Goal: Task Accomplishment & Management: Use online tool/utility

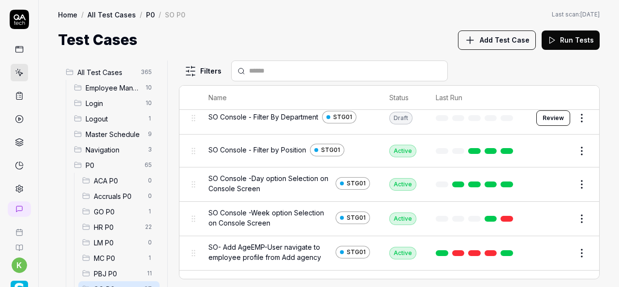
scroll to position [335, 0]
click at [504, 216] on link at bounding box center [507, 218] width 13 height 6
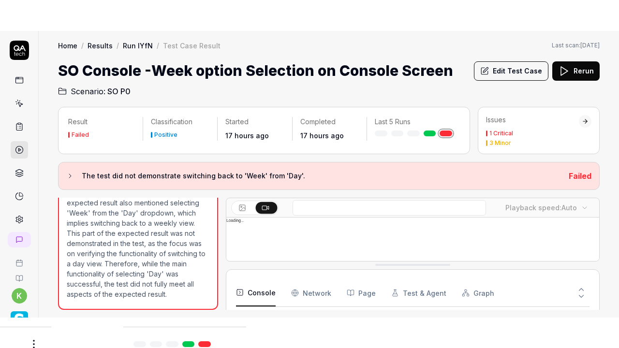
scroll to position [121, 0]
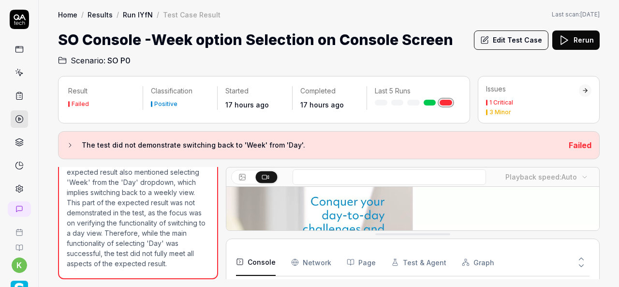
click at [267, 174] on icon at bounding box center [266, 177] width 8 height 8
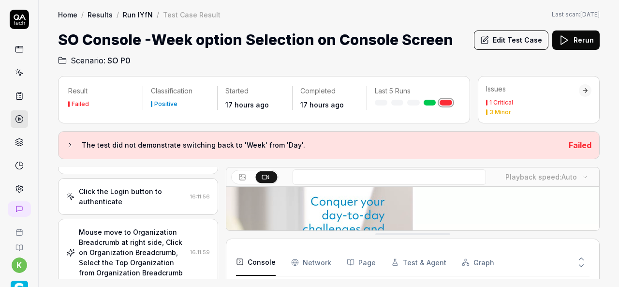
scroll to position [0, 0]
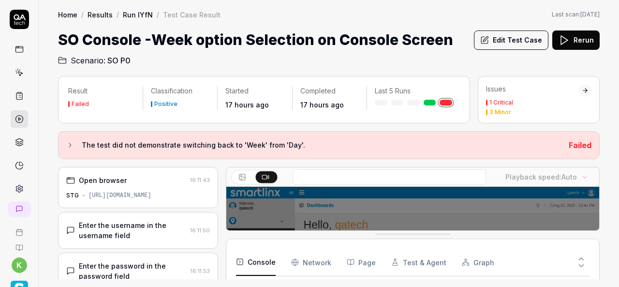
click at [507, 36] on button "Edit Test Case" at bounding box center [511, 39] width 74 height 19
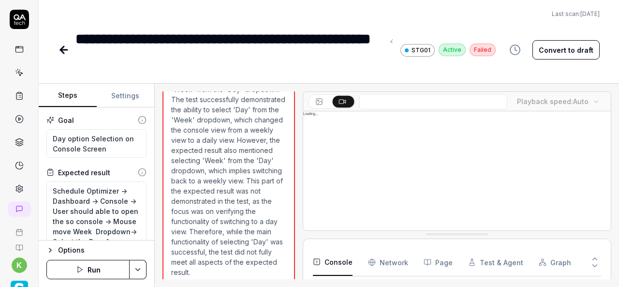
scroll to position [812, 0]
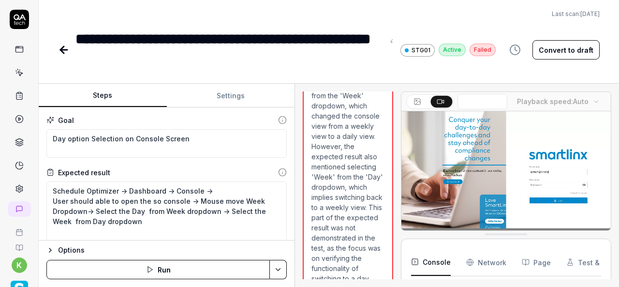
scroll to position [1371, 0]
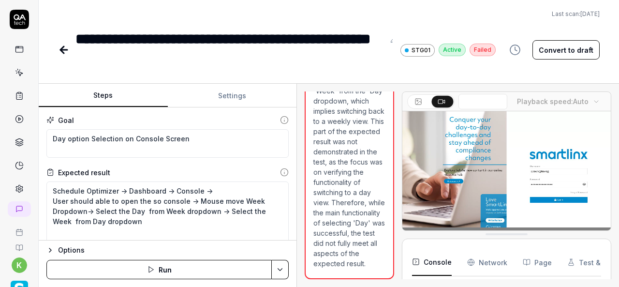
click at [298, 194] on div "Steps Settings Goal Day option Selection on Console Screen Expected result Sche…" at bounding box center [329, 185] width 580 height 203
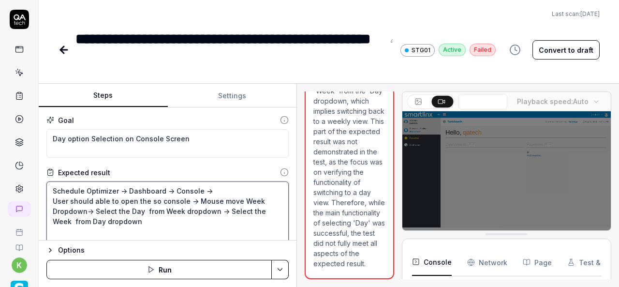
click at [154, 225] on textarea "Schedule Optimizer -> Dashboard -> Console -> User should able to open the so c…" at bounding box center [167, 215] width 242 height 69
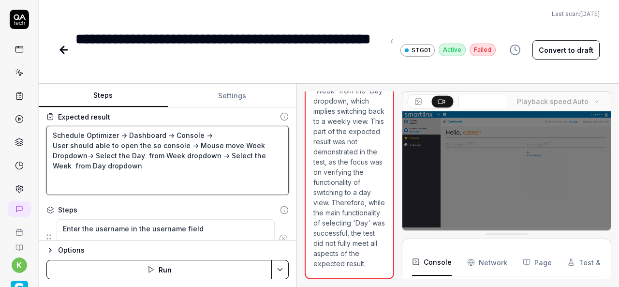
scroll to position [56, 0]
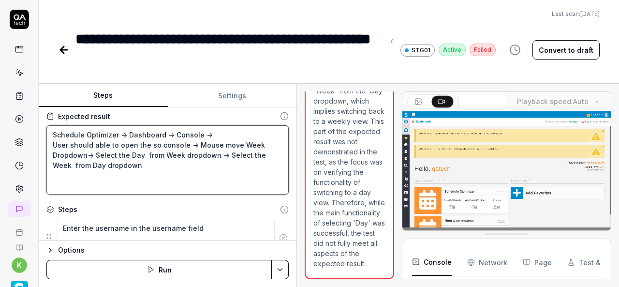
click at [146, 177] on textarea "Schedule Optimizer -> Dashboard -> Console -> User should able to open the so c…" at bounding box center [167, 159] width 242 height 69
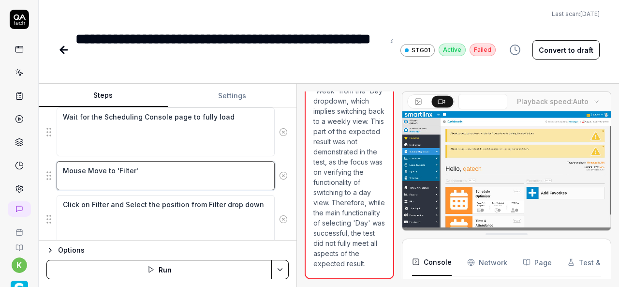
scroll to position [387, 0]
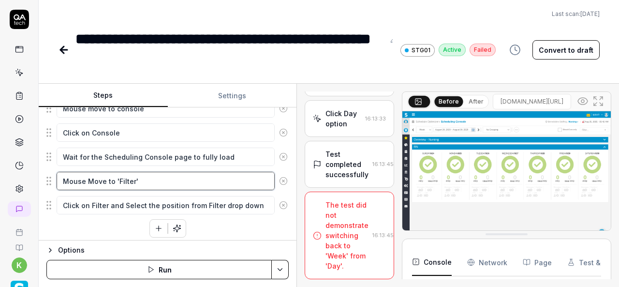
click at [146, 165] on fieldset "Enter the username in the username field Enter the password in the password fie…" at bounding box center [167, 41] width 242 height 349
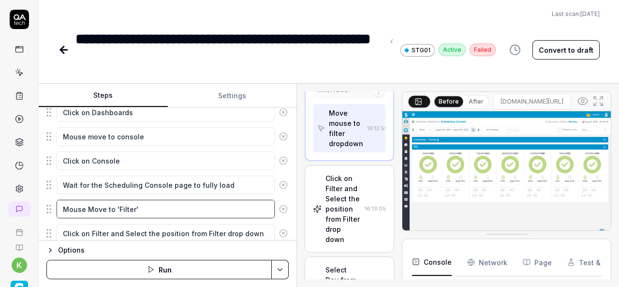
scroll to position [358, 0]
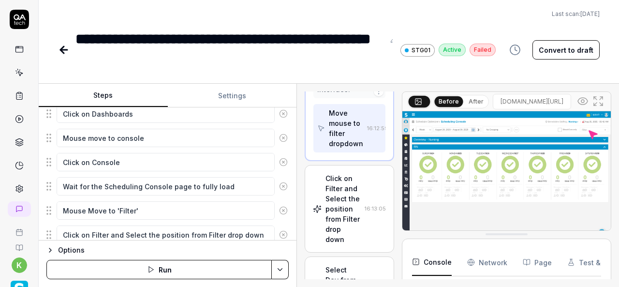
click at [279, 206] on icon at bounding box center [283, 210] width 9 height 9
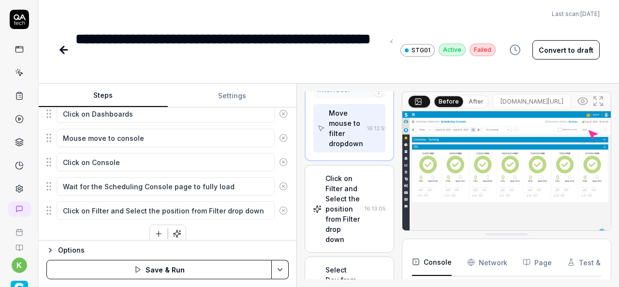
click at [279, 207] on icon at bounding box center [283, 210] width 9 height 9
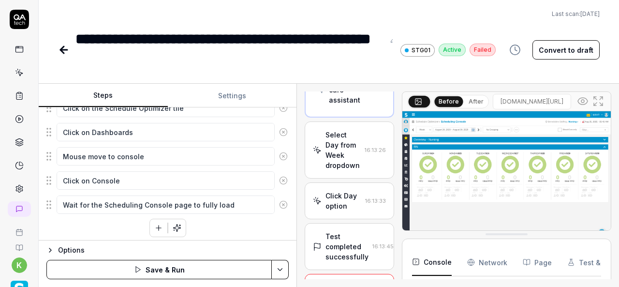
scroll to position [1488, 0]
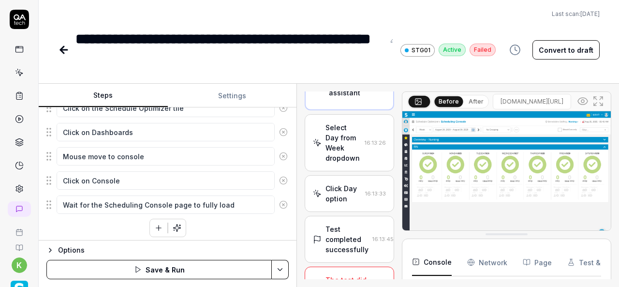
click at [282, 271] on html "**********" at bounding box center [309, 143] width 619 height 287
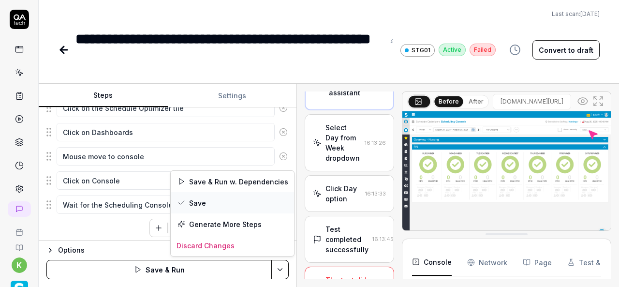
click at [194, 203] on div "Save" at bounding box center [232, 202] width 123 height 21
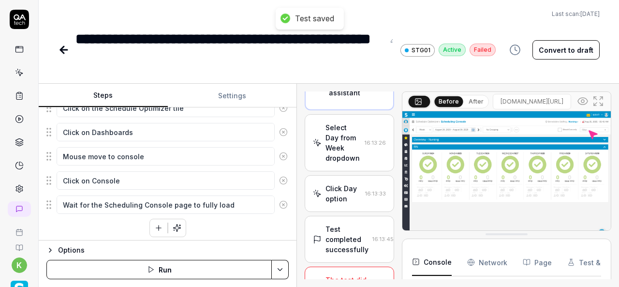
click at [428, 10] on div "Last scan: Jun 5 2025" at bounding box center [329, 14] width 542 height 9
click at [283, 269] on html "**********" at bounding box center [309, 143] width 619 height 287
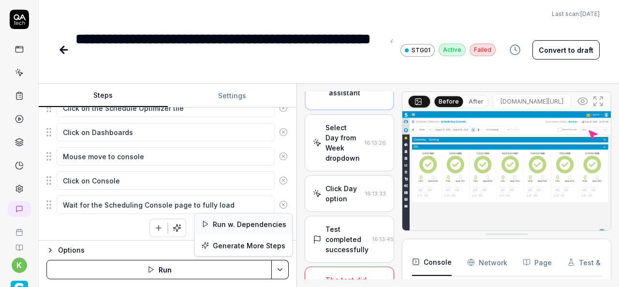
click at [243, 221] on div "Run w. Dependencies" at bounding box center [243, 223] width 98 height 21
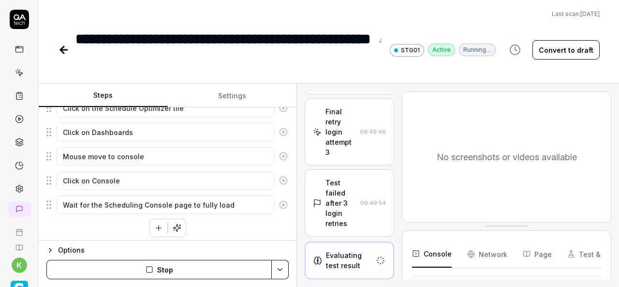
scroll to position [602, 0]
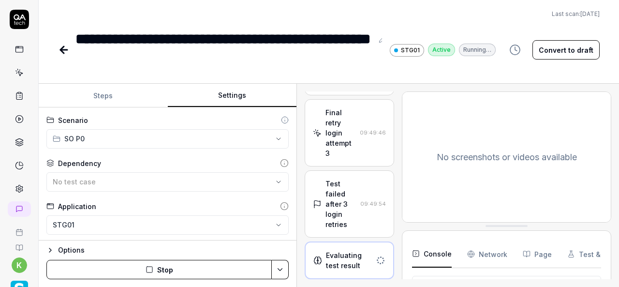
click at [229, 96] on button "Settings" at bounding box center [232, 95] width 129 height 23
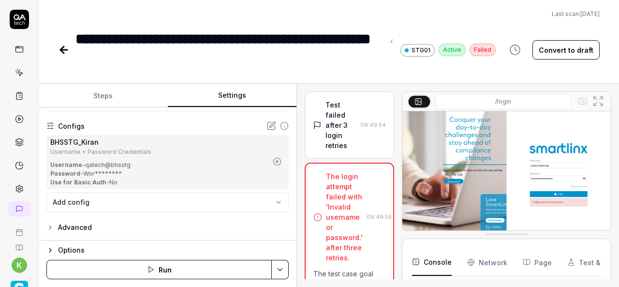
scroll to position [67, 0]
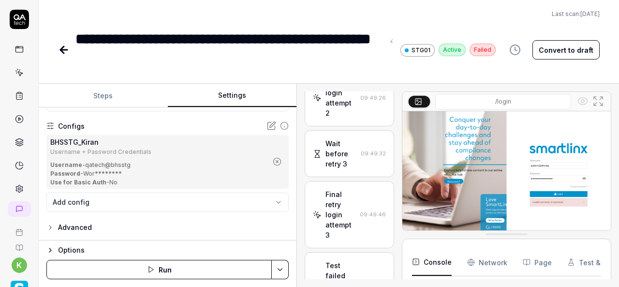
click at [328, 169] on div "Wait before retry 3" at bounding box center [340, 153] width 31 height 30
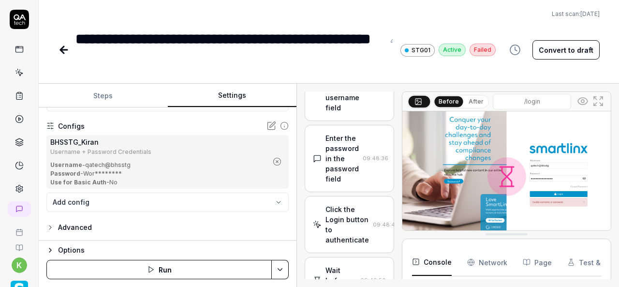
scroll to position [89, 0]
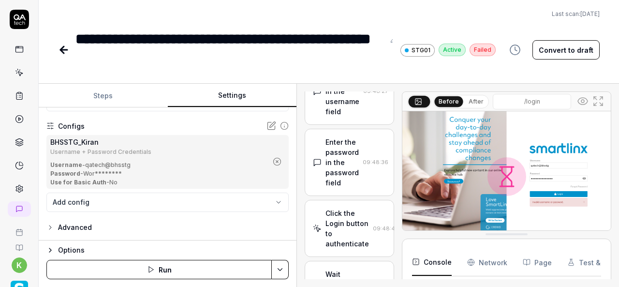
click at [330, 117] on div "Enter the username in the username field" at bounding box center [342, 91] width 34 height 51
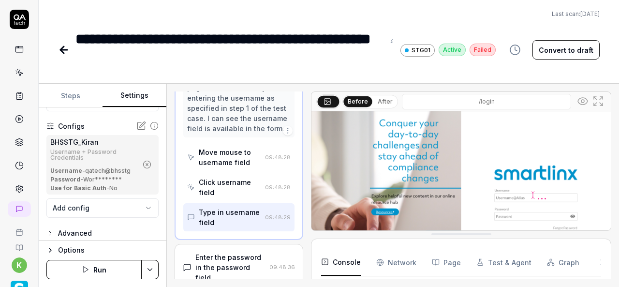
scroll to position [103, 0]
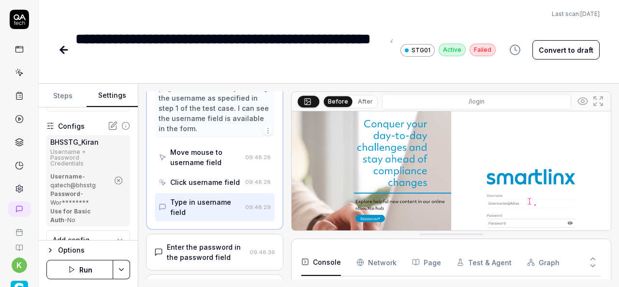
click at [135, 178] on div "**********" at bounding box center [329, 185] width 580 height 203
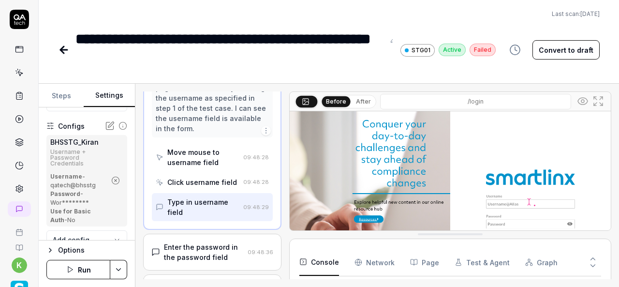
click at [196, 187] on div "Click username field" at bounding box center [197, 182] width 83 height 18
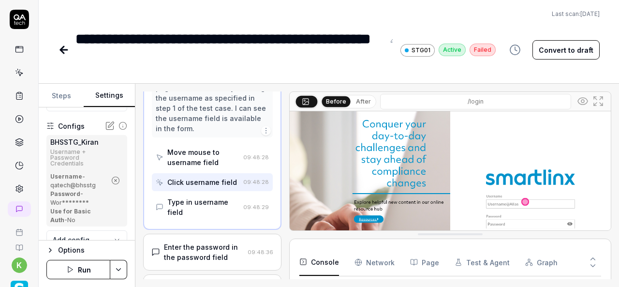
click at [197, 202] on div "Type in username field" at bounding box center [203, 207] width 72 height 20
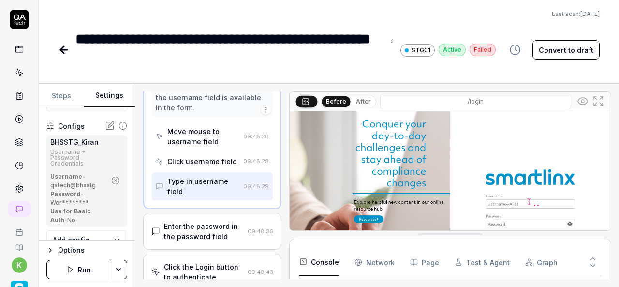
scroll to position [139, 0]
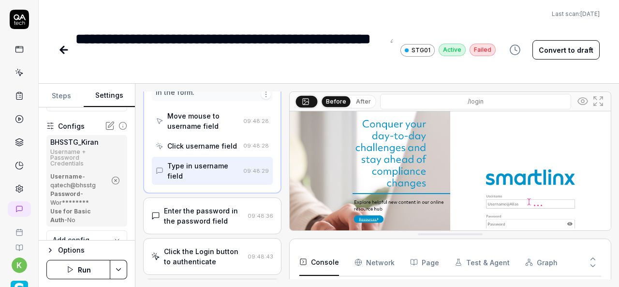
click at [197, 211] on div "Enter the password in the password field" at bounding box center [203, 216] width 79 height 20
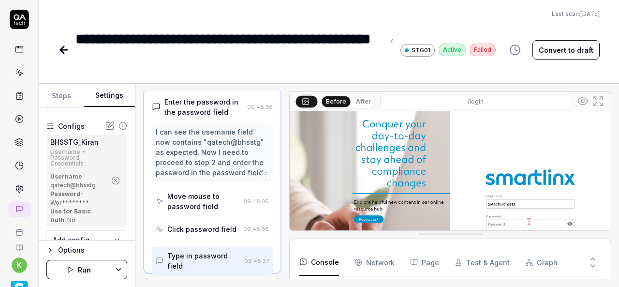
scroll to position [82, 0]
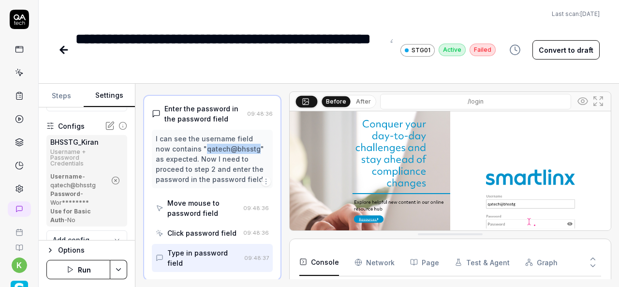
drag, startPoint x: 255, startPoint y: 148, endPoint x: 205, endPoint y: 147, distance: 50.3
click at [205, 147] on div "I can see the username field now contains "qatech@bhsstg" as expected. Now I ne…" at bounding box center [212, 158] width 113 height 51
copy div "qatech@bhsstg"
click at [120, 271] on html "**********" at bounding box center [309, 143] width 619 height 287
click at [97, 220] on div "Run w. Dependencies" at bounding box center [82, 223] width 98 height 21
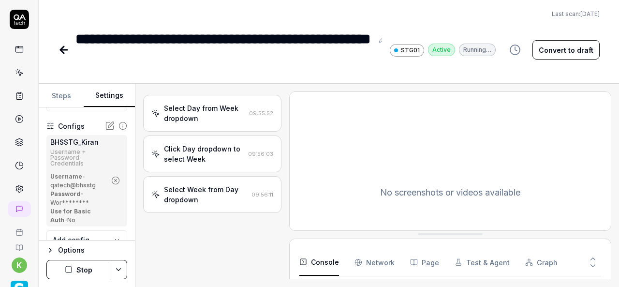
scroll to position [711, 0]
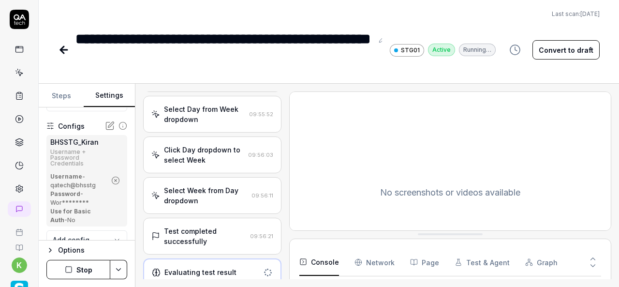
click at [187, 227] on div "Test completed successfully" at bounding box center [205, 236] width 82 height 20
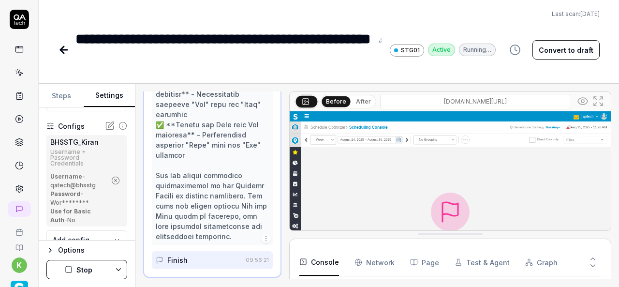
scroll to position [1165, 0]
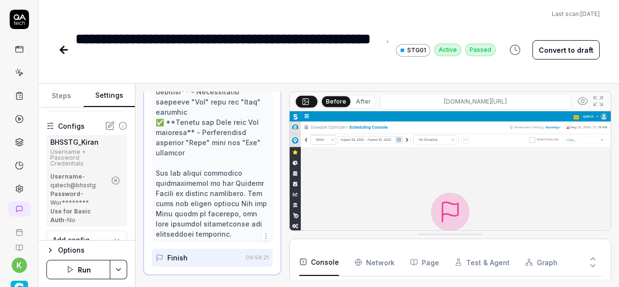
click at [431, 188] on img at bounding box center [450, 211] width 321 height 201
click at [65, 50] on icon at bounding box center [63, 50] width 7 height 0
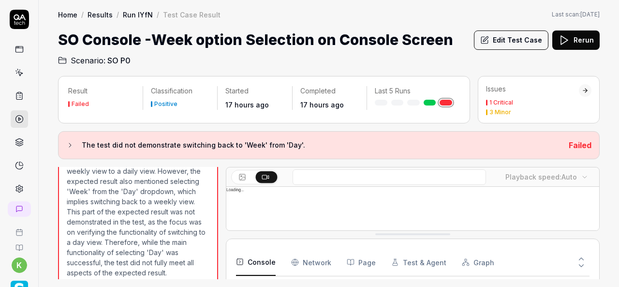
scroll to position [734, 0]
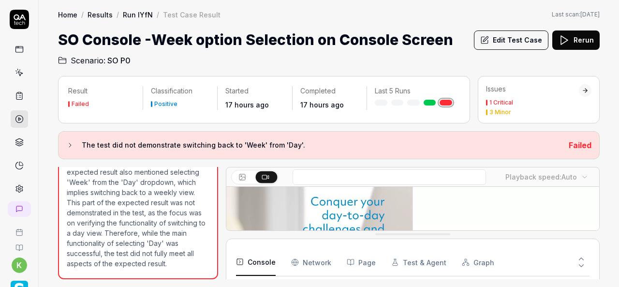
click at [117, 60] on span "SO P0" at bounding box center [118, 61] width 23 height 12
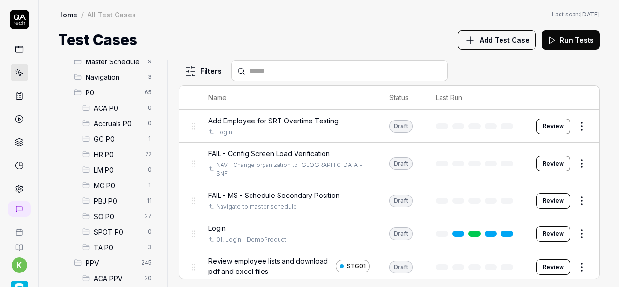
scroll to position [78, 0]
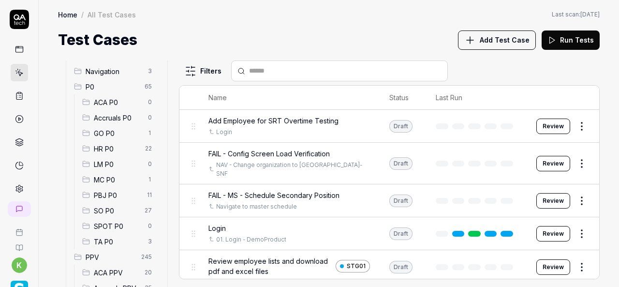
click at [113, 208] on span "SO P0" at bounding box center [116, 211] width 45 height 10
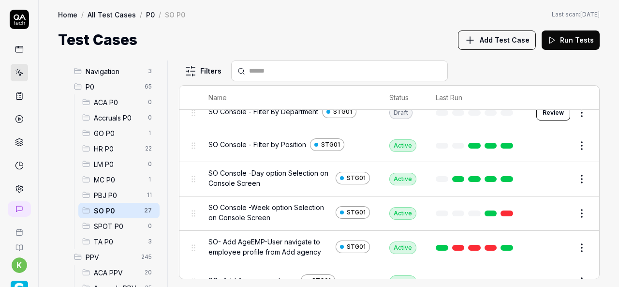
scroll to position [342, 0]
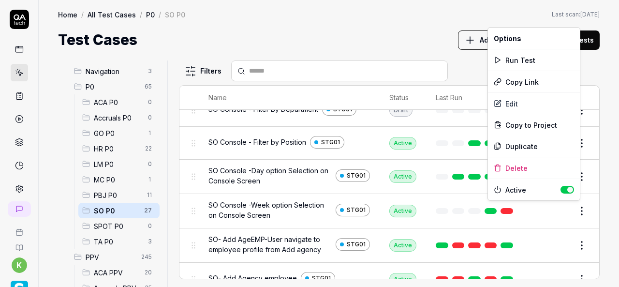
click at [579, 205] on html "k Home / All Test Cases / P0 / SO P0 Home / All Test Cases / P0 / SO P0 Last sc…" at bounding box center [309, 143] width 619 height 287
click at [520, 53] on div "Run Test" at bounding box center [534, 59] width 92 height 21
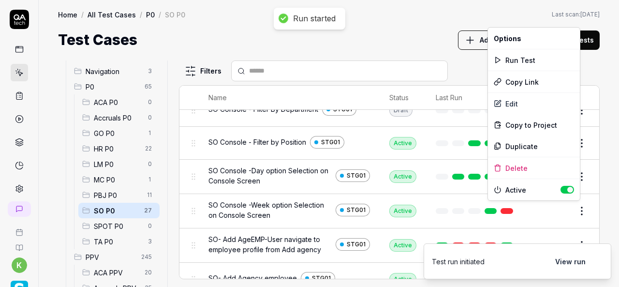
click at [577, 202] on html "Run started k Home / All Test Cases / P0 / SO P0 Home / All Test Cases / P0 / S…" at bounding box center [309, 143] width 619 height 287
click at [526, 57] on div "Run Test" at bounding box center [534, 59] width 92 height 21
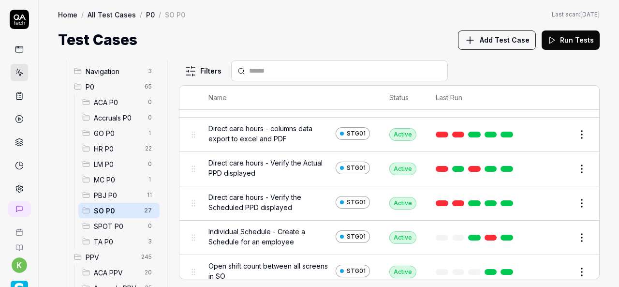
scroll to position [77, 0]
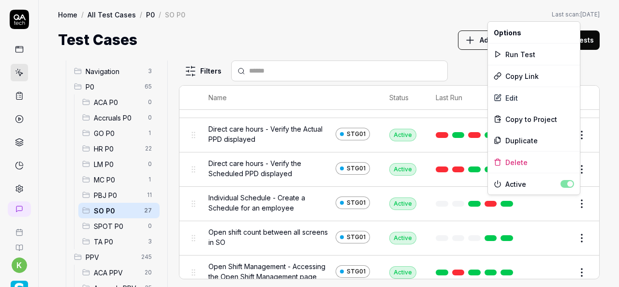
click at [574, 206] on html "k Home / All Test Cases / P0 / SO P0 Home / All Test Cases / P0 / SO P0 Last sc…" at bounding box center [309, 143] width 619 height 287
click at [519, 138] on div "Duplicate" at bounding box center [534, 140] width 92 height 21
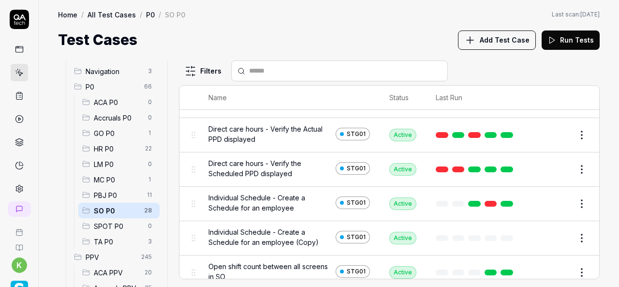
click at [549, 238] on button "Edit" at bounding box center [558, 237] width 23 height 15
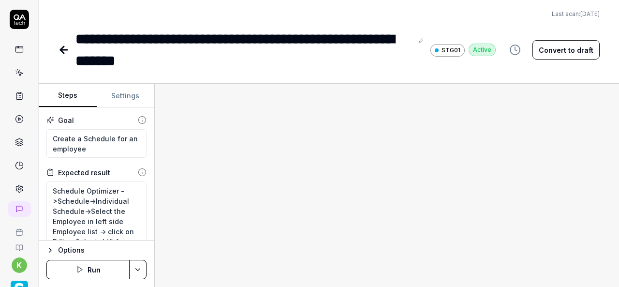
click at [554, 54] on button "Convert to draft" at bounding box center [565, 49] width 67 height 19
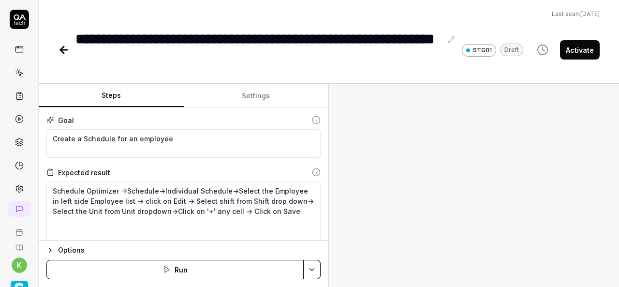
click at [342, 176] on div "Steps Settings Goal Create a Schedule for an employee Expected result Schedule …" at bounding box center [329, 185] width 580 height 203
click at [281, 209] on textarea "Schedule Optimizer ->Schedule->Individual Schedule->Select the Employee in left…" at bounding box center [183, 215] width 274 height 69
type textarea "*"
type textarea "Schedule Optimizer ->Schedule->Individual Schedule->Select the Employee in left…"
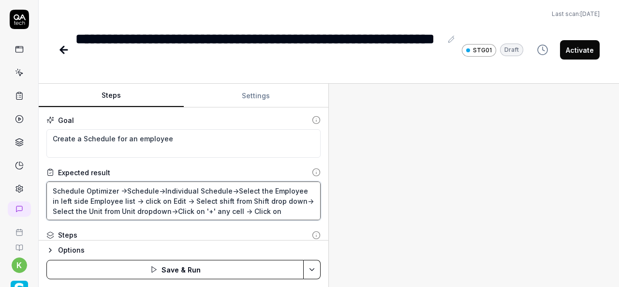
type textarea "*"
type textarea "Schedule Optimizer ->Schedule->Individual Schedule->Select the Employee in left…"
type textarea "*"
type textarea "Schedule Optimizer ->Schedule->Individual Schedule->Select the Employee in left…"
type textarea "*"
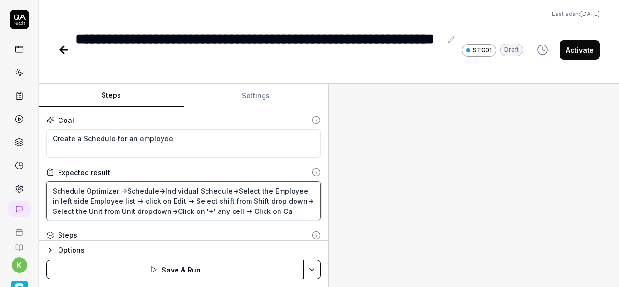
type textarea "Schedule Optimizer ->Schedule->Individual Schedule->Select the Employee in left…"
type textarea "*"
type textarea "Schedule Optimizer ->Schedule->Individual Schedule->Select the Employee in left…"
type textarea "*"
type textarea "Schedule Optimizer ->Schedule->Individual Schedule->Select the Employee in left…"
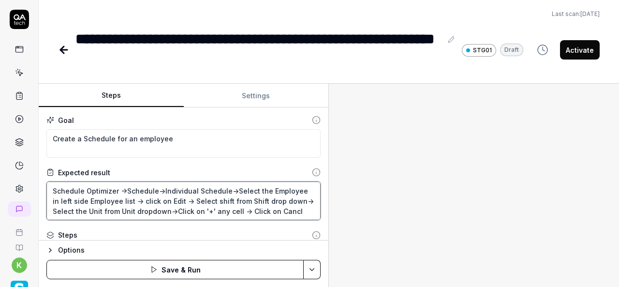
type textarea "*"
type textarea "Schedule Optimizer ->Schedule->Individual Schedule->Select the Employee in left…"
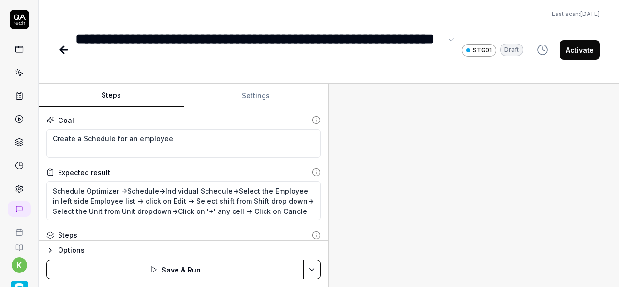
click at [230, 41] on div "**********" at bounding box center [258, 50] width 367 height 44
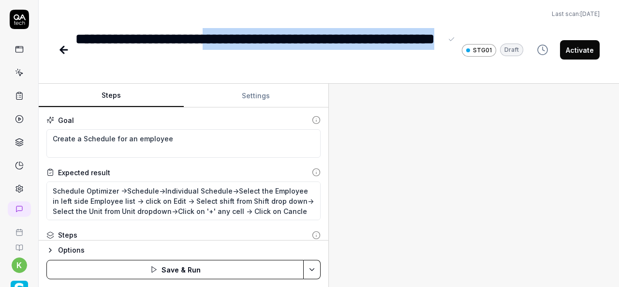
click at [200, 60] on div "**********" at bounding box center [258, 50] width 367 height 44
paste div
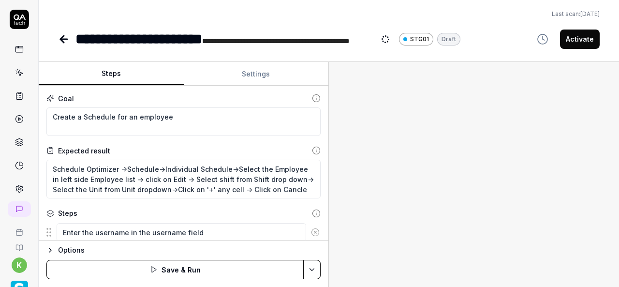
click at [440, 141] on div at bounding box center [474, 174] width 290 height 225
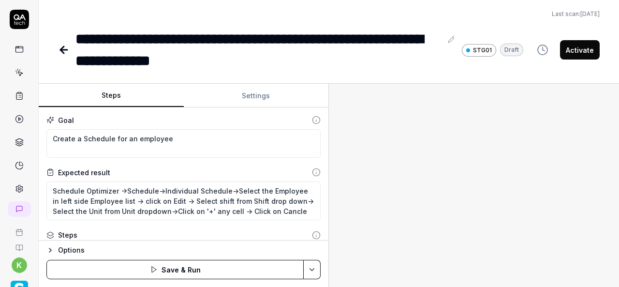
click at [457, 144] on div at bounding box center [474, 185] width 290 height 203
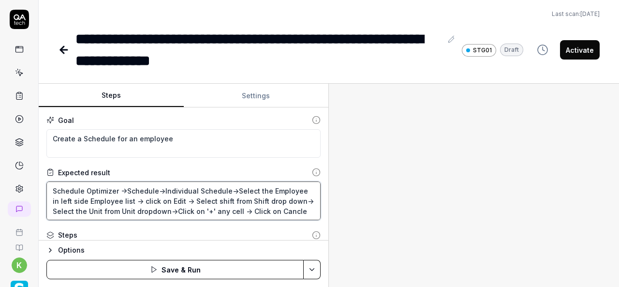
click at [290, 208] on textarea "Schedule Optimizer ->Schedule->Individual Schedule->Select the Employee in left…" at bounding box center [183, 200] width 274 height 39
type textarea "*"
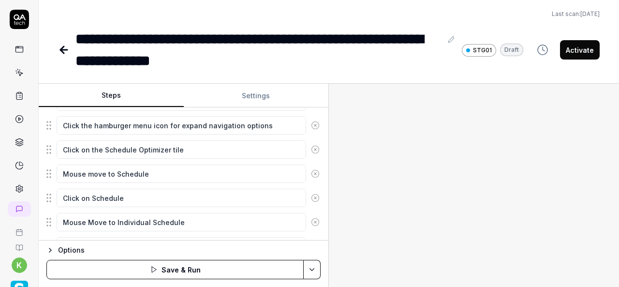
scroll to position [320, 0]
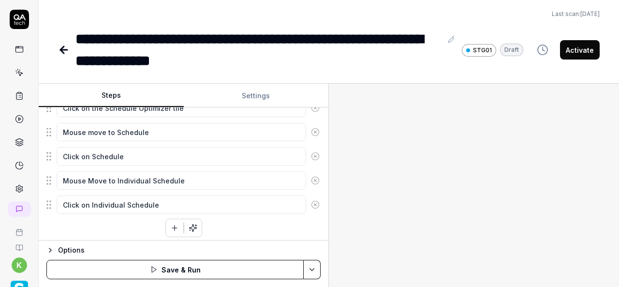
type textarea "Schedule Optimizer ->Schedule->Individual Schedule->Select the Employee in left…"
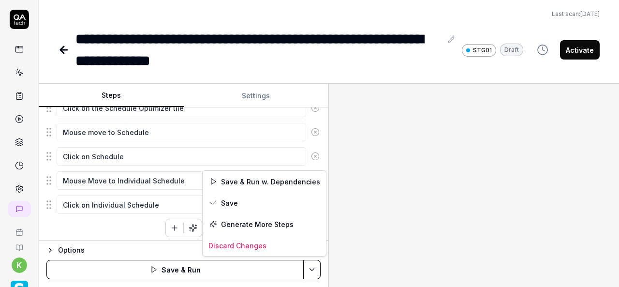
click at [311, 266] on html "**********" at bounding box center [309, 143] width 619 height 287
click at [262, 182] on div "Save & Run w. Dependencies" at bounding box center [264, 181] width 123 height 21
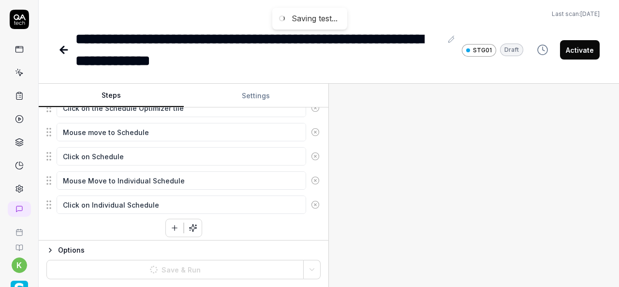
click at [468, 204] on div at bounding box center [474, 185] width 290 height 203
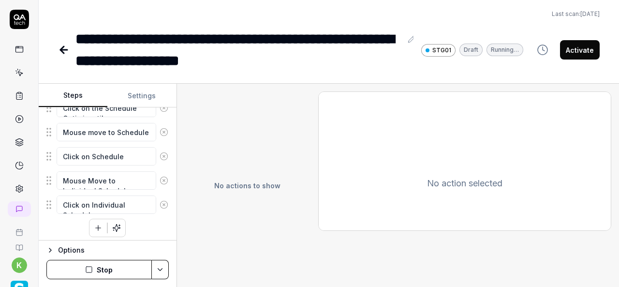
click at [175, 181] on div "Steps Settings Goal Create a Schedule for an employee Expected result Schedule …" at bounding box center [329, 185] width 580 height 203
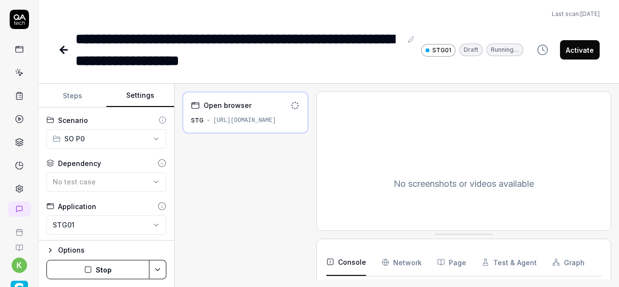
click at [143, 91] on button "Settings" at bounding box center [140, 95] width 68 height 23
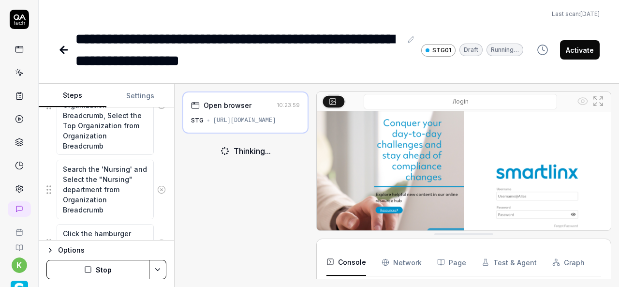
scroll to position [527, 0]
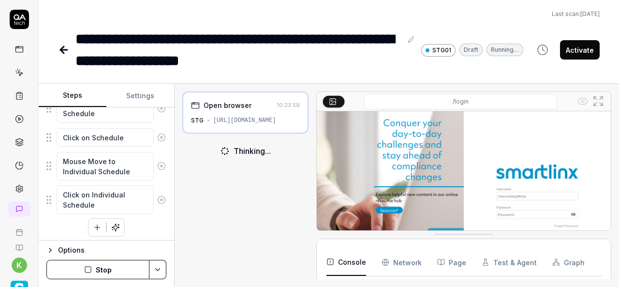
click at [74, 92] on button "Steps" at bounding box center [73, 95] width 68 height 23
click at [152, 36] on div "**********" at bounding box center [238, 50] width 326 height 44
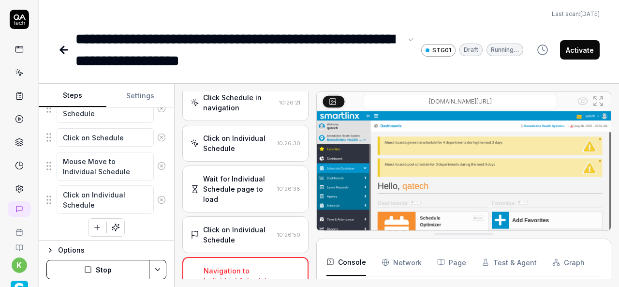
scroll to position [670, 0]
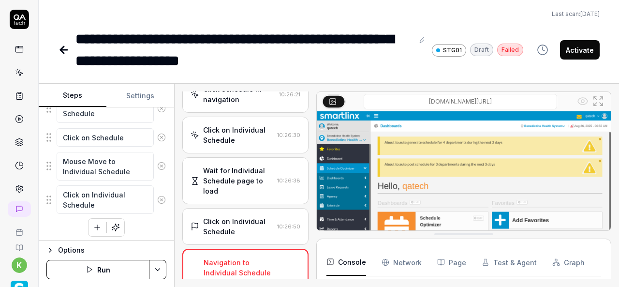
click at [233, 263] on div "Navigation to Individual Schedule page failed, preventing test completion." at bounding box center [238, 282] width 69 height 51
click at [229, 222] on div "Click on Individual Schedule" at bounding box center [238, 226] width 70 height 20
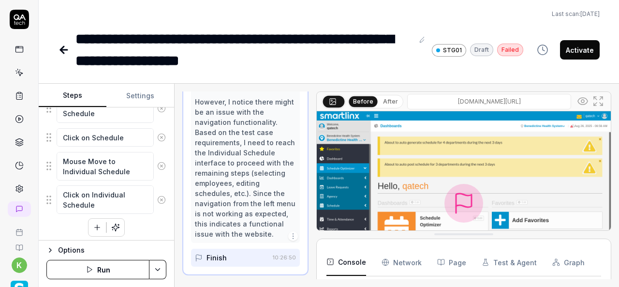
scroll to position [943, 0]
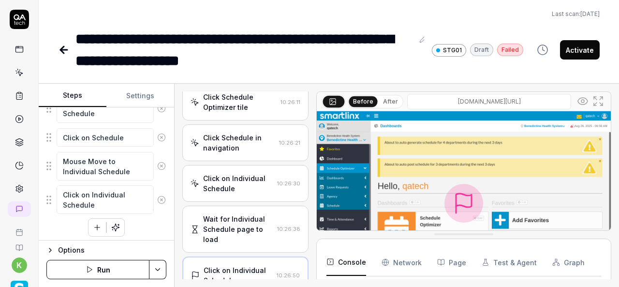
click at [249, 182] on div "Click on Individual Schedule" at bounding box center [238, 183] width 70 height 20
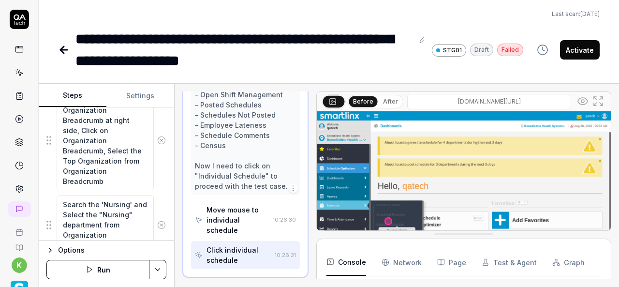
scroll to position [303, 0]
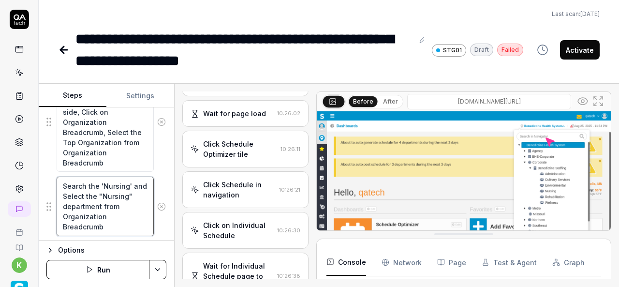
click at [103, 184] on textarea "Search the 'Nursing' and Select the "Nursing" department from Organization Brea…" at bounding box center [105, 206] width 97 height 59
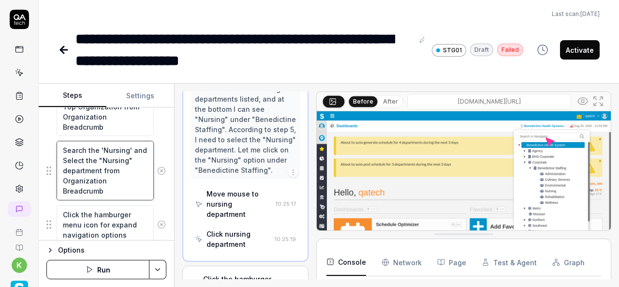
scroll to position [886, 0]
click at [225, 219] on div "Move mouse to nursing department" at bounding box center [239, 204] width 65 height 30
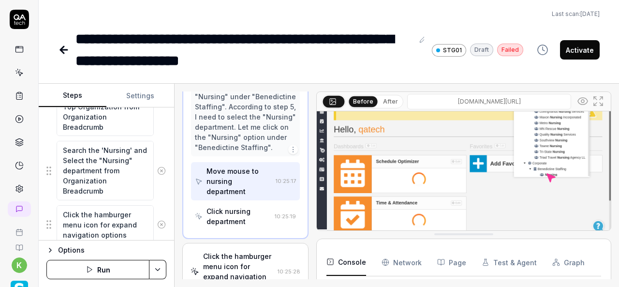
scroll to position [909, 0]
click at [246, 226] on div "Click nursing department" at bounding box center [239, 216] width 64 height 20
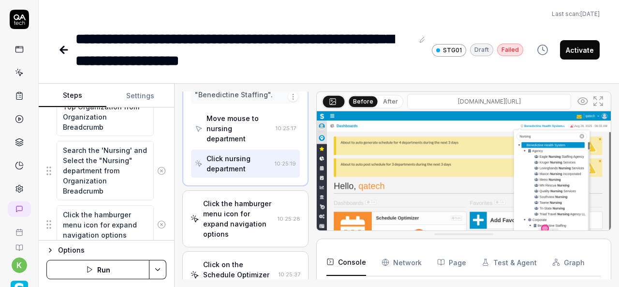
click at [246, 236] on div "Click the hamburger menu icon for expand navigation options" at bounding box center [238, 218] width 71 height 41
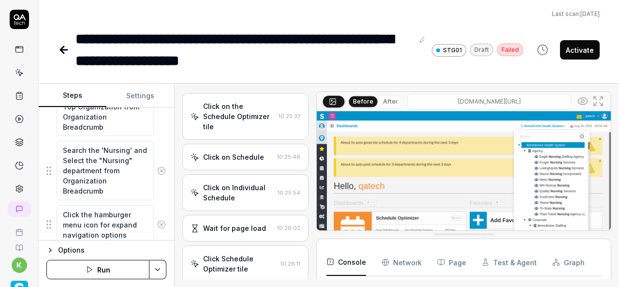
scroll to position [765, 0]
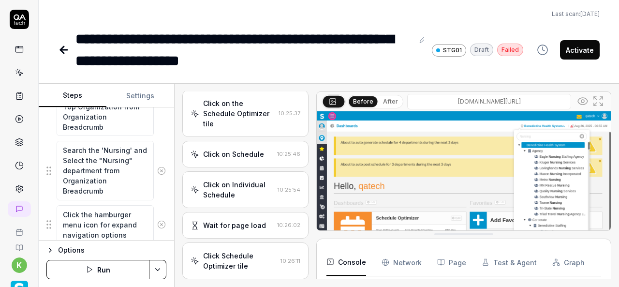
click at [229, 125] on div "Click on the Schedule Optimizer tile" at bounding box center [239, 113] width 72 height 30
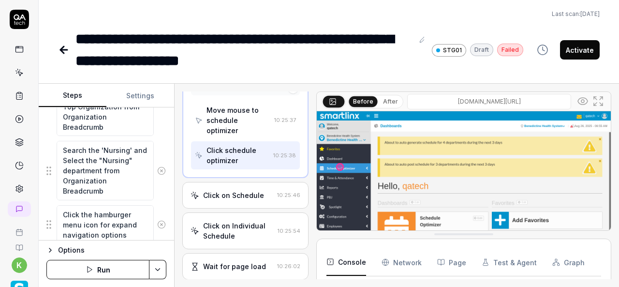
scroll to position [622, 0]
click at [238, 193] on div "Click on Schedule" at bounding box center [233, 195] width 61 height 10
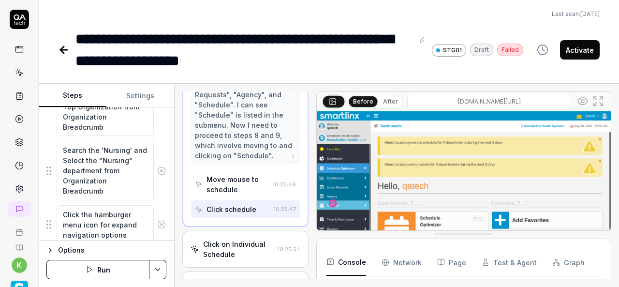
scroll to position [615, 0]
click at [237, 239] on div "Click on Individual Schedule" at bounding box center [238, 247] width 71 height 20
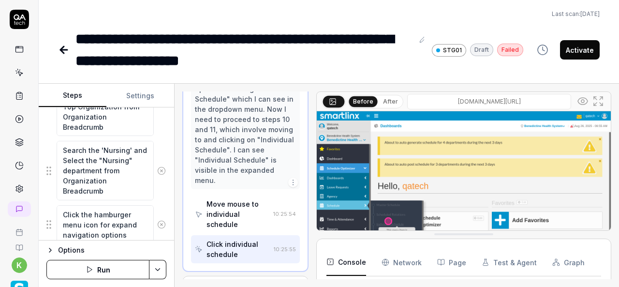
scroll to position [633, 0]
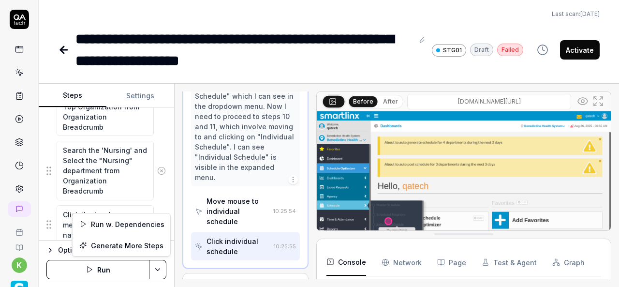
click at [156, 270] on html "**********" at bounding box center [309, 143] width 619 height 287
click at [110, 223] on div "Run w. Dependencies" at bounding box center [122, 223] width 98 height 21
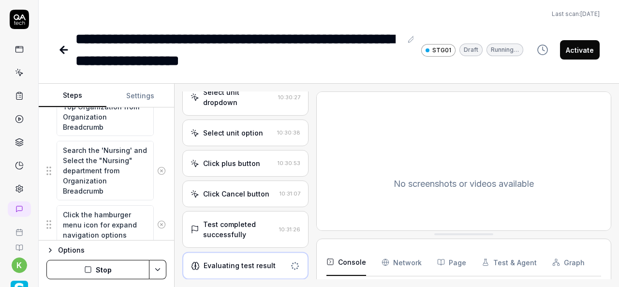
scroll to position [731, 0]
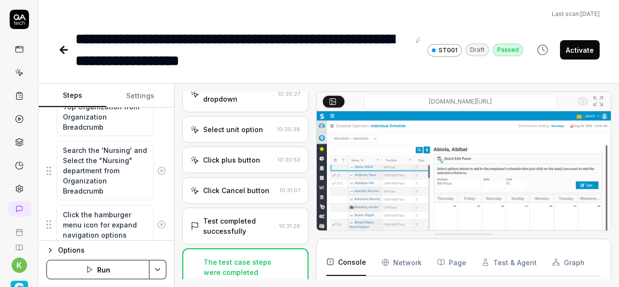
click at [62, 53] on icon at bounding box center [64, 50] width 12 height 12
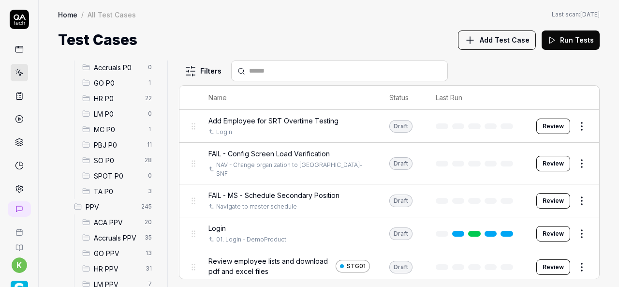
scroll to position [131, 0]
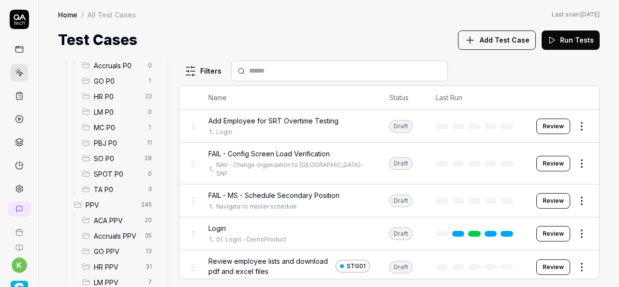
click at [120, 156] on span "SO P0" at bounding box center [116, 158] width 45 height 10
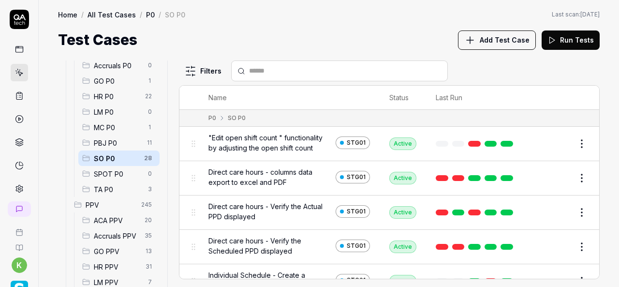
click at [120, 156] on span "SO P0" at bounding box center [116, 158] width 44 height 10
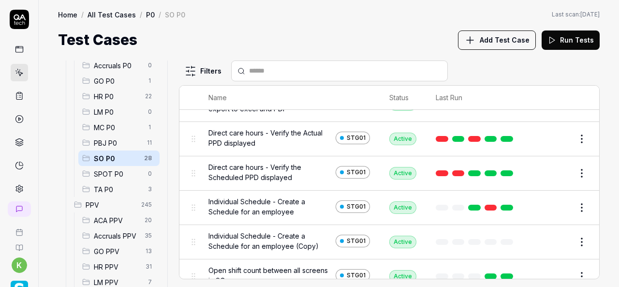
scroll to position [74, 0]
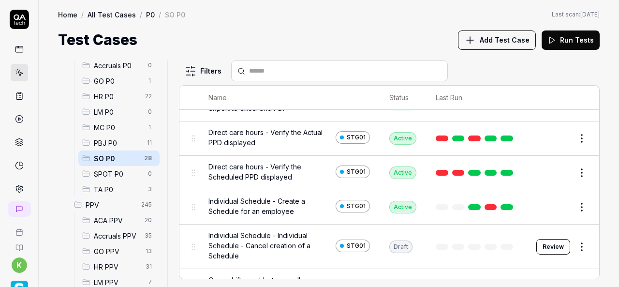
click at [543, 244] on button "Review" at bounding box center [553, 246] width 34 height 15
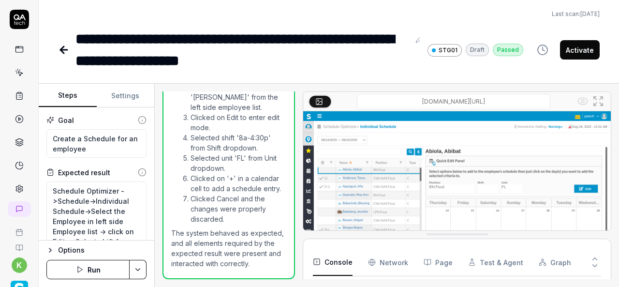
scroll to position [212, 0]
click at [581, 51] on button "Activate" at bounding box center [580, 49] width 40 height 19
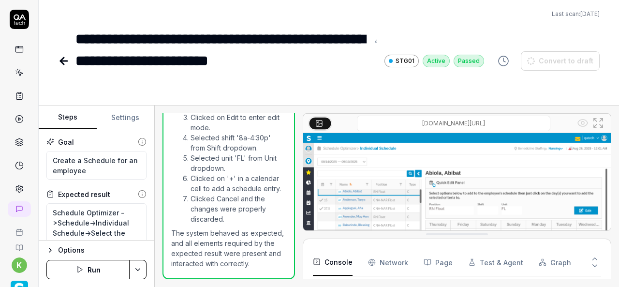
type textarea "*"
click at [71, 68] on link at bounding box center [65, 60] width 14 height 19
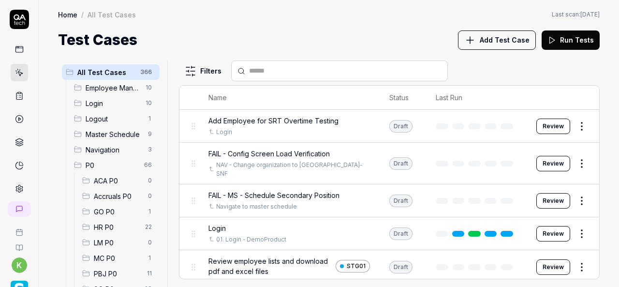
scroll to position [118, 0]
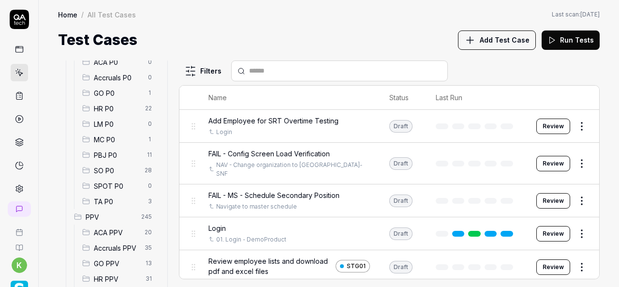
click at [122, 170] on span "SO P0" at bounding box center [116, 170] width 45 height 10
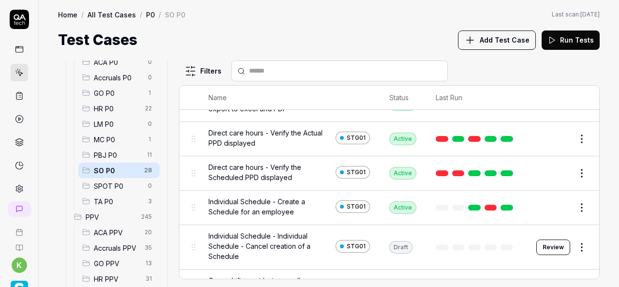
scroll to position [76, 0]
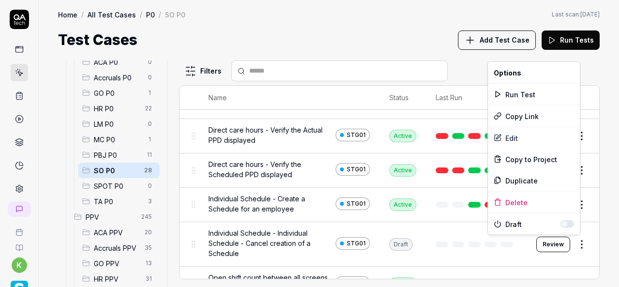
click at [575, 246] on html "k Home / All Test Cases / P0 / SO P0 Home / All Test Cases / P0 / SO P0 Last sc…" at bounding box center [309, 143] width 619 height 287
click at [519, 89] on div "Run Test" at bounding box center [534, 94] width 92 height 21
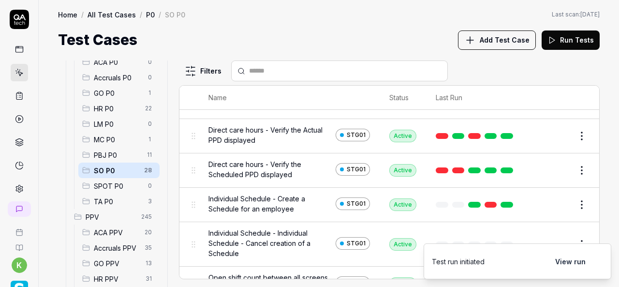
click at [584, 231] on td "Edit" at bounding box center [563, 244] width 73 height 44
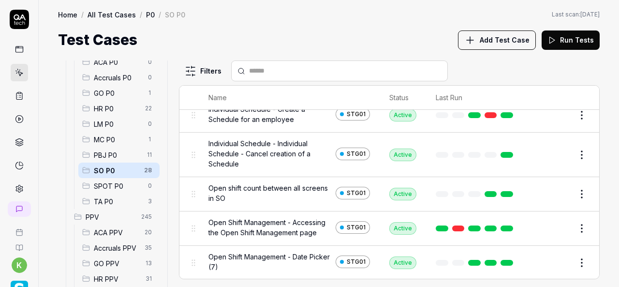
scroll to position [123, 0]
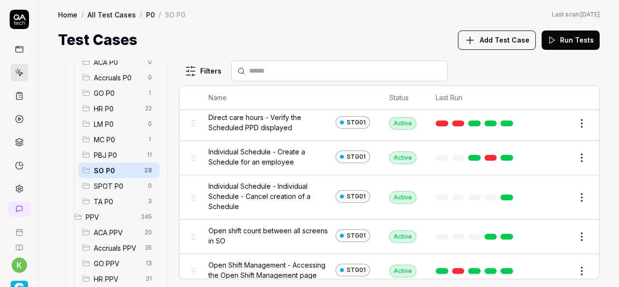
click at [576, 195] on html "k Home / All Test Cases / P0 / SO P0 Home / All Test Cases / P0 / SO P0 Last sc…" at bounding box center [309, 143] width 619 height 287
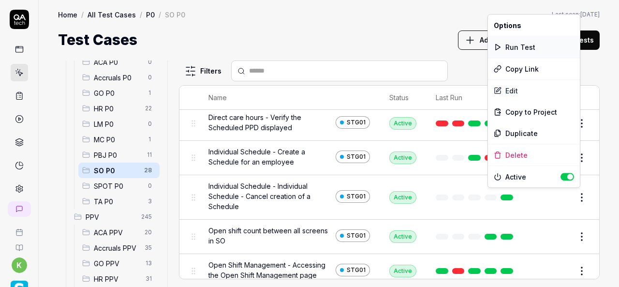
click at [516, 41] on div "Run Test" at bounding box center [534, 46] width 92 height 21
click at [573, 195] on html "k Home / All Test Cases / P0 / SO P0 Home / All Test Cases / P0 / SO P0 Last sc…" at bounding box center [309, 143] width 619 height 287
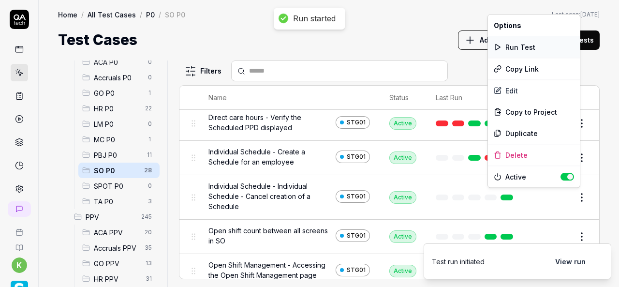
click at [521, 45] on div "Run Test" at bounding box center [534, 46] width 92 height 21
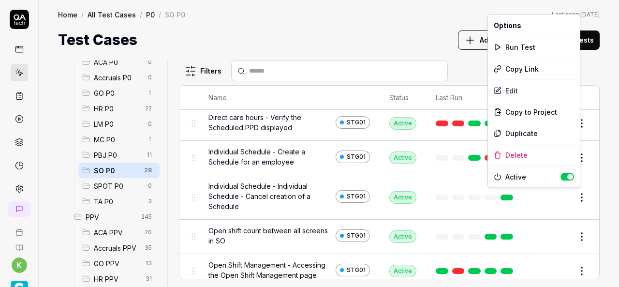
click at [576, 199] on html "k Home / All Test Cases / P0 / SO P0 Home / All Test Cases / P0 / SO P0 Last sc…" at bounding box center [309, 143] width 619 height 287
click at [516, 131] on div "Duplicate" at bounding box center [534, 132] width 92 height 21
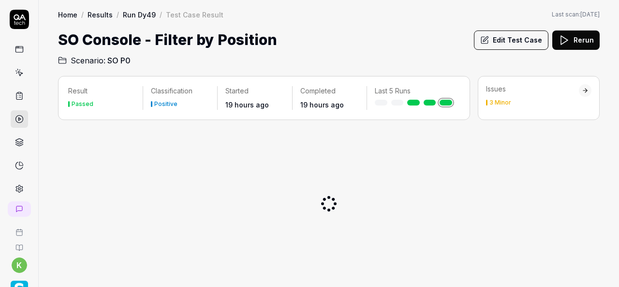
click at [15, 68] on icon at bounding box center [19, 72] width 9 height 9
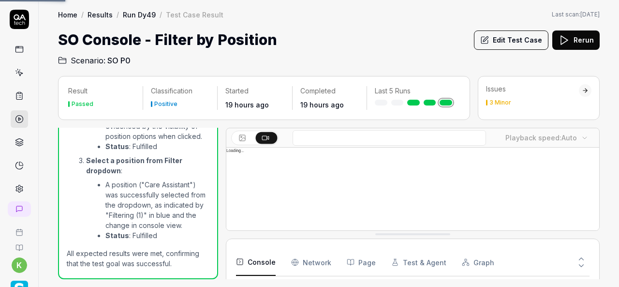
scroll to position [853, 0]
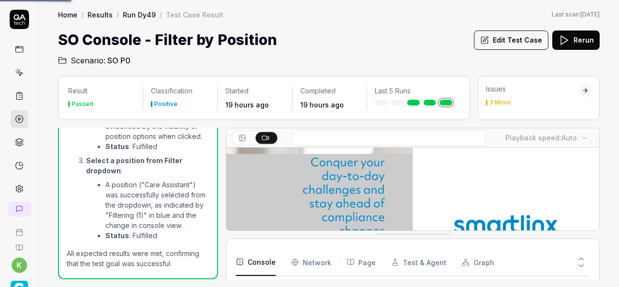
click at [388, 24] on div "Home / Results / Run Dy49 / Test Case Result Home / Results / Run Dy49 / Test C…" at bounding box center [329, 33] width 580 height 66
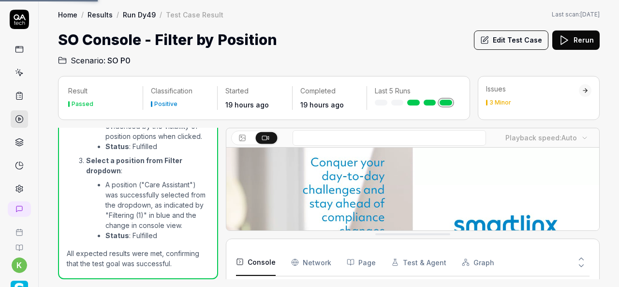
scroll to position [161, 0]
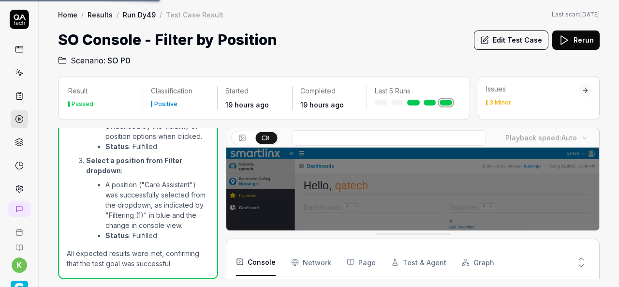
click at [15, 72] on icon at bounding box center [19, 72] width 9 height 9
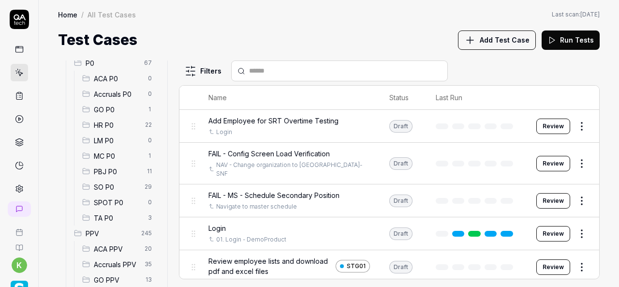
scroll to position [103, 0]
click at [112, 186] on span "SO P0" at bounding box center [116, 186] width 45 height 10
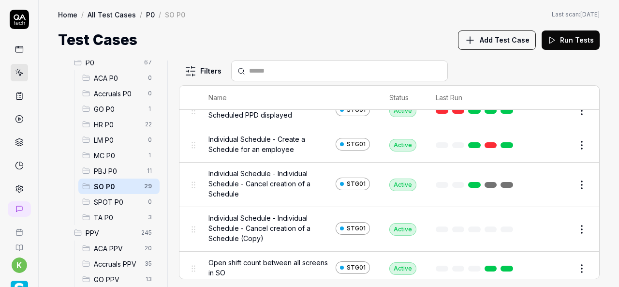
scroll to position [136, 0]
click at [551, 228] on button "Edit" at bounding box center [558, 228] width 23 height 15
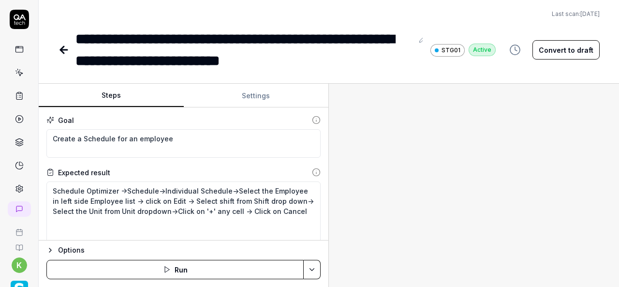
click at [361, 179] on div "Steps Settings Goal Create a Schedule for an employee Expected result Schedule …" at bounding box center [329, 185] width 580 height 203
click at [302, 214] on textarea "Schedule Optimizer ->Schedule->Individual Schedule->Select the Employee in left…" at bounding box center [183, 215] width 274 height 69
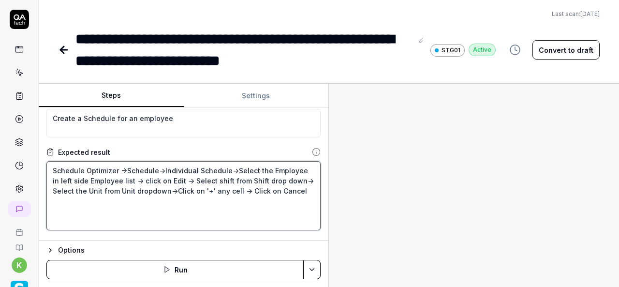
click at [283, 191] on textarea "Schedule Optimizer ->Schedule->Individual Schedule->Select the Employee in left…" at bounding box center [183, 195] width 274 height 69
type textarea "*"
type textarea "Schedule Optimizer ->Schedule->Individual Schedule->Select the Employee in left…"
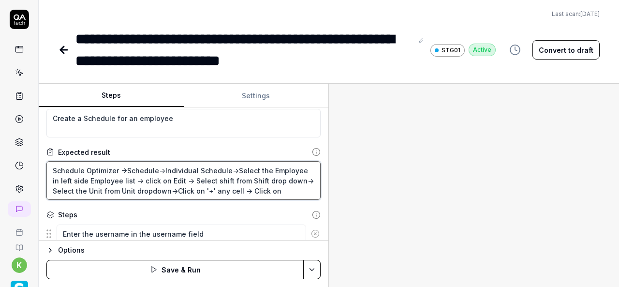
type textarea "*"
type textarea "Schedule Optimizer ->Schedule->Individual Schedule->Select the Employee in left…"
type textarea "*"
type textarea "Schedule Optimizer ->Schedule->Individual Schedule->Select the Employee in left…"
type textarea "*"
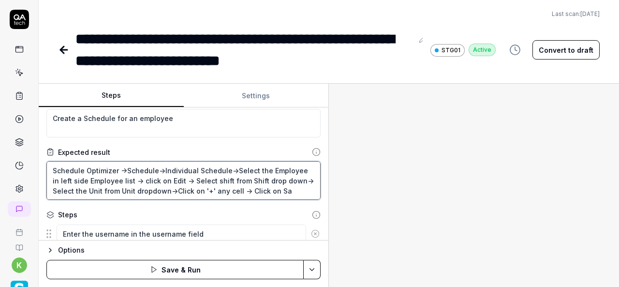
type textarea "Schedule Optimizer ->Schedule->Individual Schedule->Select the Employee in left…"
type textarea "*"
type textarea "Schedule Optimizer ->Schedule->Individual Schedule->Select the Employee in left…"
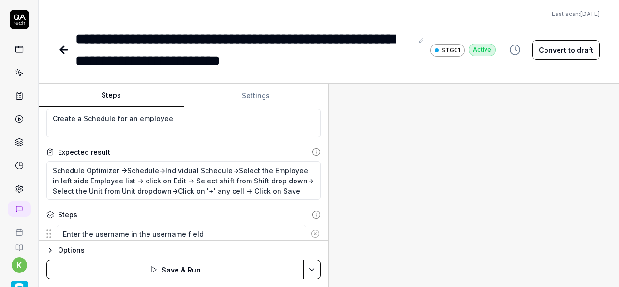
click at [379, 196] on div at bounding box center [474, 185] width 290 height 203
click at [419, 218] on div at bounding box center [474, 185] width 290 height 203
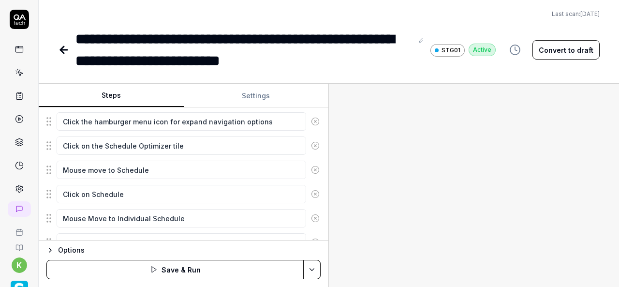
scroll to position [320, 0]
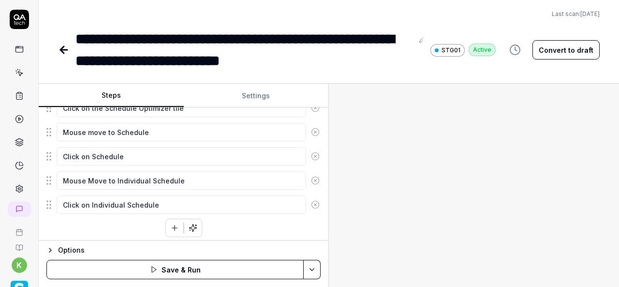
click at [428, 153] on div at bounding box center [474, 185] width 290 height 203
click at [575, 49] on button "Convert to draft" at bounding box center [565, 49] width 67 height 19
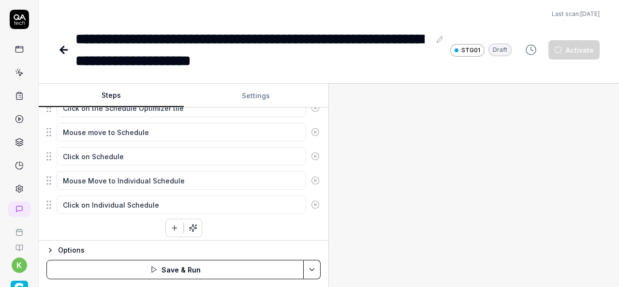
click at [497, 149] on div at bounding box center [474, 185] width 290 height 203
type textarea "*"
click at [290, 62] on div "**********" at bounding box center [258, 50] width 367 height 44
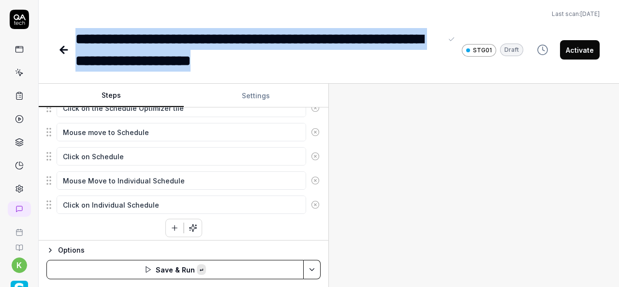
paste div
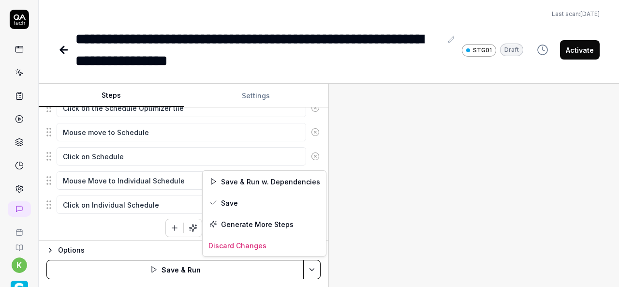
click at [310, 277] on html "**********" at bounding box center [309, 143] width 619 height 287
click at [247, 177] on div "Save & Run w. Dependencies" at bounding box center [264, 181] width 123 height 21
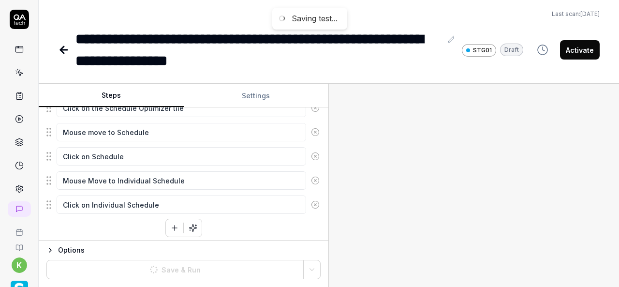
click at [445, 199] on div at bounding box center [474, 185] width 290 height 203
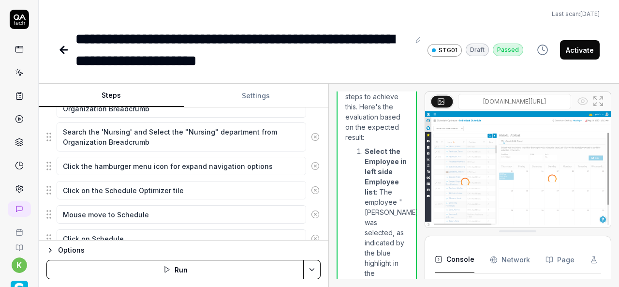
scroll to position [268, 0]
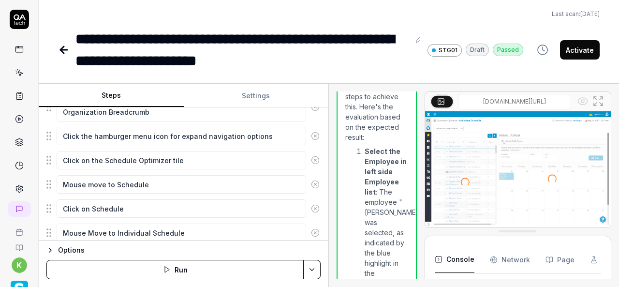
click at [443, 202] on img at bounding box center [518, 169] width 186 height 116
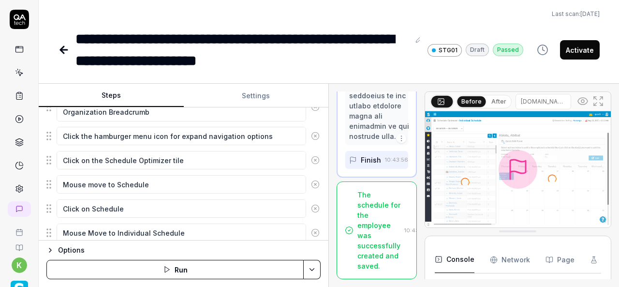
scroll to position [2232, 0]
click at [464, 208] on img at bounding box center [518, 169] width 186 height 116
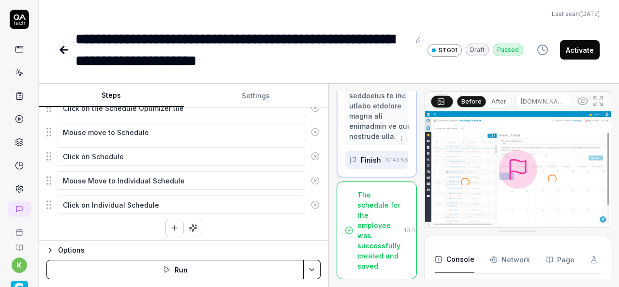
scroll to position [248, 0]
click at [133, 232] on div "Enter the username in the username field Enter the password in the password fie…" at bounding box center [183, 80] width 274 height 313
click at [170, 225] on icon "button" at bounding box center [174, 227] width 9 height 9
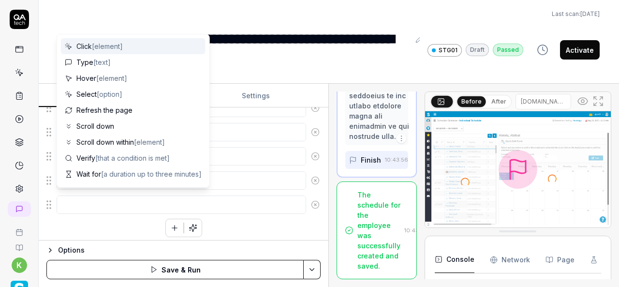
type textarea "*"
type textarea "C"
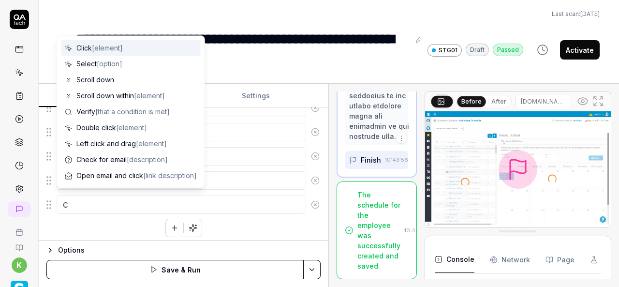
type textarea "*"
type textarea "Cl"
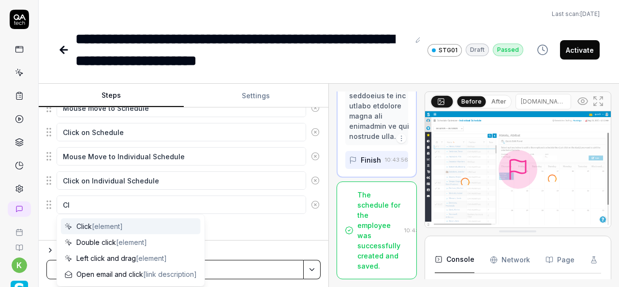
type textarea "*"
type textarea "Clc"
type textarea "*"
type textarea "Clci"
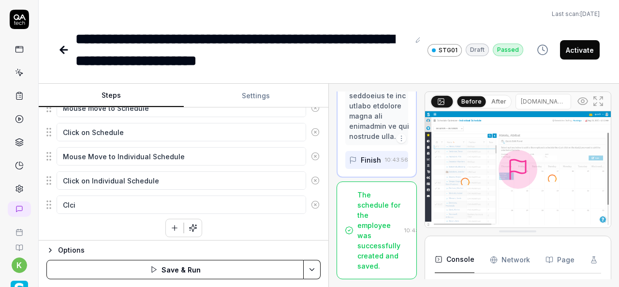
type textarea "*"
type textarea "Clcik"
type textarea "*"
type textarea "Clci"
type textarea "*"
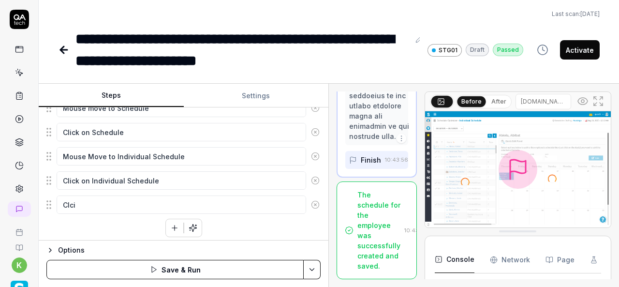
type textarea "Clc"
type textarea "*"
type textarea "Cl"
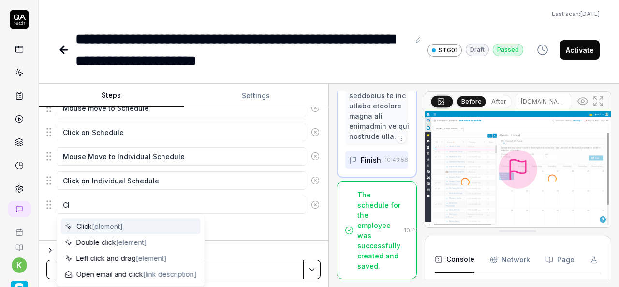
type textarea "*"
type textarea "C"
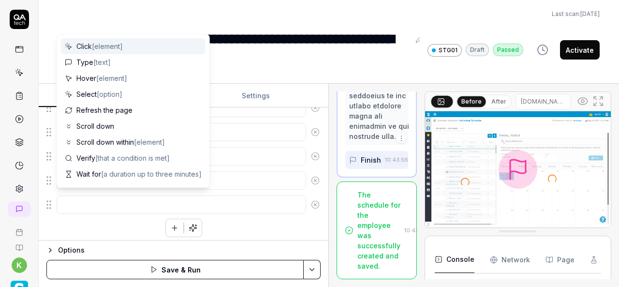
type textarea "*"
type textarea "M"
type textarea "*"
type textarea "Mo"
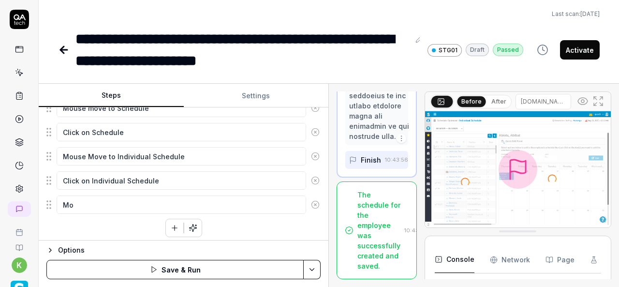
type textarea "*"
type textarea "Mou"
type textarea "*"
type textarea "Mous"
type textarea "*"
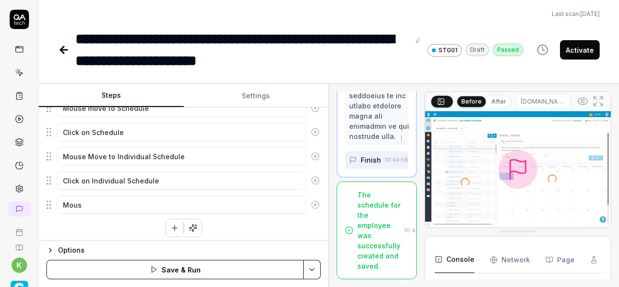
type textarea "Mouse"
type textarea "*"
type textarea "Mouse"
type textarea "*"
type textarea "Mouse m"
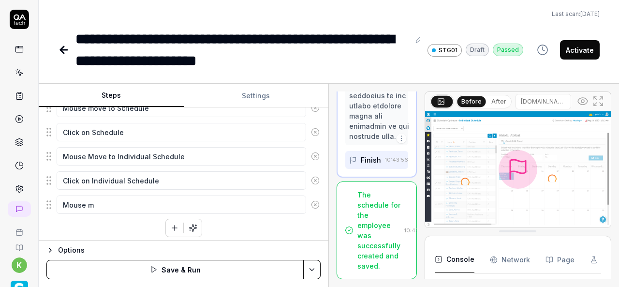
type textarea "*"
type textarea "Mouse mo"
type textarea "*"
type textarea "Mouse mov"
type textarea "*"
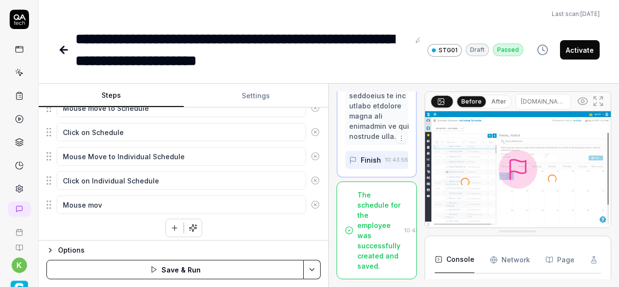
type textarea "Mouse move"
type textarea "*"
type textarea "Mouse move"
type textarea "*"
type textarea "Mouse move t"
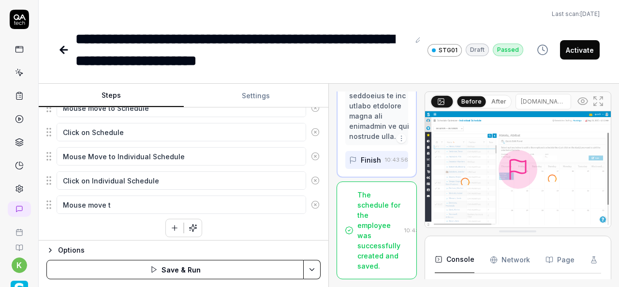
type textarea "*"
type textarea "Mouse move to"
type textarea "*"
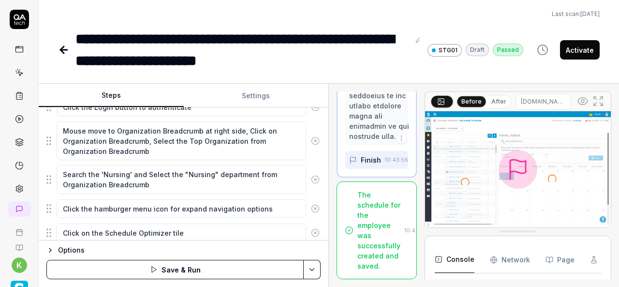
scroll to position [197, 0]
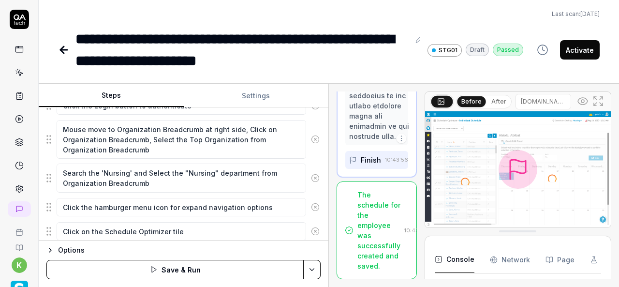
type textarea "Mouse move to"
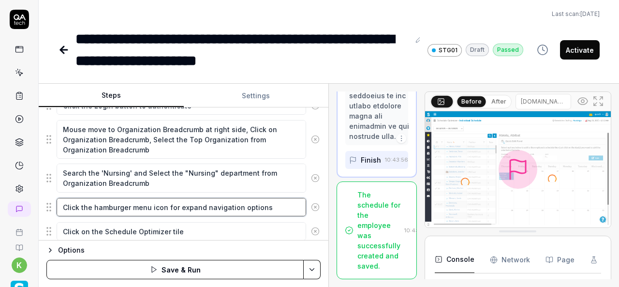
click at [108, 204] on textarea "Click the hamburger menu icon for expand navigation options" at bounding box center [182, 207] width 250 height 18
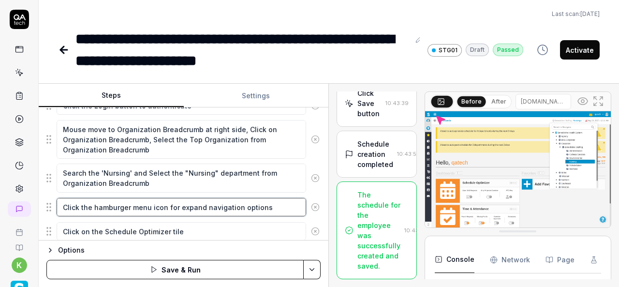
click at [108, 204] on textarea "Click the hamburger menu icon for expand navigation options" at bounding box center [182, 207] width 250 height 18
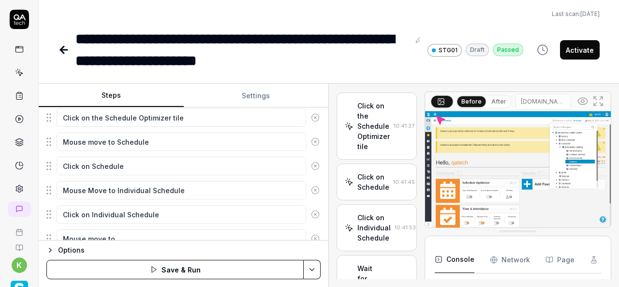
scroll to position [344, 0]
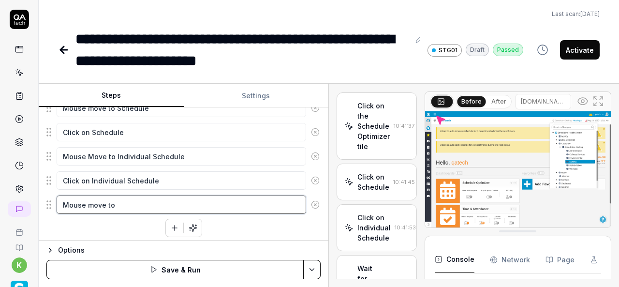
click at [119, 201] on textarea "Mouse move to" at bounding box center [182, 204] width 250 height 18
paste textarea "hamburger"
type textarea "*"
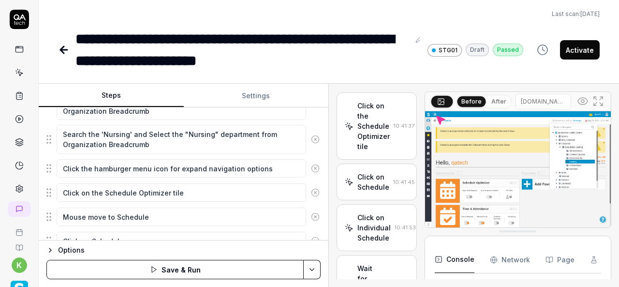
scroll to position [231, 0]
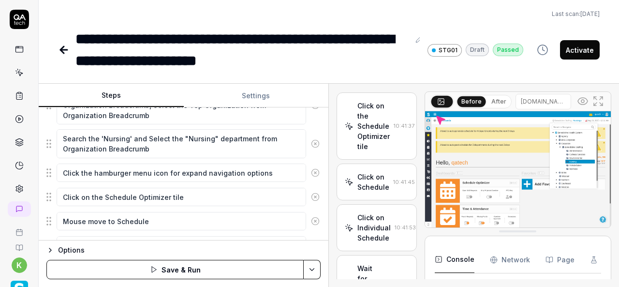
type textarea "Mouse move to hamburger"
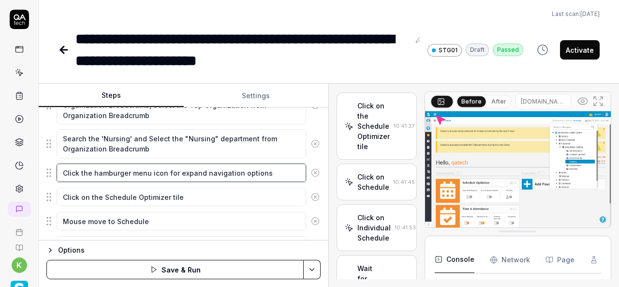
drag, startPoint x: 271, startPoint y: 173, endPoint x: 65, endPoint y: 174, distance: 206.0
click at [65, 174] on textarea "Click the hamburger menu icon for expand navigation options" at bounding box center [182, 172] width 250 height 18
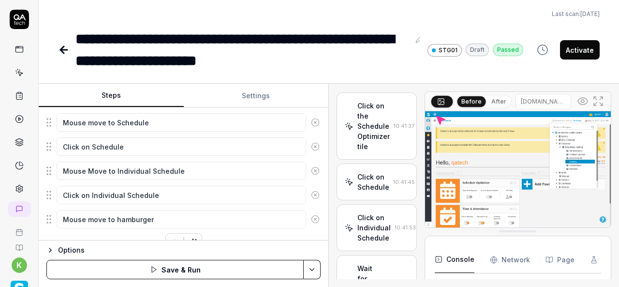
scroll to position [333, 0]
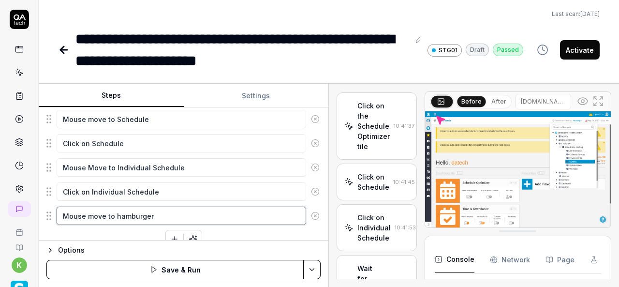
click at [161, 209] on textarea "Mouse move to hamburger" at bounding box center [182, 216] width 250 height 18
drag, startPoint x: 161, startPoint y: 209, endPoint x: 49, endPoint y: 220, distance: 112.2
click at [49, 220] on div "Mouse move to hamburger" at bounding box center [183, 216] width 274 height 20
paste textarea "Click the hamburger menu icon for expand navigation options"
type textarea "*"
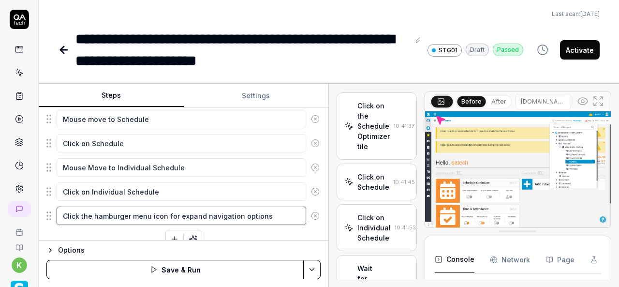
type textarea "Click the hamburger menu icon for expand navigation options"
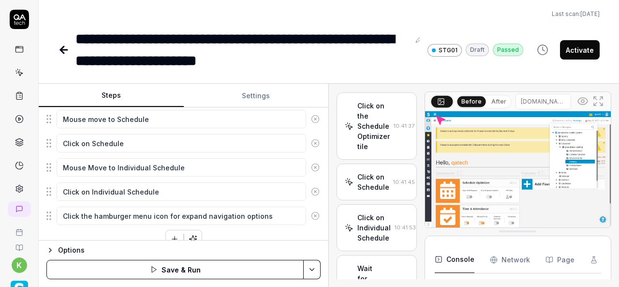
click at [70, 229] on div "Enter the username in the username field Enter the password in the password fie…" at bounding box center [183, 80] width 274 height 338
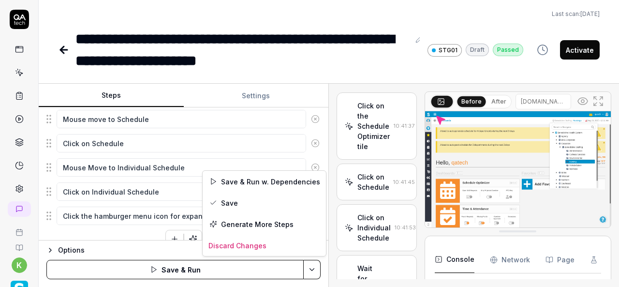
click at [317, 270] on html "**********" at bounding box center [309, 143] width 619 height 287
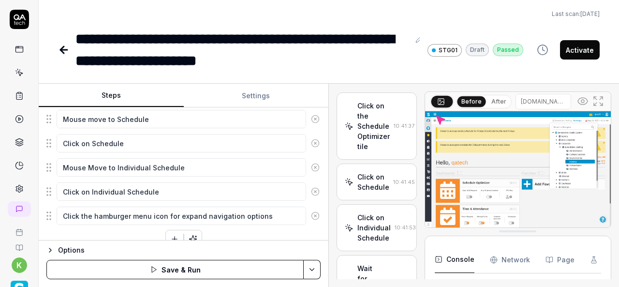
click at [117, 228] on html "**********" at bounding box center [309, 143] width 619 height 287
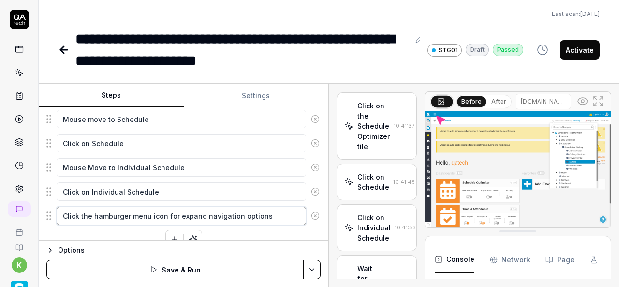
click at [125, 212] on textarea "Click the hamburger menu icon for expand navigation options" at bounding box center [182, 216] width 250 height 18
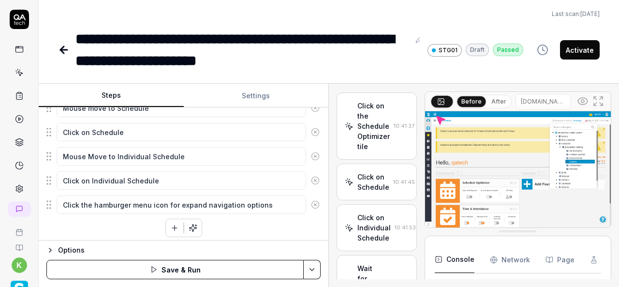
click at [171, 227] on icon "button" at bounding box center [174, 227] width 9 height 9
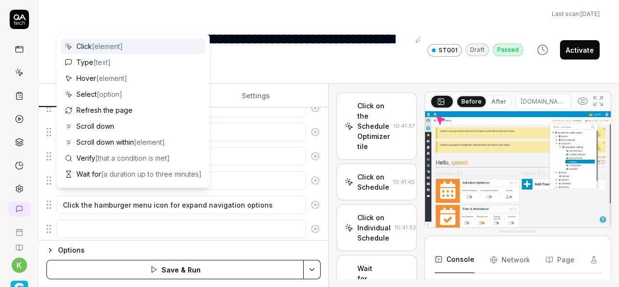
scroll to position [368, 0]
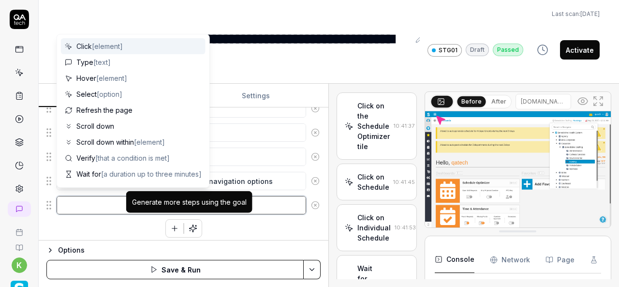
type textarea "*"
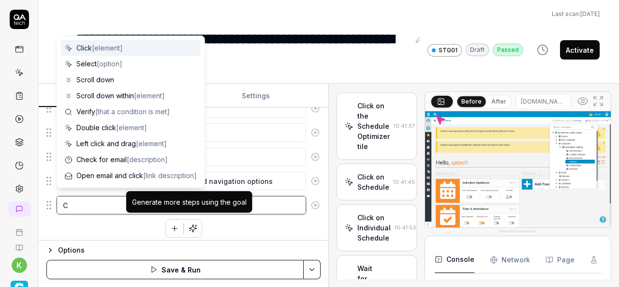
type textarea "Cl"
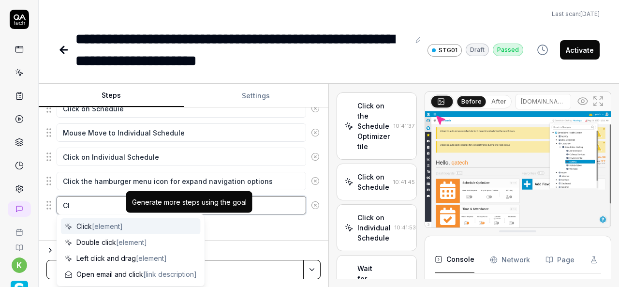
type textarea "*"
type textarea "Clc"
type textarea "*"
type textarea "Clci"
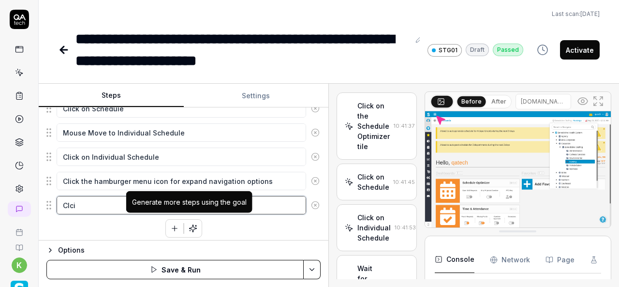
type textarea "*"
type textarea "Clcik"
type textarea "*"
type textarea "Clci"
type textarea "*"
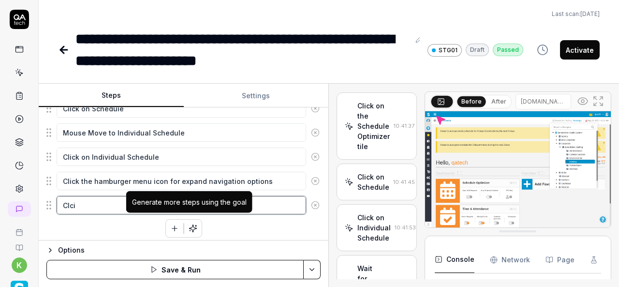
type textarea "Clc"
type textarea "*"
type textarea "Cl"
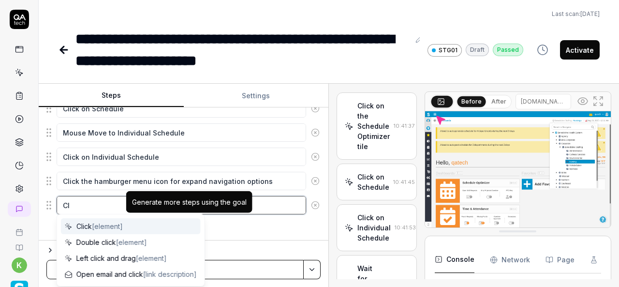
type textarea "*"
type textarea "Cli"
type textarea "*"
type textarea "Clic"
type textarea "*"
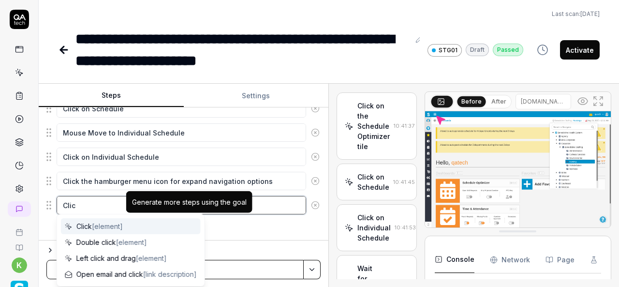
type textarea "Click"
type textarea "*"
type textarea "Click"
type textarea "*"
type textarea "Click o"
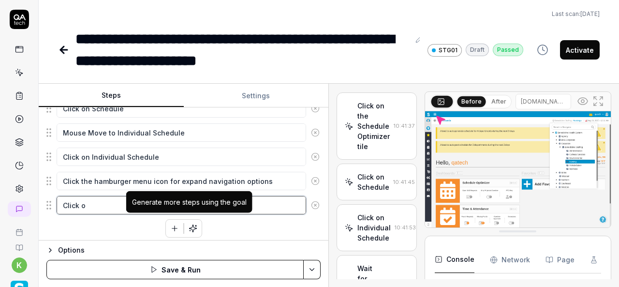
type textarea "*"
type textarea "Click on"
type textarea "*"
type textarea "Click on"
type textarea "*"
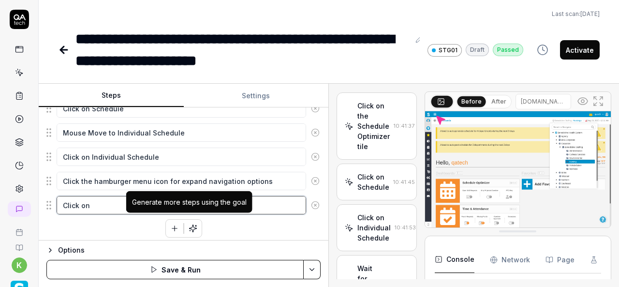
type textarea "Click on A"
type textarea "*"
type textarea "Click on Au"
type textarea "*"
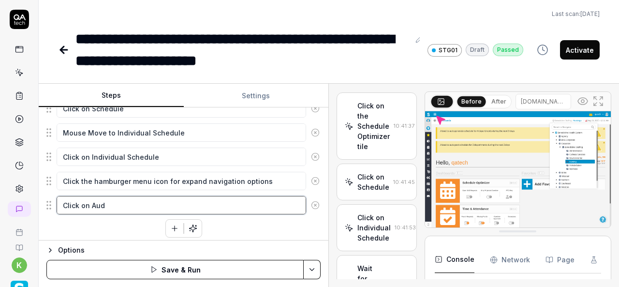
type textarea "Click on Aud"
click at [280, 56] on div "**********" at bounding box center [242, 50] width 334 height 44
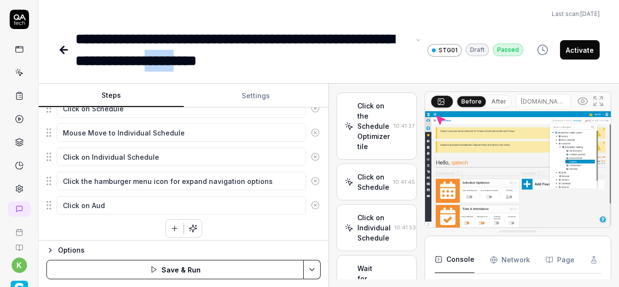
click at [280, 56] on div "**********" at bounding box center [242, 50] width 334 height 44
copy div "*****"
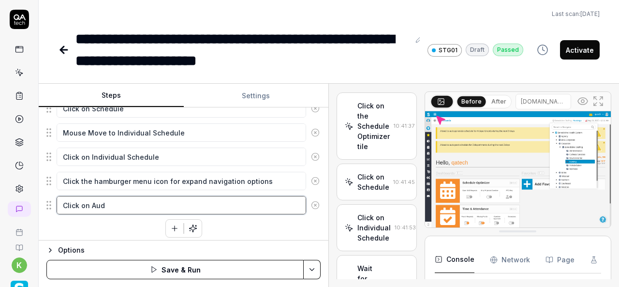
click at [99, 199] on textarea "Click on Aud" at bounding box center [182, 205] width 250 height 18
paste textarea "it"
type textarea "*"
type textarea "Click on Audit"
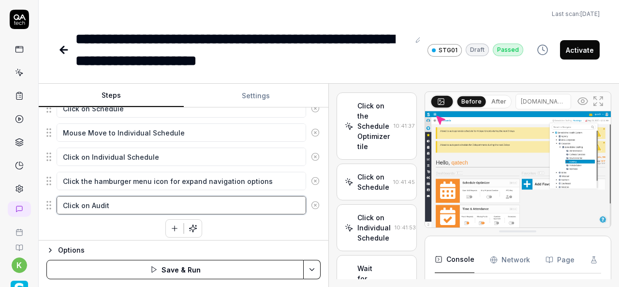
type textarea "*"
type textarea "Click on Audit"
type textarea "*"
type textarea "Click on Audit T"
type textarea "*"
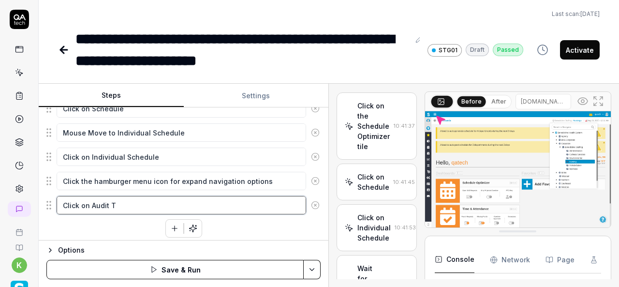
type textarea "Click on Audit Tr"
type textarea "*"
type textarea "Click on Audit Tra"
type textarea "*"
type textarea "Click on Audit Trai"
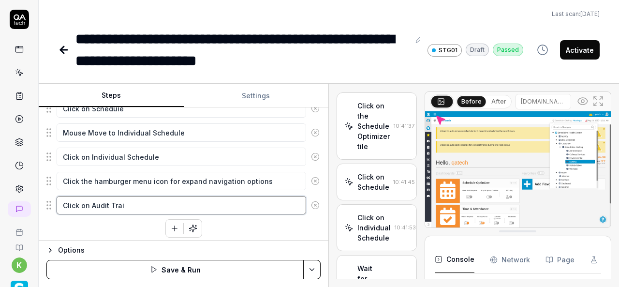
type textarea "*"
type textarea "Click on Audit Trail"
click at [113, 234] on div "Goal Create a Schedule for an employee Expected result Schedule Optimizer ->Sch…" at bounding box center [184, 173] width 290 height 133
type textarea "*"
click at [63, 199] on textarea "Click on Audit Trail" at bounding box center [182, 205] width 250 height 18
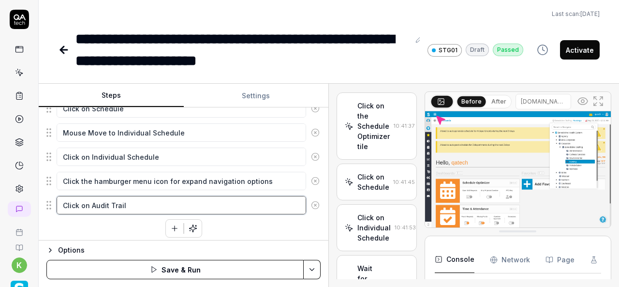
click at [133, 196] on textarea "Click on Audit Trail" at bounding box center [182, 205] width 250 height 18
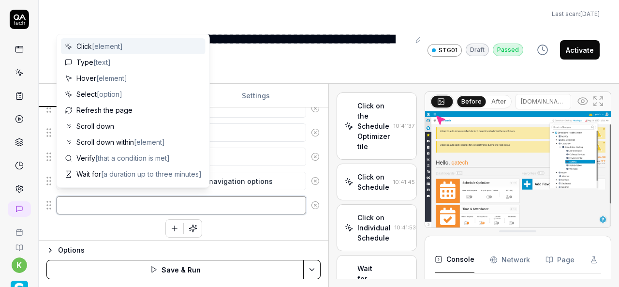
type textarea "*"
type textarea "M"
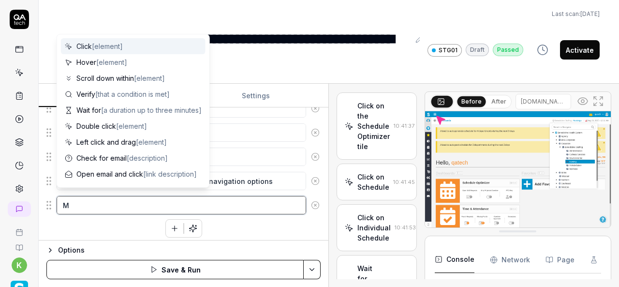
type textarea "*"
type textarea "Mo"
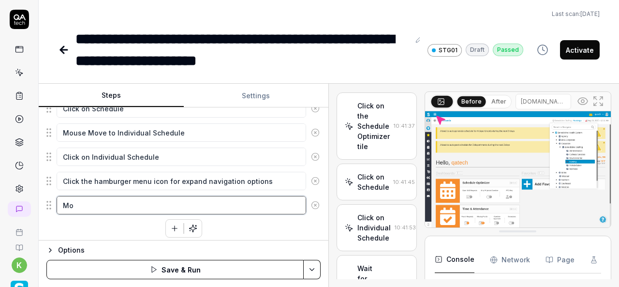
type textarea "*"
type textarea "Mou"
type textarea "*"
type textarea "Mous"
type textarea "*"
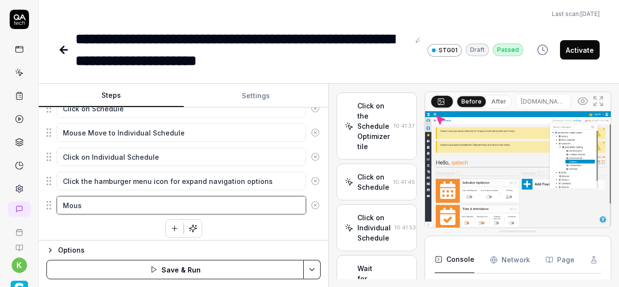
type textarea "Mouse"
type textarea "*"
type textarea "Mouse"
type textarea "*"
type textarea "Mouse m"
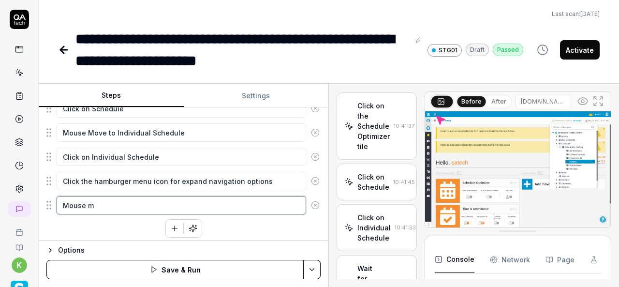
type textarea "*"
type textarea "Mouse mo"
type textarea "*"
type textarea "Mouse mov"
type textarea "*"
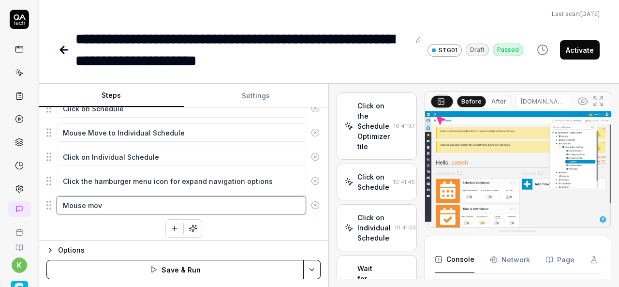
type textarea "Mouse move"
type textarea "*"
type textarea "Mouse move"
type textarea "*"
type textarea "Mouse move t"
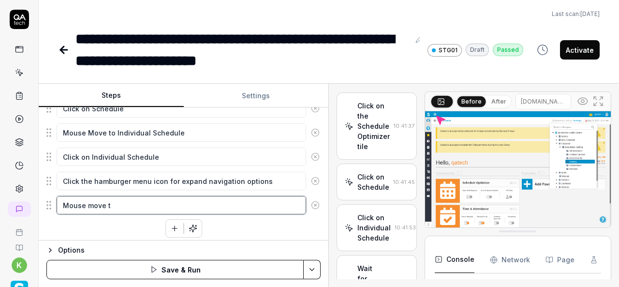
type textarea "*"
type textarea "Mouse move to"
type textarea "*"
type textarea "Mouse move to"
paste textarea "Click on Audit Trail"
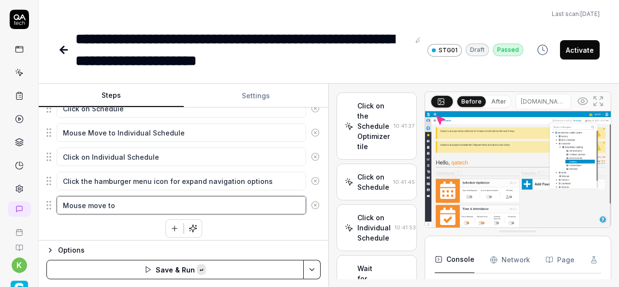
type textarea "*"
type textarea "Mouse move to Click on Audit Trail"
click at [115, 200] on textarea "Mouse move to Click on Audit Trail" at bounding box center [182, 205] width 250 height 18
click at [182, 202] on textarea "Mouse move to Click on Audit Trail" at bounding box center [182, 205] width 250 height 18
type textarea "*"
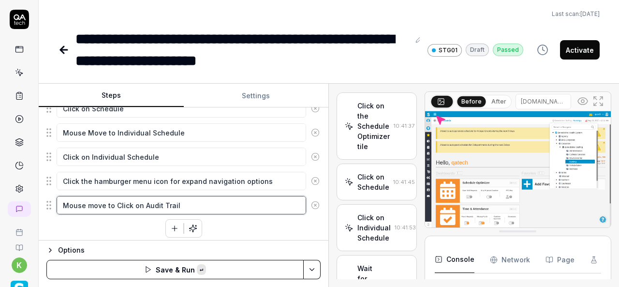
type textarea "Mouse move to"
type textarea "*"
type textarea "Mouse move to A"
type textarea "*"
type textarea "Mouse move to Au"
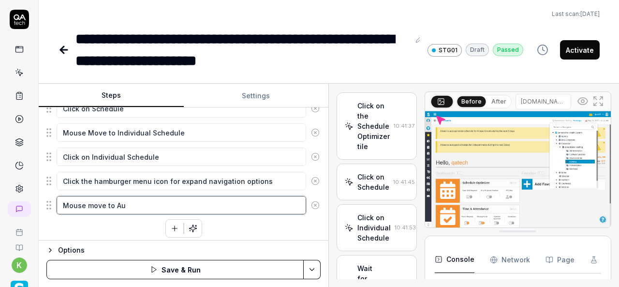
type textarea "*"
type textarea "Mouse move to Aud"
type textarea "*"
type textarea "Mouse move to Audi"
type textarea "*"
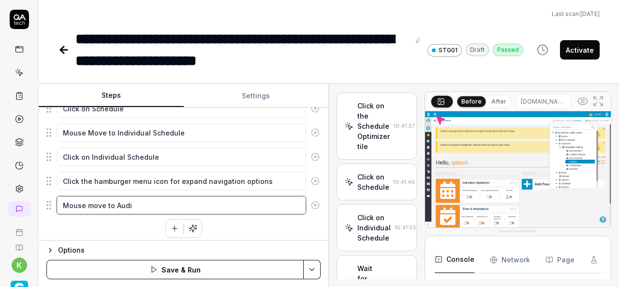
type textarea "Mouse move to Audit"
type textarea "*"
type textarea "Mouse move to Audit"
type textarea "*"
type textarea "Mouse move to Audit T"
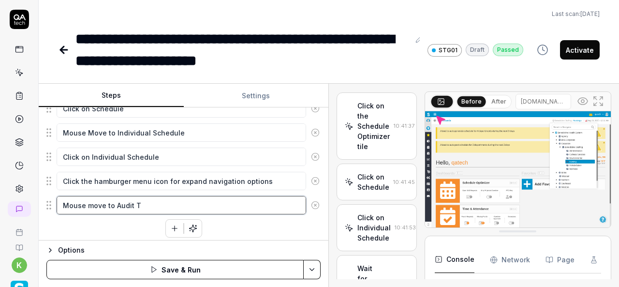
type textarea "*"
type textarea "Mouse move to Audit Tr"
type textarea "*"
type textarea "Mouse move to Audit Tra"
type textarea "*"
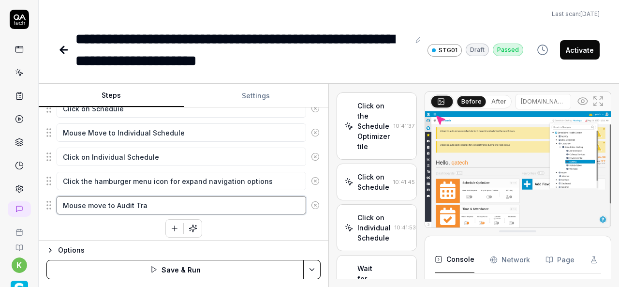
type textarea "Mouse move to Audit Trai"
type textarea "*"
type textarea "Mouse move to Audit Trail"
click at [219, 222] on div "Enter the username in the username field Enter the password in the password fie…" at bounding box center [183, 57] width 274 height 362
click at [170, 227] on icon "button" at bounding box center [174, 228] width 9 height 9
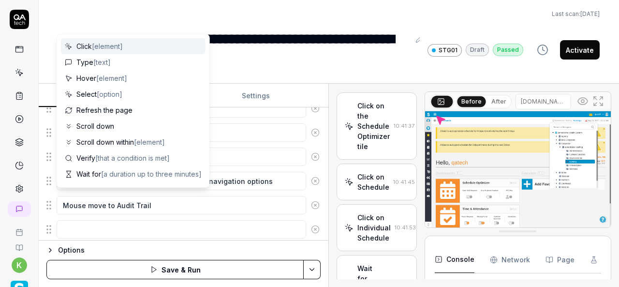
scroll to position [392, 0]
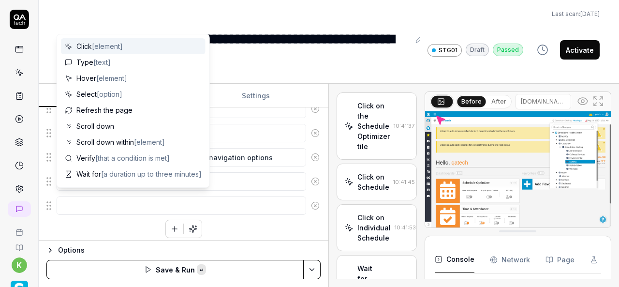
type textarea "*"
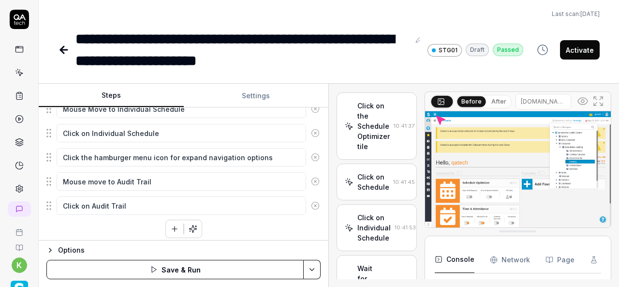
type textarea "Click on Audit Trail"
click at [240, 227] on div "Enter the username in the username field Enter the password in the password fie…" at bounding box center [183, 45] width 274 height 386
click at [249, 238] on div "Goal Create a Schedule for an employee Expected result Schedule Optimizer ->Sch…" at bounding box center [184, 173] width 290 height 133
click at [170, 227] on icon "button" at bounding box center [174, 228] width 9 height 9
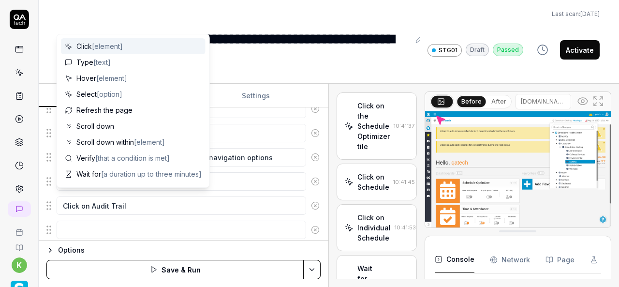
scroll to position [416, 0]
click at [96, 201] on textarea at bounding box center [182, 205] width 250 height 18
type textarea "*"
type textarea "V"
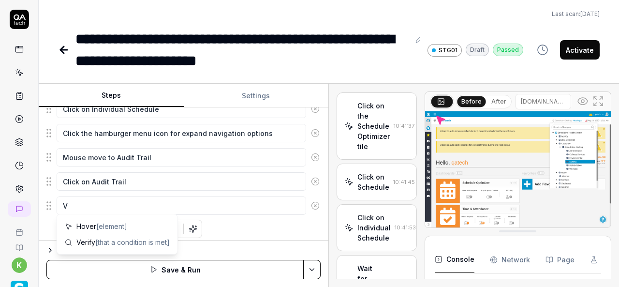
type textarea "*"
type textarea "Ve"
type textarea "*"
type textarea "Ver"
type textarea "*"
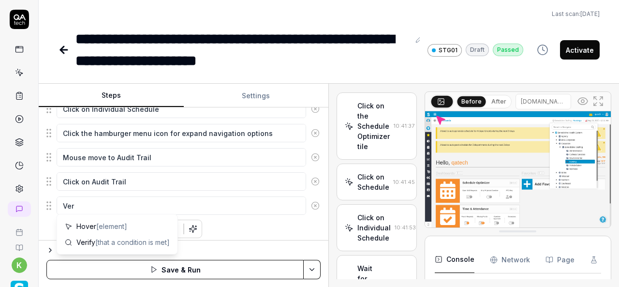
type textarea "Veri"
type textarea "*"
type textarea "Verif"
type textarea "*"
type textarea "Verify"
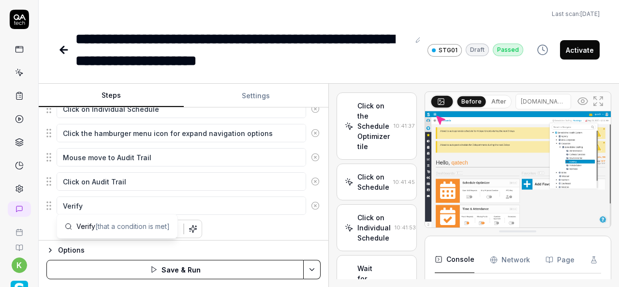
type textarea "*"
type textarea "Verify"
type textarea "*"
type textarea "Verify E"
type textarea "*"
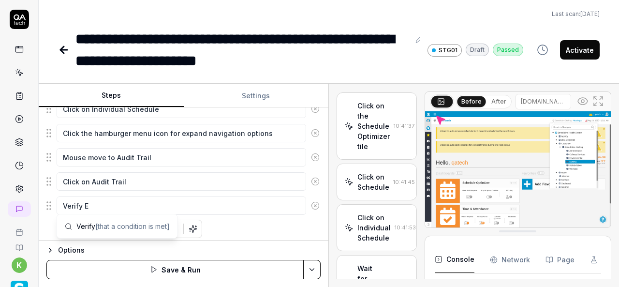
type textarea "Verify Em"
type textarea "*"
type textarea "Verify Emp"
type textarea "*"
type textarea "Verify Empl"
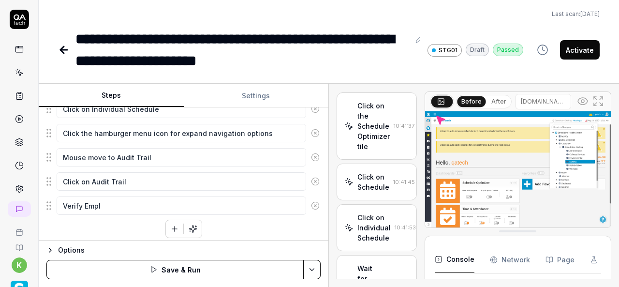
type textarea "*"
type textarea "Verify Emplo"
type textarea "*"
type textarea "Verify Employ"
type textarea "*"
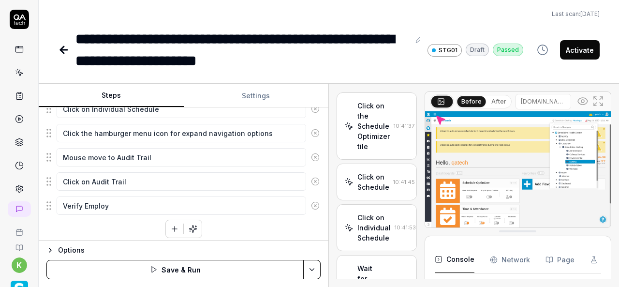
type textarea "Verify Employe"
type textarea "*"
type textarea "Verify Employee"
type textarea "*"
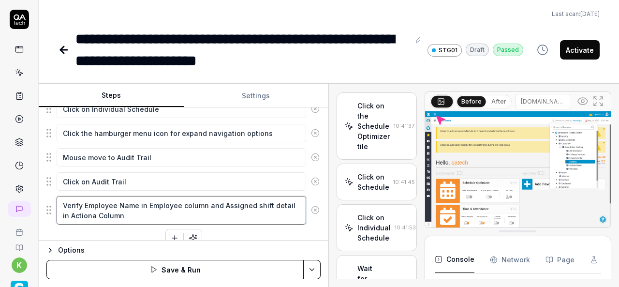
click at [84, 209] on textarea "Verify Employee Name in Employee column and Assigned shift detail in Actiona Co…" at bounding box center [182, 210] width 250 height 29
click at [86, 210] on textarea "Verify Employee Name in Employee column and Assigned shift detail in Actiona Co…" at bounding box center [182, 210] width 250 height 29
click at [137, 212] on textarea "Verify Employee Name in Employee column and Assigned shift detail in Action Col…" at bounding box center [182, 210] width 250 height 29
click at [312, 269] on html "**********" at bounding box center [309, 143] width 619 height 287
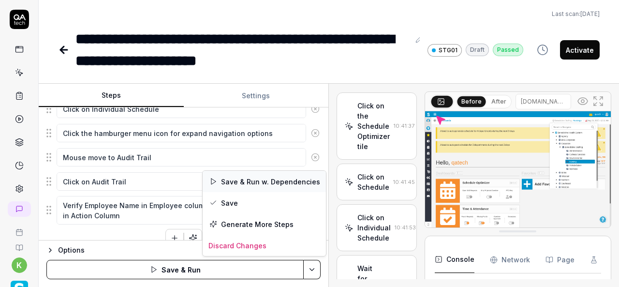
click at [242, 180] on div "Save & Run w. Dependencies" at bounding box center [264, 181] width 123 height 21
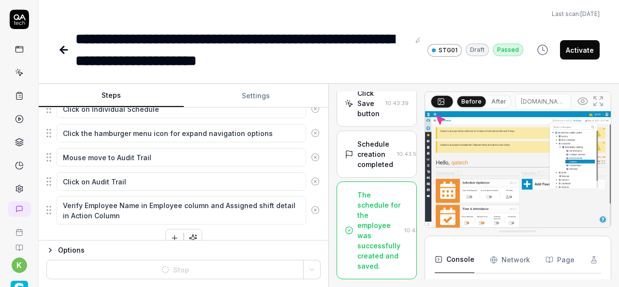
scroll to position [1883, 0]
click at [379, 214] on div "The schedule for the employee was successfully created and saved." at bounding box center [378, 230] width 43 height 81
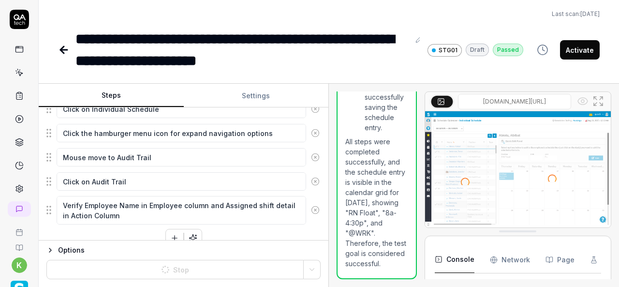
scroll to position [2144, 0]
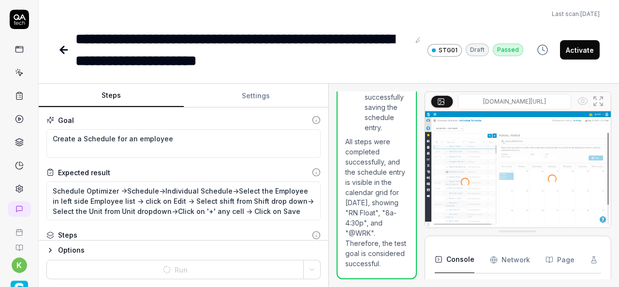
scroll to position [29, 0]
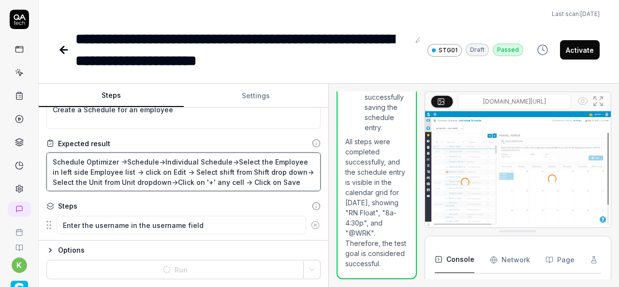
click at [292, 183] on textarea "Schedule Optimizer ->Schedule->Individual Schedule->Select the Employee in left…" at bounding box center [183, 171] width 274 height 39
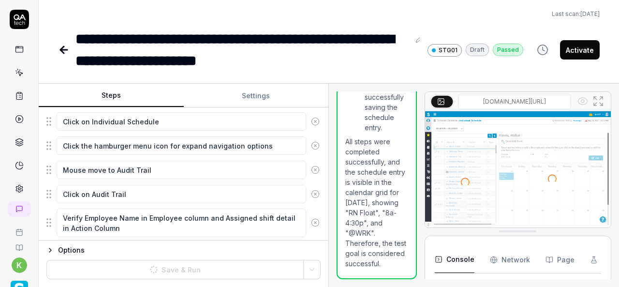
scroll to position [414, 0]
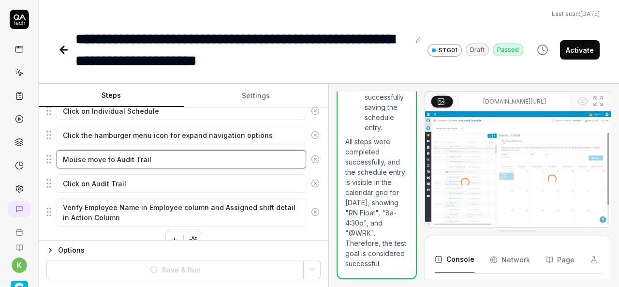
click at [115, 154] on textarea "Mouse move to Audit Trail" at bounding box center [182, 159] width 250 height 18
click at [156, 155] on textarea "Mouse move to Audit Trail" at bounding box center [182, 159] width 250 height 18
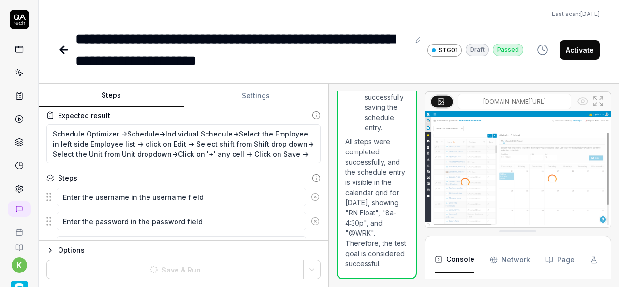
scroll to position [48, 0]
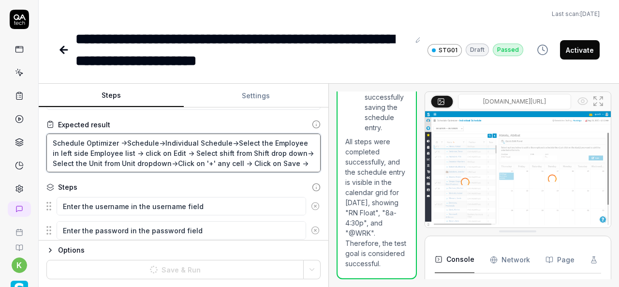
click at [303, 164] on textarea "Schedule Optimizer ->Schedule->Individual Schedule->Select the Employee in left…" at bounding box center [183, 152] width 274 height 39
paste textarea "Audit Trail"
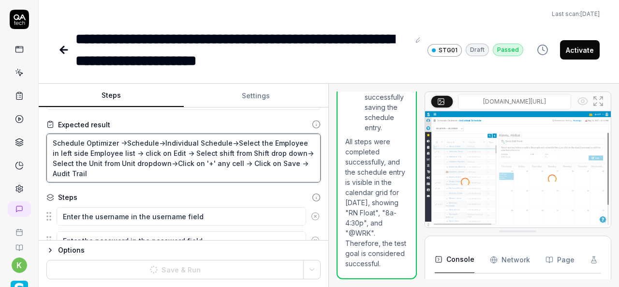
click at [304, 160] on textarea "Schedule Optimizer ->Schedule->Individual Schedule->Select the Employee in left…" at bounding box center [183, 157] width 274 height 49
click at [109, 173] on textarea "Schedule Optimizer ->Schedule->Individual Schedule->Select the Employee in left…" at bounding box center [183, 157] width 274 height 49
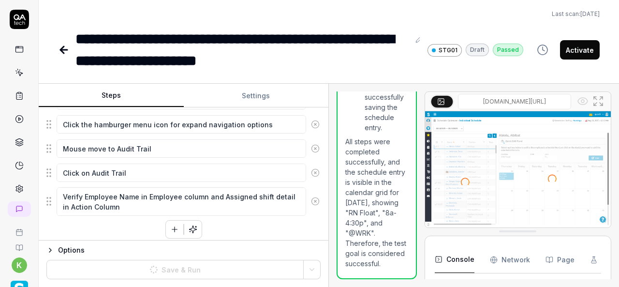
scroll to position [435, 0]
click at [166, 231] on button "button" at bounding box center [174, 228] width 17 height 17
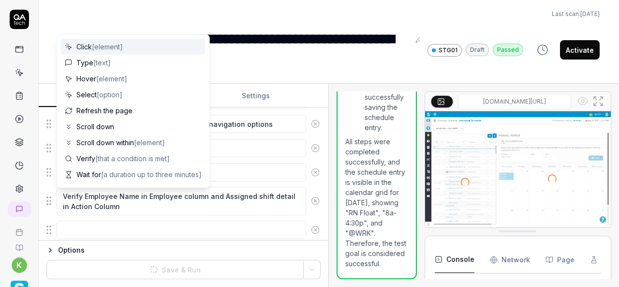
scroll to position [459, 0]
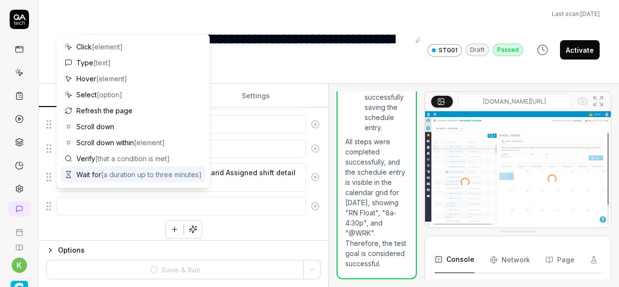
click at [92, 206] on textarea at bounding box center [182, 206] width 250 height 18
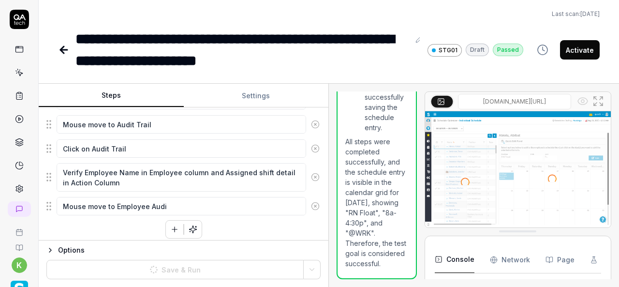
click at [124, 227] on div "Enter the username in the username field Enter the password in the password fie…" at bounding box center [183, 17] width 274 height 444
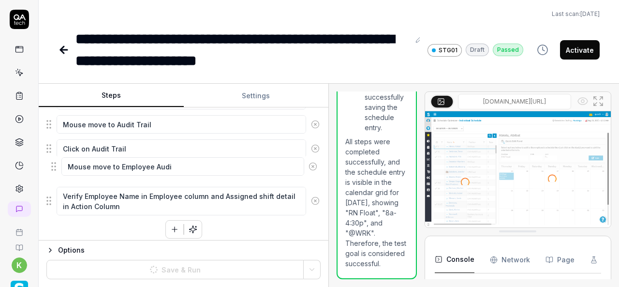
drag, startPoint x: 48, startPoint y: 200, endPoint x: 50, endPoint y: 167, distance: 32.9
click at [50, 167] on fieldset "Enter the username in the username field Enter the password in the password fie…" at bounding box center [183, 5] width 274 height 421
click at [170, 228] on button "button" at bounding box center [174, 229] width 17 height 17
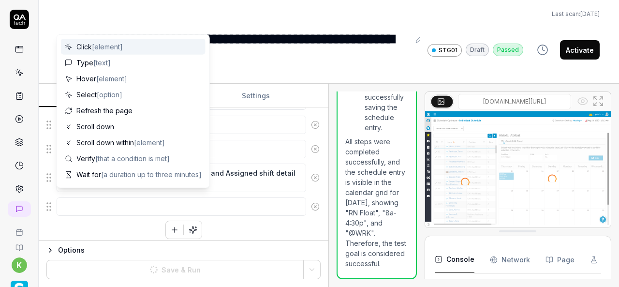
click at [91, 204] on textarea at bounding box center [182, 206] width 250 height 18
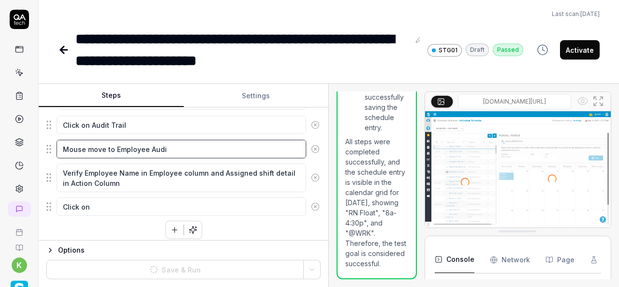
drag, startPoint x: 115, startPoint y: 142, endPoint x: 185, endPoint y: 140, distance: 69.7
click at [185, 141] on textarea "Mouse move to Employee Audi" at bounding box center [182, 149] width 250 height 18
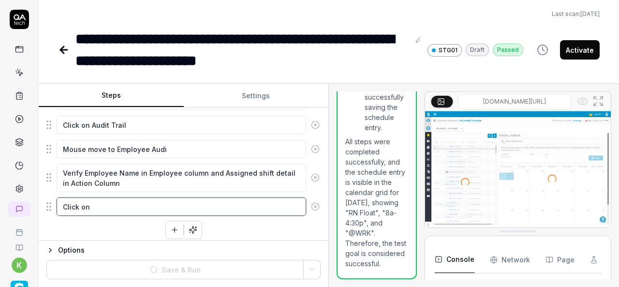
click at [106, 205] on textarea "Click on" at bounding box center [182, 206] width 250 height 18
paste textarea "Employee Audi"
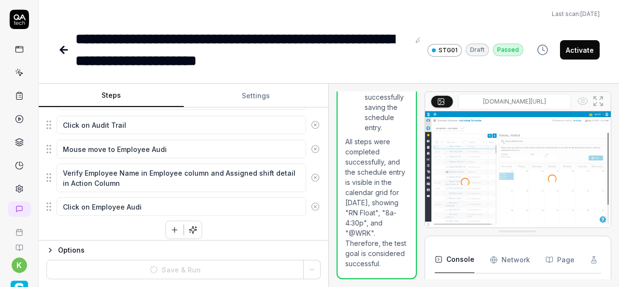
drag, startPoint x: 102, startPoint y: 222, endPoint x: 49, endPoint y: 201, distance: 56.2
click at [49, 201] on div "Enter the username in the username field Enter the password in the password fie…" at bounding box center [183, 5] width 274 height 468
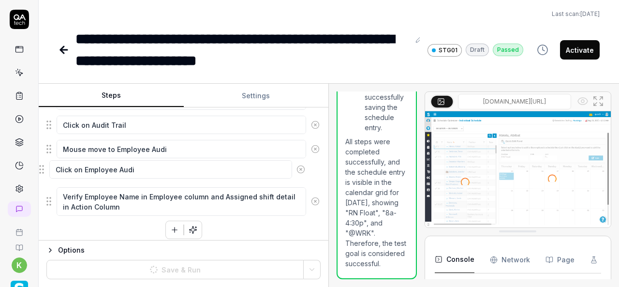
drag, startPoint x: 49, startPoint y: 201, endPoint x: 42, endPoint y: 170, distance: 32.3
click at [91, 226] on div "Enter the username in the username field Enter the password in the password fie…" at bounding box center [183, 5] width 274 height 468
click at [242, 217] on div "Enter the username in the username field Enter the password in the password fie…" at bounding box center [183, 5] width 274 height 468
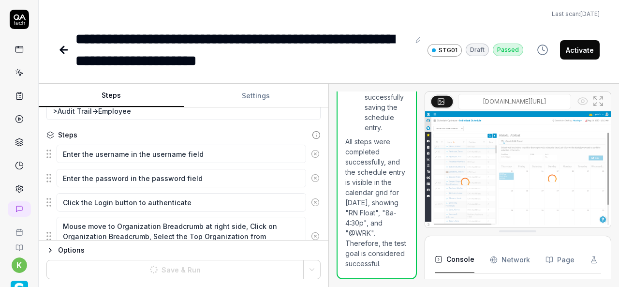
scroll to position [0, 0]
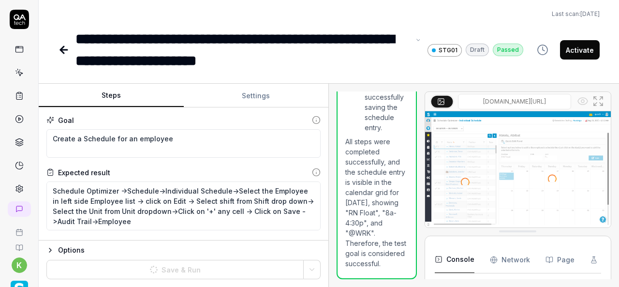
click at [274, 32] on div "**********" at bounding box center [242, 50] width 334 height 44
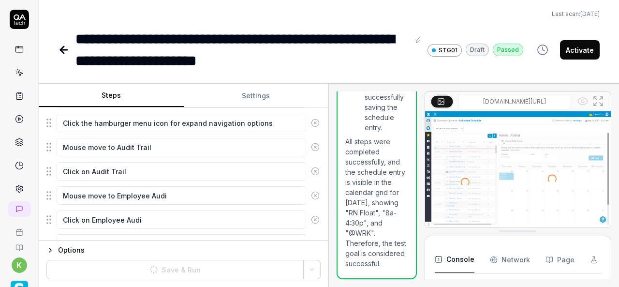
scroll to position [436, 0]
drag, startPoint x: 142, startPoint y: 218, endPoint x: 60, endPoint y: 171, distance: 94.7
click at [60, 171] on fieldset "Enter the username in the username field Enter the password in the password fie…" at bounding box center [183, 40] width 274 height 445
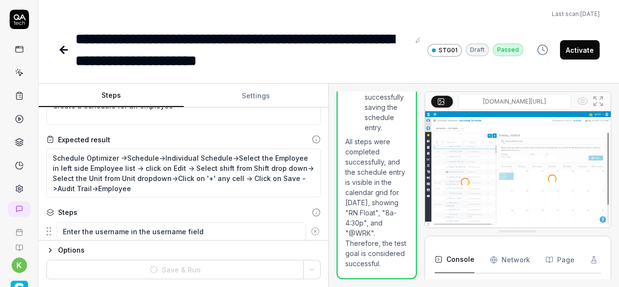
scroll to position [0, 0]
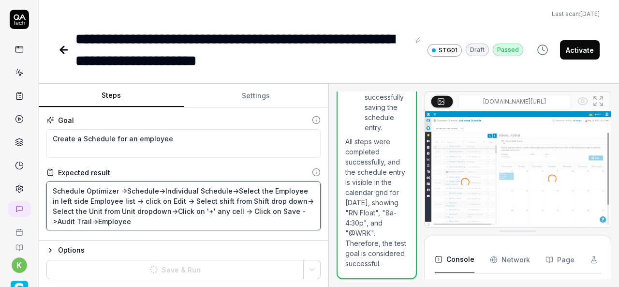
drag, startPoint x: 58, startPoint y: 219, endPoint x: 132, endPoint y: 219, distance: 73.5
click at [132, 220] on textarea "Schedule Optimizer ->Schedule->Individual Schedule->Select the Employee in left…" at bounding box center [183, 205] width 274 height 49
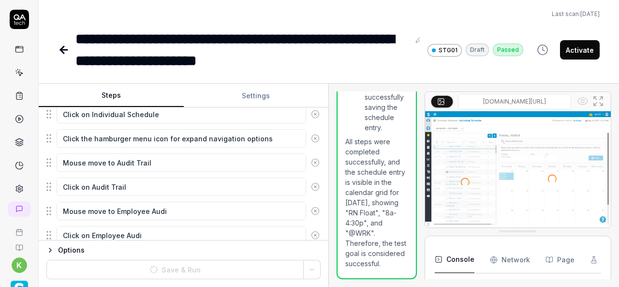
scroll to position [420, 0]
drag, startPoint x: 173, startPoint y: 208, endPoint x: 62, endPoint y: 207, distance: 111.2
click at [62, 207] on textarea "Mouse move to Employee Audi" at bounding box center [182, 212] width 250 height 18
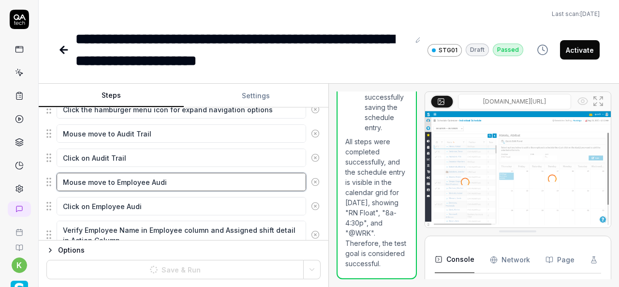
scroll to position [450, 0]
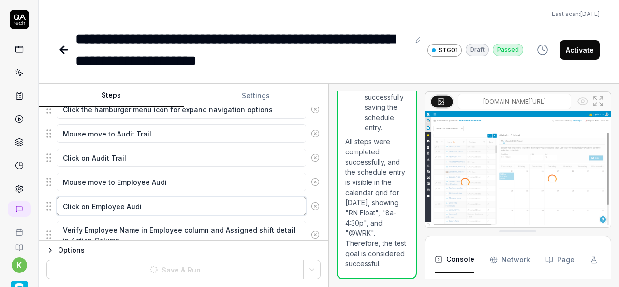
drag, startPoint x: 148, startPoint y: 203, endPoint x: 57, endPoint y: 201, distance: 91.4
click at [57, 201] on textarea "Click on Employee Audi" at bounding box center [182, 206] width 250 height 18
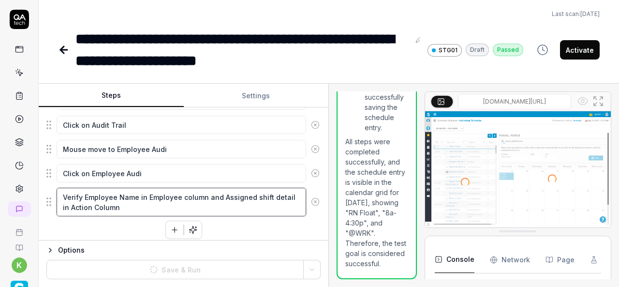
drag, startPoint x: 118, startPoint y: 200, endPoint x: 60, endPoint y: 189, distance: 59.1
click at [60, 189] on textarea "Verify Employee Name in Employee column and Assigned shift detail in Action Col…" at bounding box center [182, 202] width 250 height 29
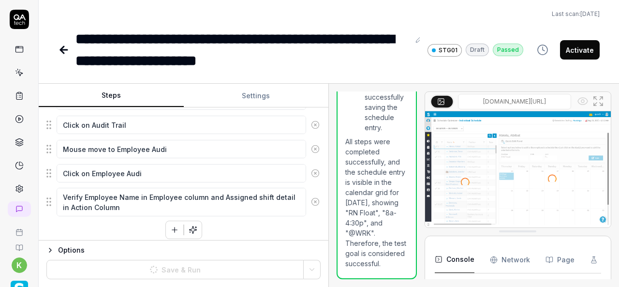
scroll to position [73, 0]
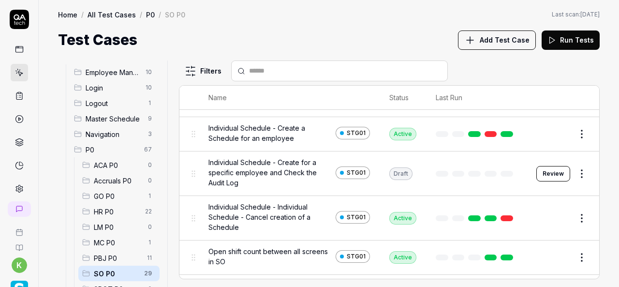
scroll to position [16, 0]
click at [540, 173] on button "Review" at bounding box center [553, 173] width 34 height 15
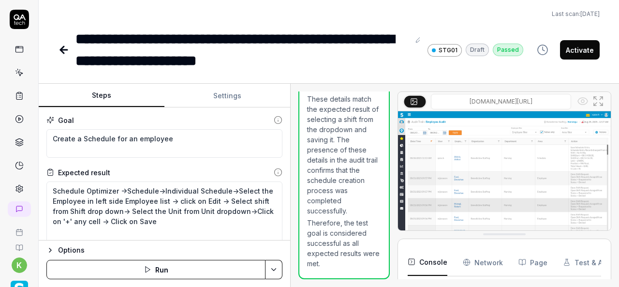
scroll to position [1727, 0]
click at [298, 159] on div "Steps Settings Goal Create a Schedule for an employee Expected result Schedule …" at bounding box center [329, 185] width 580 height 203
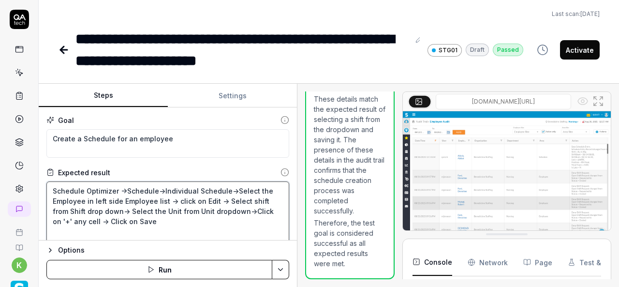
click at [175, 224] on textarea "Schedule Optimizer ->Schedule->Individual Schedule->Select the Employee in left…" at bounding box center [167, 215] width 243 height 69
type textarea "*"
type textarea "Schedule Optimizer ->Schedule->Individual Schedule->Select the Employee in left…"
type textarea "*"
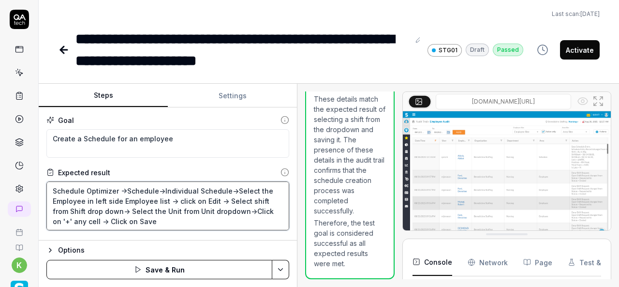
type textarea "Schedule Optimizer ->Schedule->Individual Schedule->Select the Employee in left…"
type textarea "*"
type textarea "Schedule Optimizer ->Schedule->Individual Schedule->Select the Employee in left…"
type textarea "*"
type textarea "Schedule Optimizer ->Schedule->Individual Schedule->Select the Employee in left…"
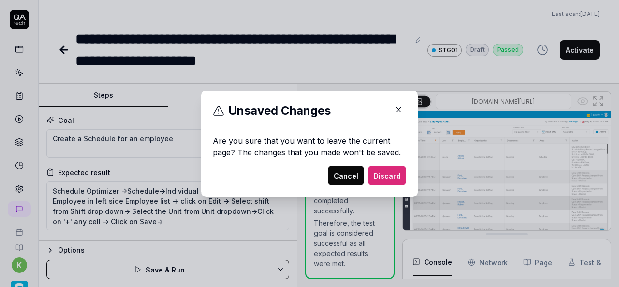
click at [396, 108] on icon "button" at bounding box center [398, 109] width 9 height 9
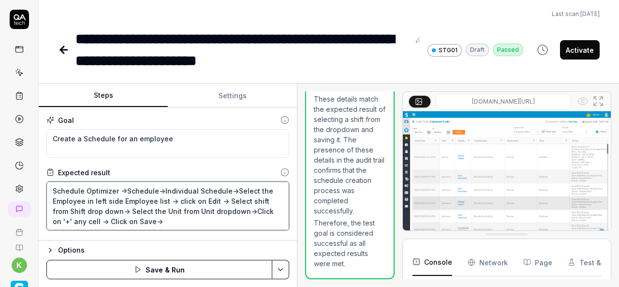
click at [157, 226] on textarea "Schedule Optimizer ->Schedule->Individual Schedule->Select the Employee in left…" at bounding box center [167, 205] width 243 height 49
paste textarea "Audit Trail->Employee"
type textarea "*"
type textarea "Schedule Optimizer ->Schedule->Individual Schedule->Select the Employee in left…"
type textarea "*"
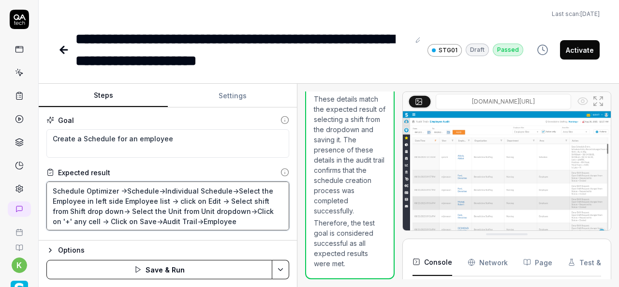
type textarea "Schedule Optimizer ->Schedule->Individual Schedule->Select the Employee in left…"
type textarea "*"
type textarea "Schedule Optimizer ->Schedule->Individual Schedule->Select the Employee in left…"
type textarea "*"
type textarea "Schedule Optimizer ->Schedule->Individual Schedule->Select the Employee in left…"
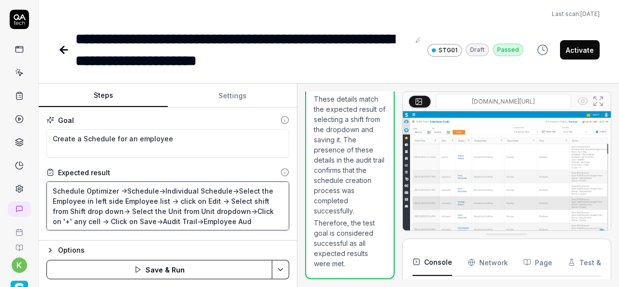
type textarea "*"
type textarea "Schedule Optimizer ->Schedule->Individual Schedule->Select the Employee in left…"
type textarea "*"
type textarea "Schedule Optimizer ->Schedule->Individual Schedule->Select the Employee in left…"
type textarea "*"
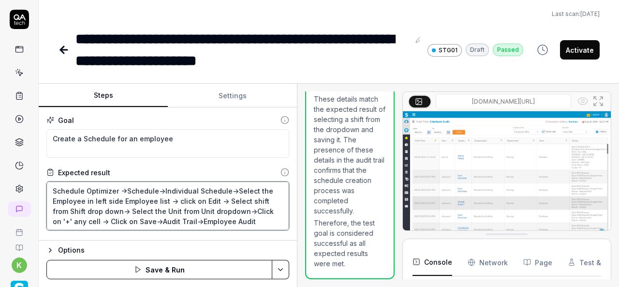
type textarea "Schedule Optimizer ->Schedule->Individual Schedule->Select the Employee in left…"
type textarea "*"
type textarea "Schedule Optimizer ->Schedule->Individual Schedule->Select the Employee in left…"
type textarea "*"
type textarea "Schedule Optimizer ->Schedule->Individual Schedule->Select the Employee in left…"
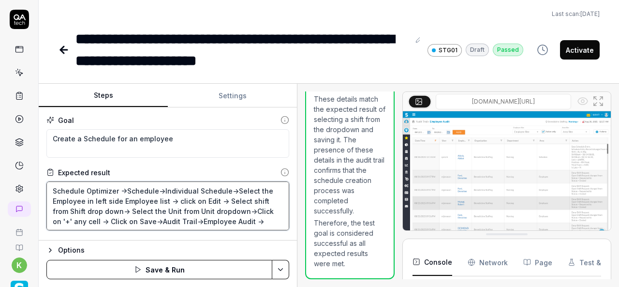
type textarea "*"
type textarea "Schedule Optimizer ->Schedule->Individual Schedule->Select the Employee in left…"
type textarea "*"
type textarea "Schedule Optimizer ->Schedule->Individual Schedule->Select the Employee in left…"
type textarea "*"
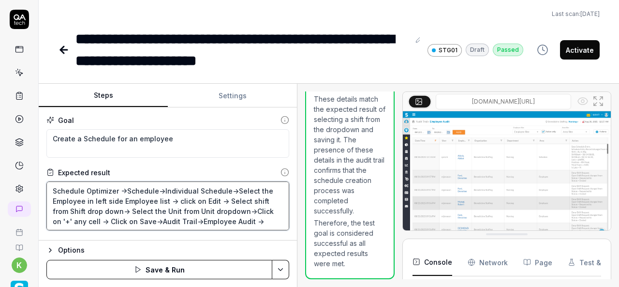
type textarea "Schedule Optimizer ->Schedule->Individual Schedule->Select the Employee in left…"
type textarea "*"
type textarea "Schedule Optimizer ->Schedule->Individual Schedule->Select the Employee in left…"
type textarea "*"
type textarea "Schedule Optimizer ->Schedule->Individual Schedule->Select the Employee in left…"
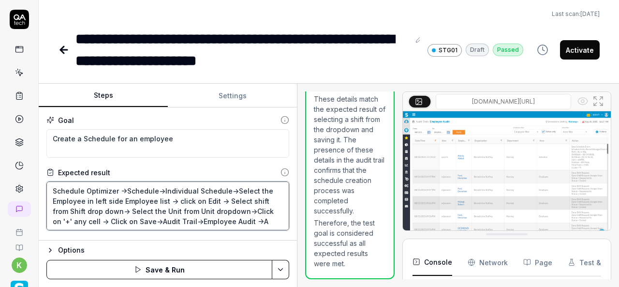
type textarea "*"
type textarea "Schedule Optimizer ->Schedule->Individual Schedule->Select the Employee in left…"
type textarea "*"
type textarea "Schedule Optimizer ->Schedule->Individual Schedule->Select the Employee in left…"
type textarea "*"
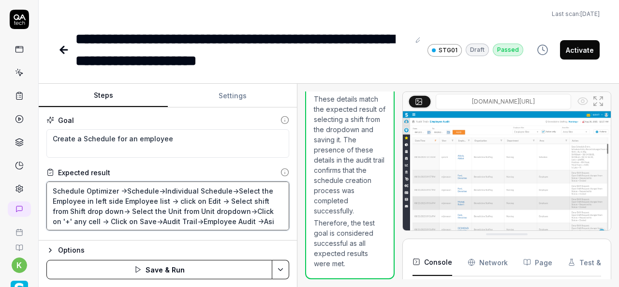
type textarea "Schedule Optimizer ->Schedule->Individual Schedule->Select the Employee in left…"
type textarea "*"
type textarea "Schedule Optimizer ->Schedule->Individual Schedule->Select the Employee in left…"
type textarea "*"
type textarea "Schedule Optimizer ->Schedule->Individual Schedule->Select the Employee in left…"
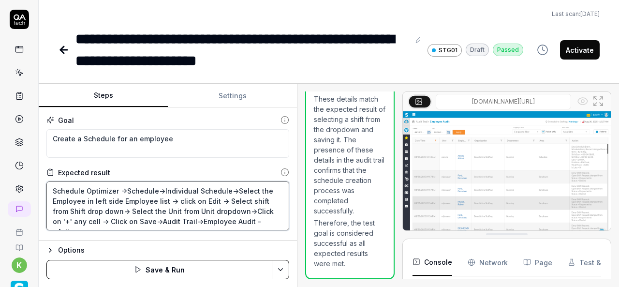
type textarea "*"
type textarea "Schedule Optimizer ->Schedule->Individual Schedule->Select the Employee in left…"
type textarea "*"
type textarea "Schedule Optimizer ->Schedule->Individual Schedule->Select the Employee in left…"
type textarea "*"
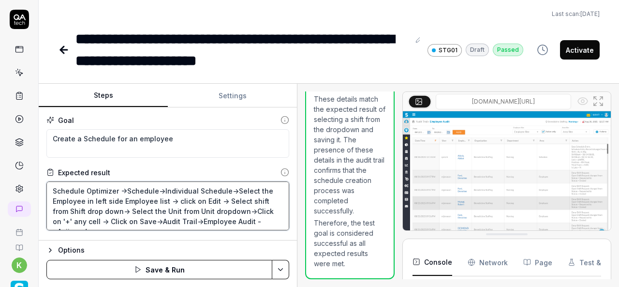
type textarea "Schedule Optimizer ->Schedule->Individual Schedule->Select the Employee in left…"
click at [264, 219] on textarea "Schedule Optimizer ->Schedule->Individual Schedule->Select the Employee in left…" at bounding box center [167, 205] width 243 height 49
type textarea "*"
type textarea "Schedule Optimizer ->Schedule->Individual Schedule->Select the Employee in left…"
type textarea "*"
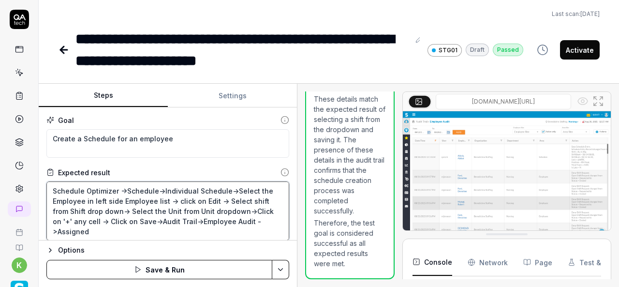
type textarea "Schedule Optimizer ->Schedule->Individual Schedule->Select the Employee in left…"
type textarea "*"
type textarea "Schedule Optimizer ->Schedule->Individual Schedule->Select the Employee in left…"
type textarea "*"
type textarea "Schedule Optimizer ->Schedule->Individual Schedule->Select the Employee in left…"
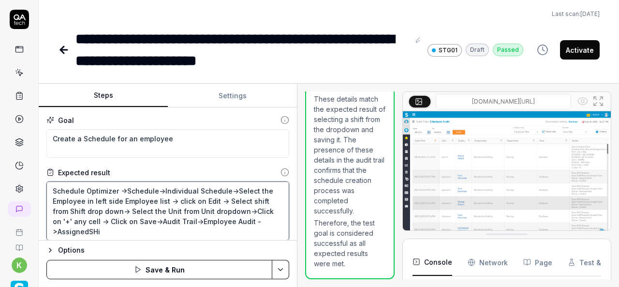
type textarea "*"
type textarea "Schedule Optimizer ->Schedule->Individual Schedule->Select the Employee in left…"
type textarea "*"
type textarea "Schedule Optimizer ->Schedule->Individual Schedule->Select the Employee in left…"
type textarea "*"
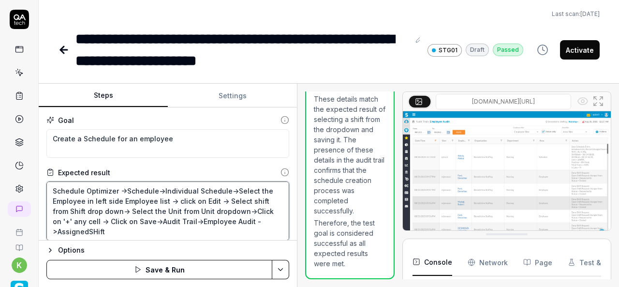
type textarea "Schedule Optimizer ->Schedule->Individual Schedule->Select the Employee in left…"
type textarea "*"
type textarea "Schedule Optimizer ->Schedule->Individual Schedule->Select the Employee in left…"
type textarea "*"
type textarea "Schedule Optimizer ->Schedule->Individual Schedule->Select the Employee in left…"
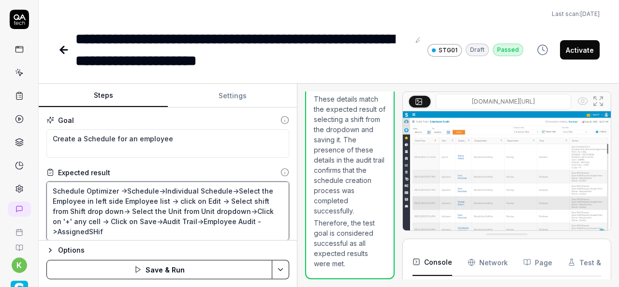
type textarea "*"
type textarea "Schedule Optimizer ->Schedule->Individual Schedule->Select the Employee in left…"
type textarea "*"
type textarea "Schedule Optimizer ->Schedule->Individual Schedule->Select the Employee in left…"
type textarea "*"
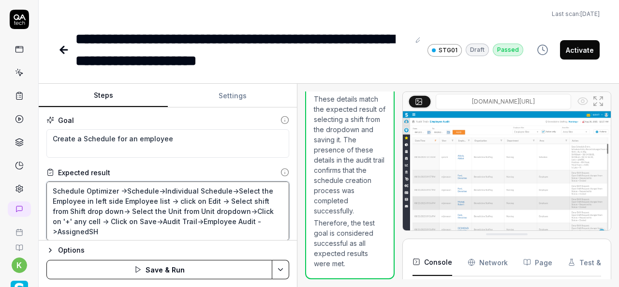
type textarea "Schedule Optimizer ->Schedule->Individual Schedule->Select the Employee in left…"
type textarea "*"
type textarea "Schedule Optimizer ->Schedule->Individual Schedule->Select the Employee in left…"
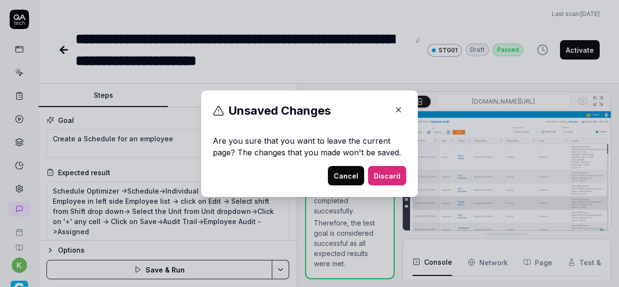
click at [391, 116] on button "button" at bounding box center [398, 109] width 15 height 15
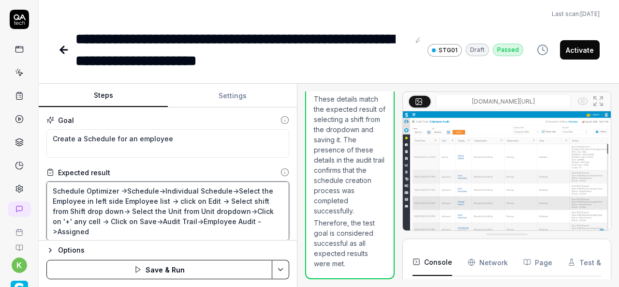
click at [107, 232] on textarea "Schedule Optimizer ->Schedule->Individual Schedule->Select the Employee in left…" at bounding box center [167, 210] width 243 height 59
type textarea "*"
type textarea "Schedule Optimizer ->Schedule->Individual Schedule->Select the Employee in left…"
type textarea "*"
type textarea "Schedule Optimizer ->Schedule->Individual Schedule->Select the Employee in left…"
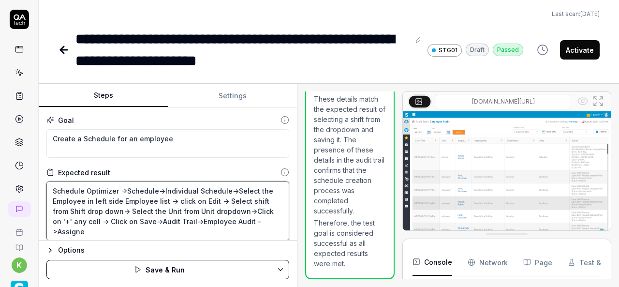
type textarea "*"
type textarea "Schedule Optimizer ->Schedule->Individual Schedule->Select the Employee in left…"
type textarea "*"
type textarea "Schedule Optimizer ->Schedule->Individual Schedule->Select the Employee in left…"
type textarea "*"
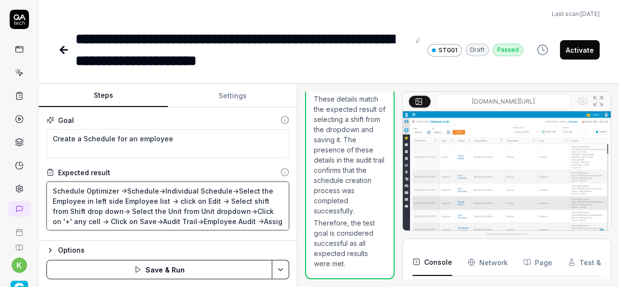
type textarea "Schedule Optimizer ->Schedule->Individual Schedule->Select the Employee in left…"
type textarea "*"
type textarea "Schedule Optimizer ->Schedule->Individual Schedule->Select the Employee in left…"
type textarea "*"
type textarea "Schedule Optimizer ->Schedule->Individual Schedule->Select the Employee in left…"
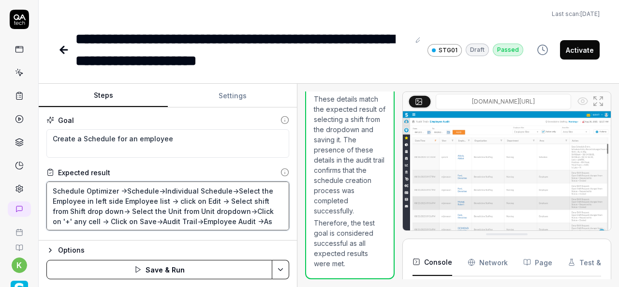
type textarea "*"
type textarea "Schedule Optimizer ->Schedule->Individual Schedule->Select the Employee in left…"
type textarea "*"
type textarea "Schedule Optimizer ->Schedule->Individual Schedule->Select the Employee in left…"
type textarea "*"
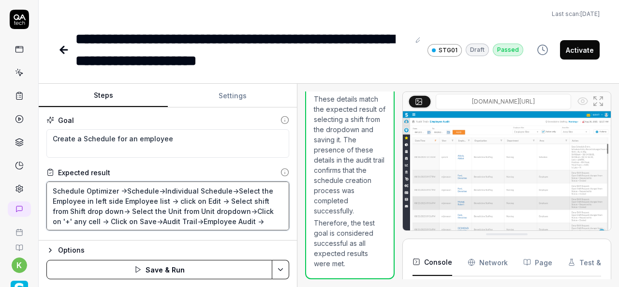
type textarea "Schedule Optimizer ->Schedule->Individual Schedule->Select the Employee in left…"
type textarea "*"
type textarea "Schedule Optimizer ->Schedule->Individual Schedule->Select the Employee in left…"
type textarea "*"
type textarea "Schedule Optimizer ->Schedule->Individual Schedule->Select the Employee in left…"
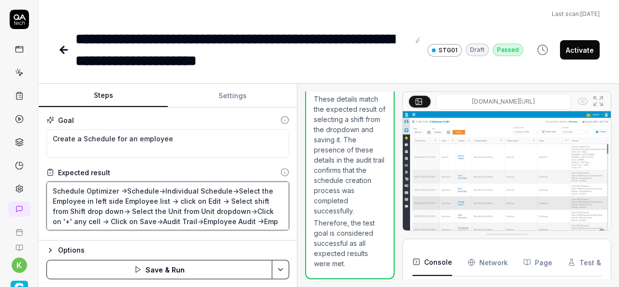
type textarea "*"
type textarea "Schedule Optimizer ->Schedule->Individual Schedule->Select the Employee in left…"
type textarea "*"
type textarea "Schedule Optimizer ->Schedule->Individual Schedule->Select the Employee in left…"
type textarea "*"
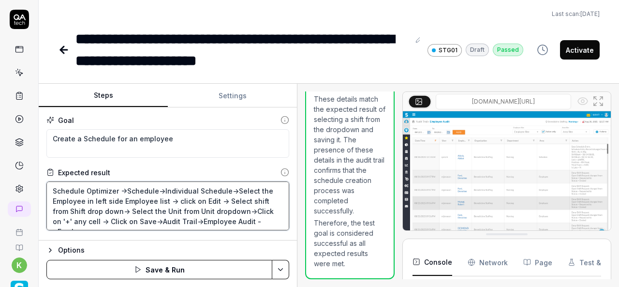
type textarea "Schedule Optimizer ->Schedule->Individual Schedule->Select the Employee in left…"
type textarea "*"
type textarea "Schedule Optimizer ->Schedule->Individual Schedule->Select the Employee in left…"
type textarea "*"
type textarea "Schedule Optimizer ->Schedule->Individual Schedule->Select the Employee in left…"
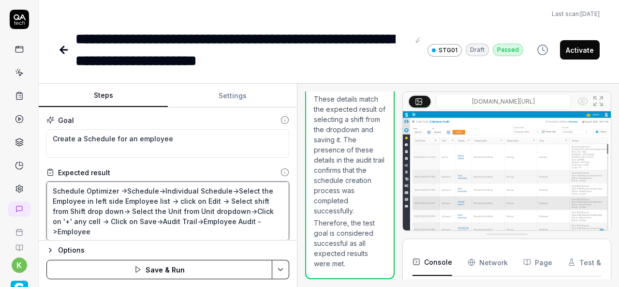
type textarea "*"
type textarea "Schedule Optimizer ->Schedule->Individual Schedule->Select the Employee in left…"
type textarea "*"
type textarea "Schedule Optimizer ->Schedule->Individual Schedule->Select the Employee in left…"
type textarea "*"
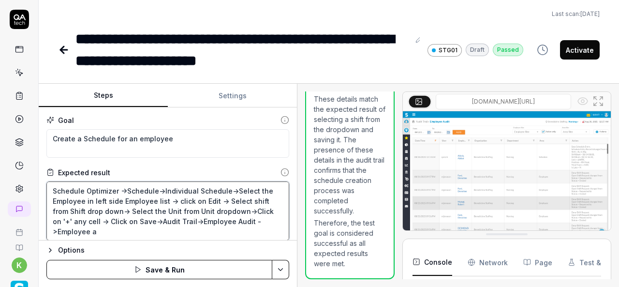
type textarea "Schedule Optimizer ->Schedule->Individual Schedule->Select the Employee in left…"
type textarea "*"
type textarea "Schedule Optimizer ->Schedule->Individual Schedule->Select the Employee in left…"
type textarea "*"
type textarea "Schedule Optimizer ->Schedule->Individual Schedule->Select the Employee in left…"
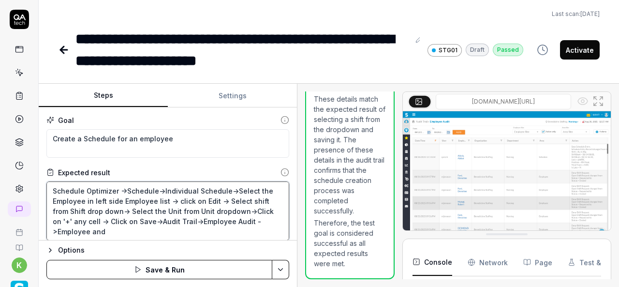
type textarea "*"
type textarea "Schedule Optimizer ->Schedule->Individual Schedule->Select the Employee in left…"
type textarea "*"
type textarea "Schedule Optimizer ->Schedule->Individual Schedule->Select the Employee in left…"
type textarea "*"
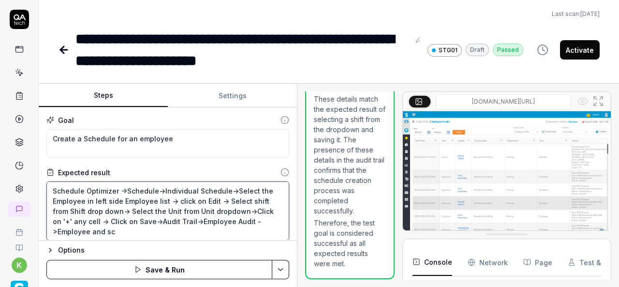
type textarea "Schedule Optimizer ->Schedule->Individual Schedule->Select the Employee in left…"
type textarea "*"
type textarea "Schedule Optimizer ->Schedule->Individual Schedule->Select the Employee in left…"
type textarea "*"
type textarea "Schedule Optimizer ->Schedule->Individual Schedule->Select the Employee in left…"
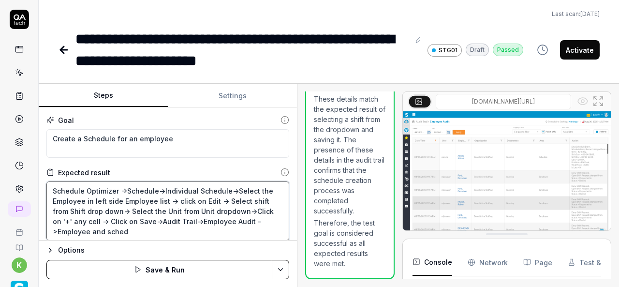
type textarea "*"
type textarea "Schedule Optimizer ->Schedule->Individual Schedule->Select the Employee in left…"
type textarea "*"
type textarea "Schedule Optimizer ->Schedule->Individual Schedule->Select the Employee in left…"
type textarea "*"
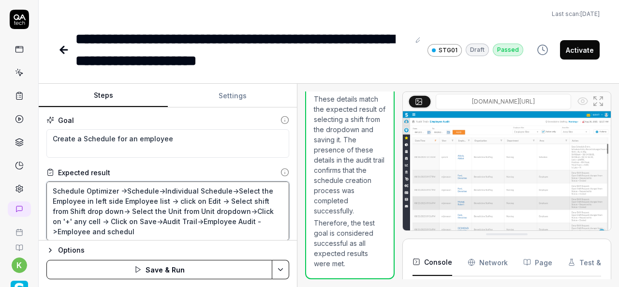
type textarea "Schedule Optimizer ->Schedule->Individual Schedule->Select the Employee in left…"
type textarea "*"
type textarea "Schedule Optimizer ->Schedule->Individual Schedule->Select the Employee in left…"
type textarea "*"
type textarea "Schedule Optimizer ->Schedule->Individual Schedule->Select the Employee in left…"
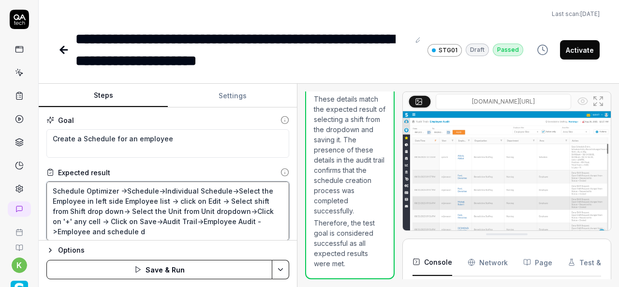
type textarea "*"
type textarea "Schedule Optimizer ->Schedule->Individual Schedule->Select the Employee in left…"
type textarea "*"
type textarea "Schedule Optimizer ->Schedule->Individual Schedule->Select the Employee in left…"
type textarea "*"
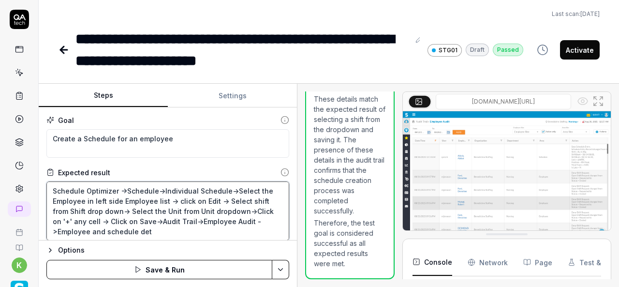
type textarea "Schedule Optimizer ->Schedule->Individual Schedule->Select the Employee in left…"
type textarea "*"
type textarea "Schedule Optimizer ->Schedule->Individual Schedule->Select the Employee in left…"
type textarea "*"
type textarea "Schedule Optimizer ->Schedule->Individual Schedule->Select the Employee in left…"
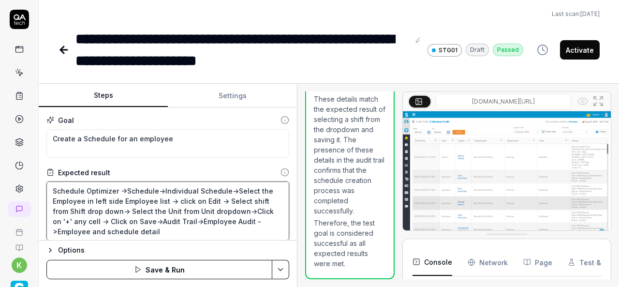
type textarea "*"
type textarea "Schedule Optimizer ->Schedule->Individual Schedule->Select the Employee in left…"
type textarea "*"
type textarea "Schedule Optimizer ->Schedule->Individual Schedule->Select the Employee in left…"
click at [59, 227] on textarea "Schedule Optimizer ->Schedule->Individual Schedule->Select the Employee in left…" at bounding box center [167, 210] width 243 height 59
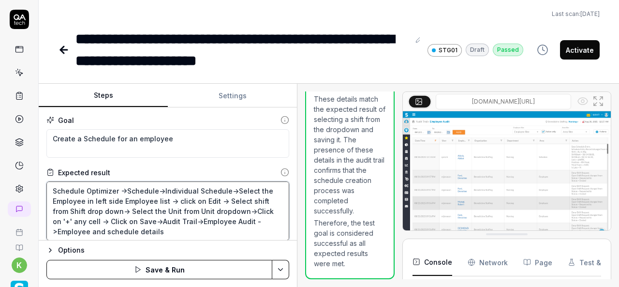
type textarea "*"
type textarea "Schedule Optimizer ->Schedule->Individual Schedule->Select the Employee in left…"
type textarea "*"
type textarea "Schedule Optimizer ->Schedule->Individual Schedule->Select the Employee in left…"
type textarea "*"
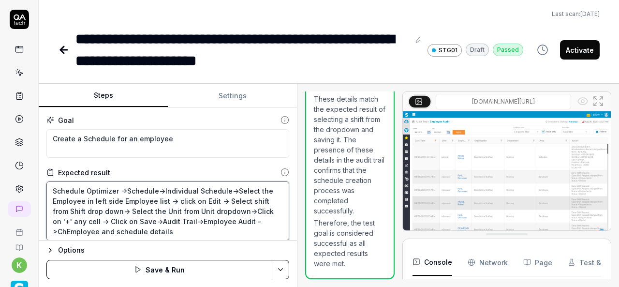
type textarea "Schedule Optimizer ->Schedule->Individual Schedule->Select the Employee in left…"
type textarea "*"
type textarea "Schedule Optimizer ->Schedule->Individual Schedule->Select the Employee in left…"
type textarea "*"
type textarea "Schedule Optimizer ->Schedule->Individual Schedule->Select the Employee in left…"
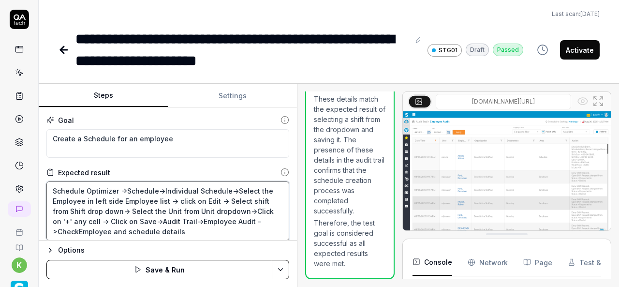
type textarea "*"
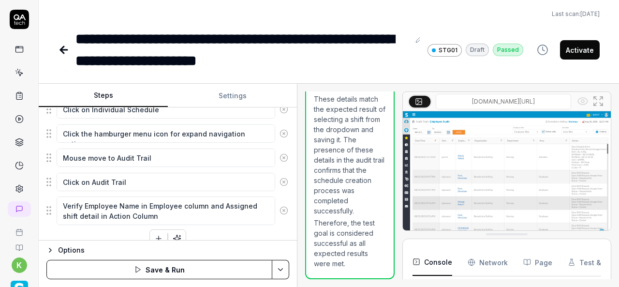
scroll to position [445, 0]
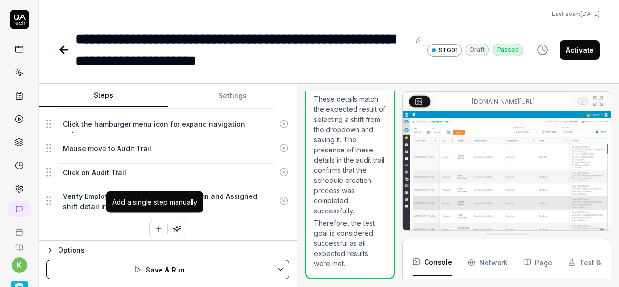
type textarea "Schedule Optimizer ->Schedule->Individual Schedule->Select the Employee in left…"
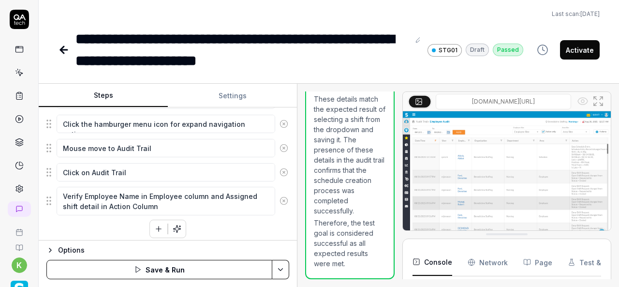
click at [154, 224] on icon "button" at bounding box center [158, 228] width 9 height 9
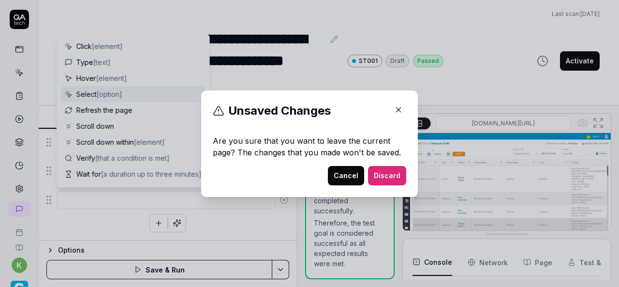
scroll to position [469, 0]
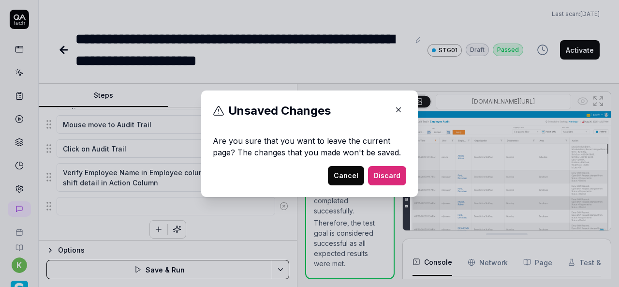
click at [399, 110] on icon "button" at bounding box center [398, 109] width 9 height 9
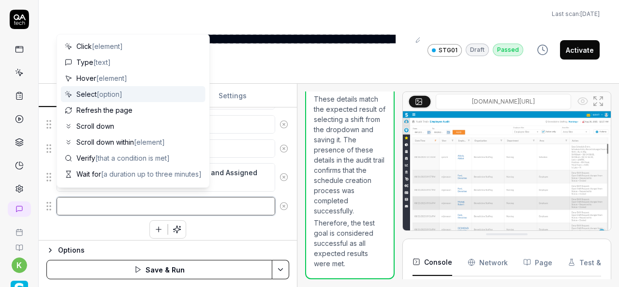
click at [73, 197] on textarea at bounding box center [166, 206] width 219 height 18
paste textarea "Mouse move to Employee Audi"
type textarea "*"
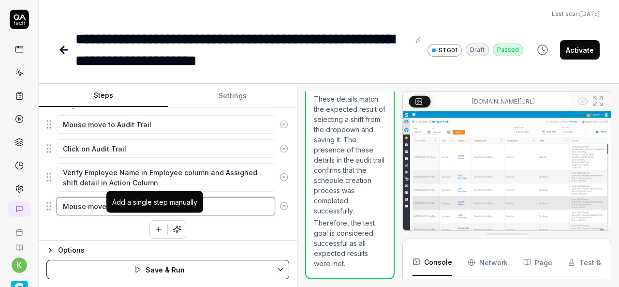
type textarea "Mouse move to Employee Audi"
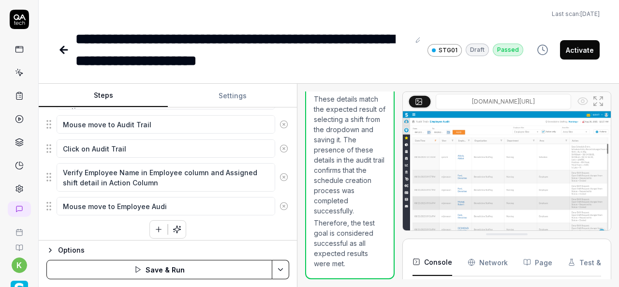
click at [154, 225] on icon "button" at bounding box center [158, 229] width 9 height 9
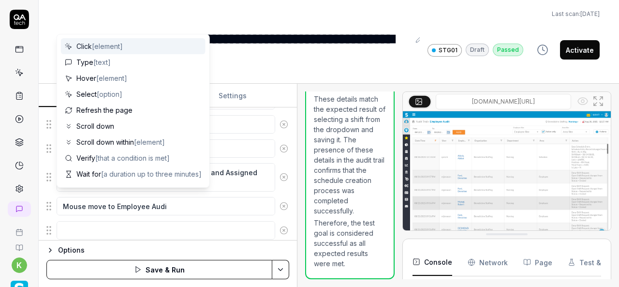
scroll to position [493, 0]
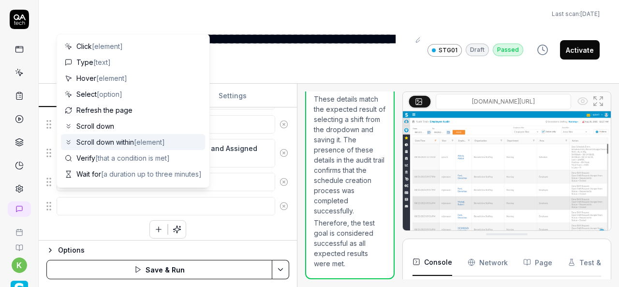
type textarea "*"
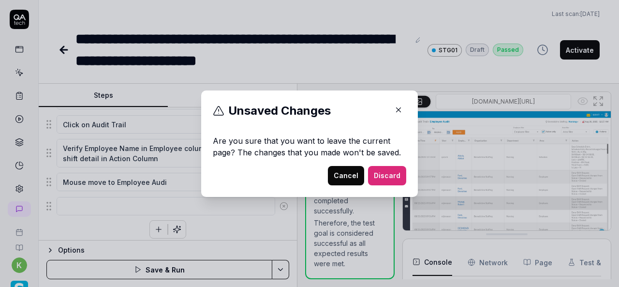
click at [398, 112] on icon "button" at bounding box center [398, 109] width 9 height 9
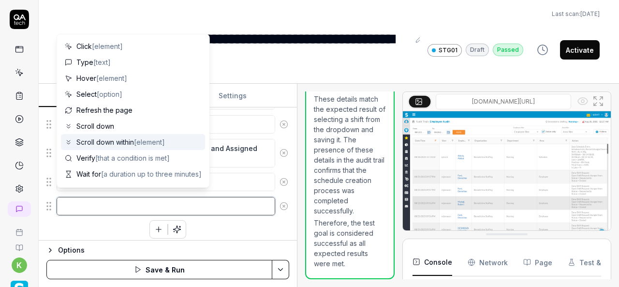
click at [139, 200] on textarea at bounding box center [166, 206] width 219 height 18
paste textarea "Click on Employee Audi"
type textarea "*"
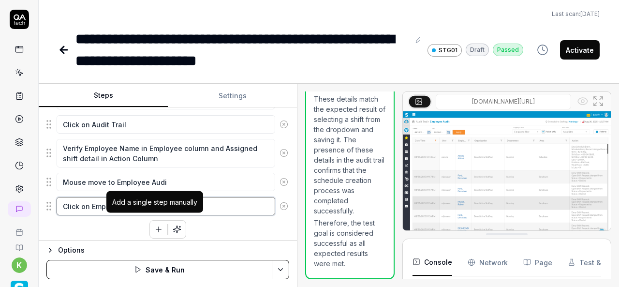
type textarea "Click on Employee Audi"
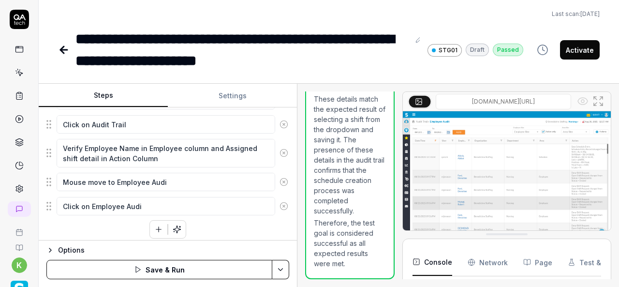
click at [154, 225] on icon "button" at bounding box center [158, 229] width 9 height 9
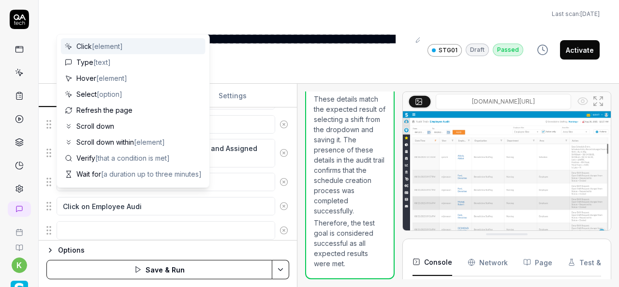
scroll to position [517, 0]
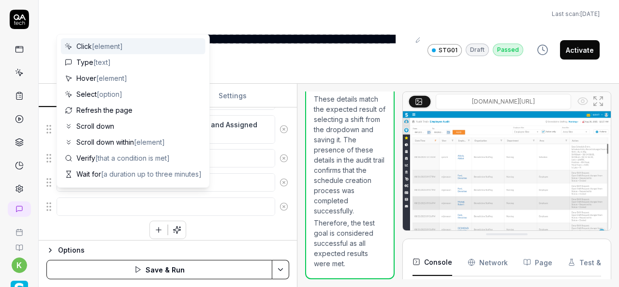
type textarea "*"
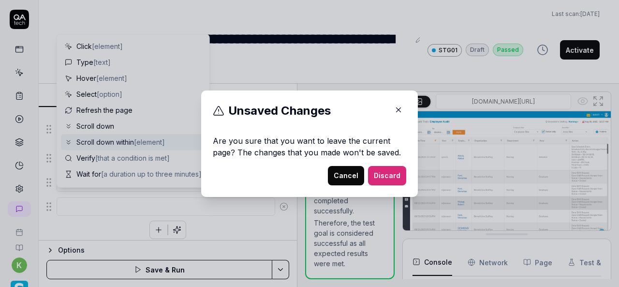
click at [397, 108] on icon "button" at bounding box center [399, 109] width 4 height 4
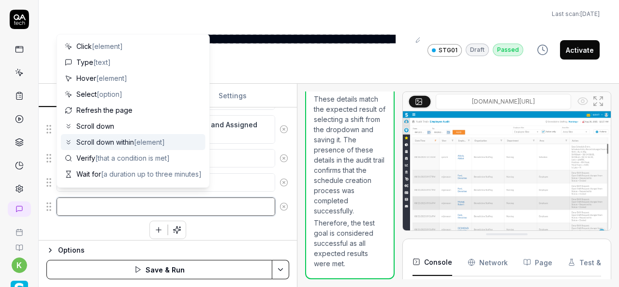
click at [134, 199] on textarea at bounding box center [166, 206] width 219 height 18
paste textarea "Verify Employee Name in Employee column and Assigned shift detail in Action Col…"
type textarea "*"
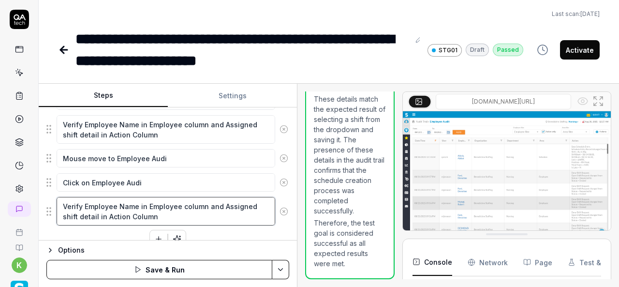
type textarea "Verify Employee Name in Employee column and Assigned shift detail in Action Col…"
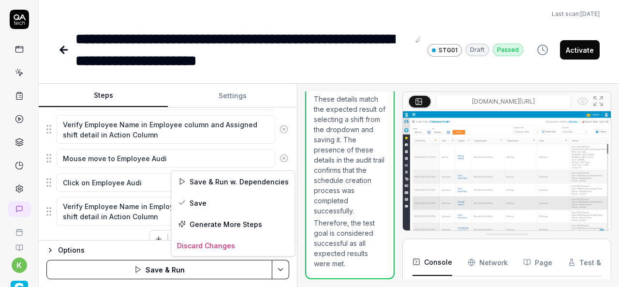
click at [286, 269] on html "**********" at bounding box center [309, 143] width 619 height 287
click at [229, 180] on div "Save & Run w. Dependencies" at bounding box center [232, 181] width 123 height 21
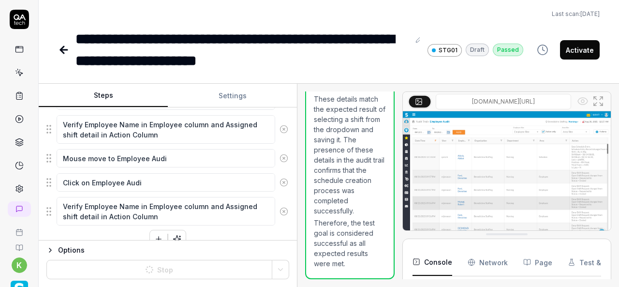
type textarea "*"
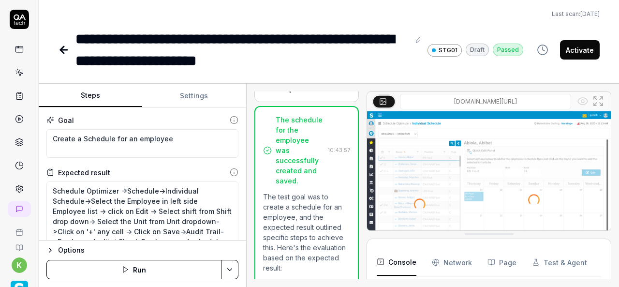
scroll to position [1122, 0]
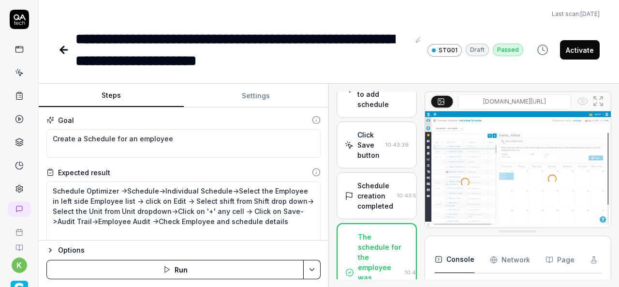
click at [433, 234] on div "Steps Settings Goal Create a Schedule for an employee Expected result Schedule …" at bounding box center [329, 185] width 580 height 203
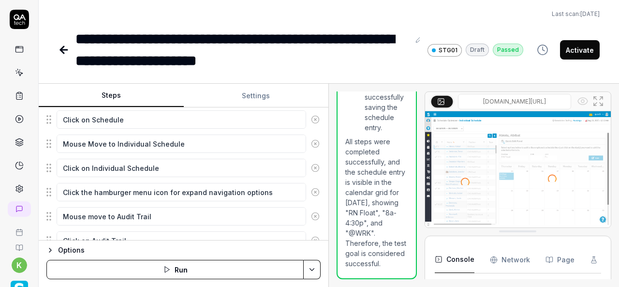
scroll to position [2412, 0]
click at [309, 269] on html "**********" at bounding box center [309, 143] width 619 height 287
click at [274, 224] on div "Run w. Dependencies" at bounding box center [275, 223] width 98 height 21
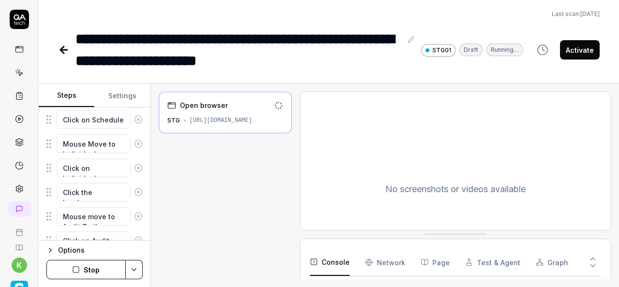
click at [152, 155] on div "Steps Settings Goal Create a Schedule for an employee Expected result Schedule …" at bounding box center [329, 185] width 580 height 203
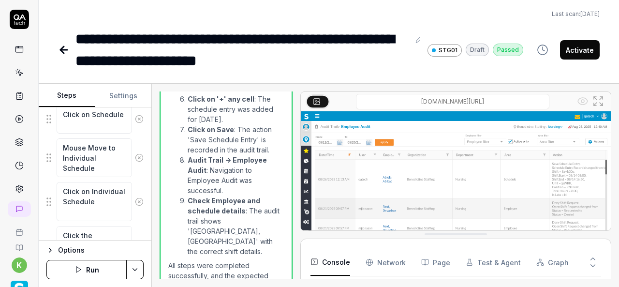
scroll to position [1207, 0]
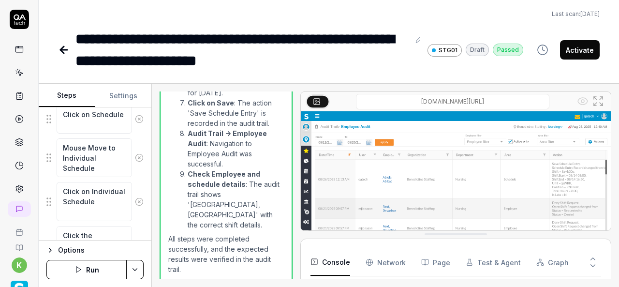
click at [566, 52] on button "Activate" at bounding box center [580, 49] width 40 height 19
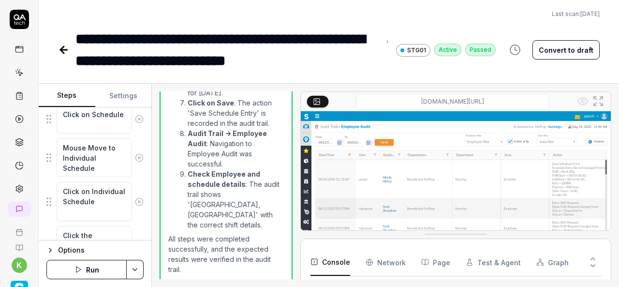
type textarea "*"
click at [59, 47] on icon at bounding box center [64, 50] width 12 height 12
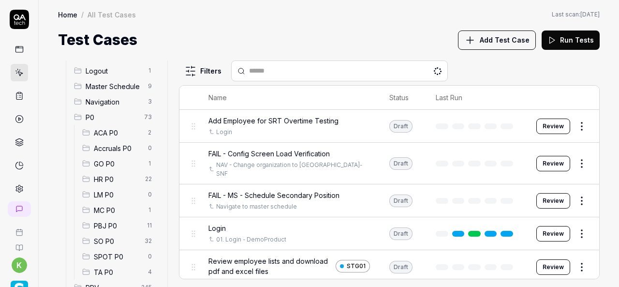
scroll to position [65, 0]
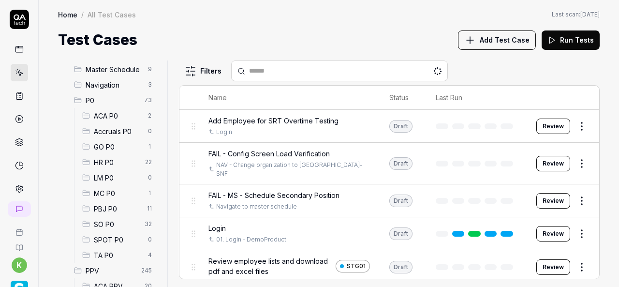
click at [128, 224] on span "SO P0" at bounding box center [116, 224] width 45 height 10
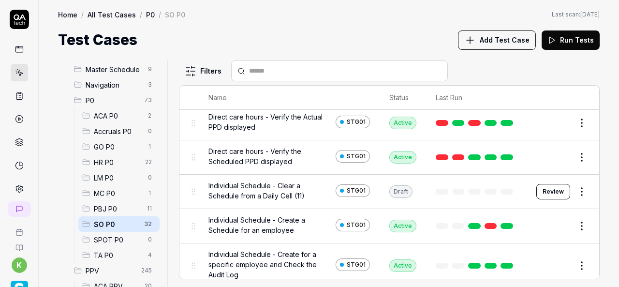
scroll to position [89, 0]
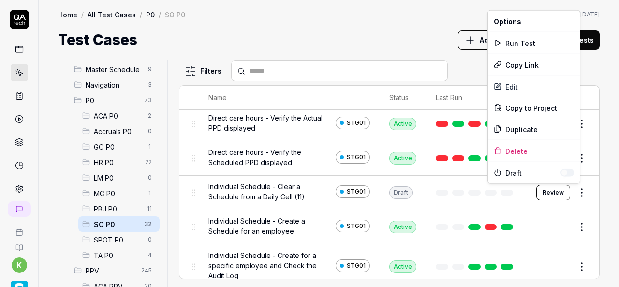
click at [575, 191] on html "k Home / All Test Cases / P0 / SO P0 Home / All Test Cases / P0 / SO P0 Last sc…" at bounding box center [309, 143] width 619 height 287
click at [519, 39] on div "Run Test" at bounding box center [534, 42] width 92 height 21
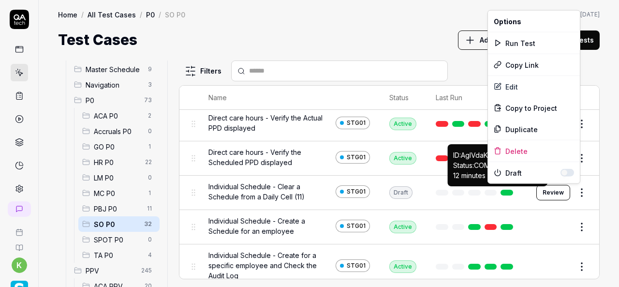
click at [572, 189] on html "k Home / All Test Cases / P0 / SO P0 Home / All Test Cases / P0 / SO P0 Last sc…" at bounding box center [309, 143] width 619 height 287
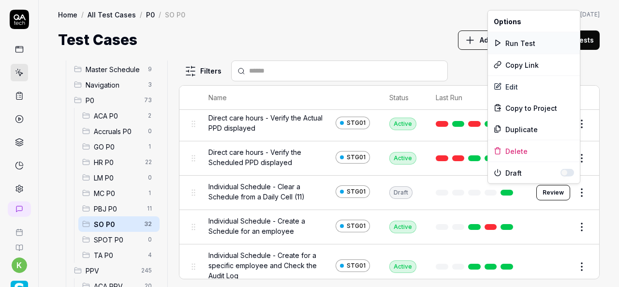
click at [525, 44] on div "Run Test" at bounding box center [534, 42] width 92 height 21
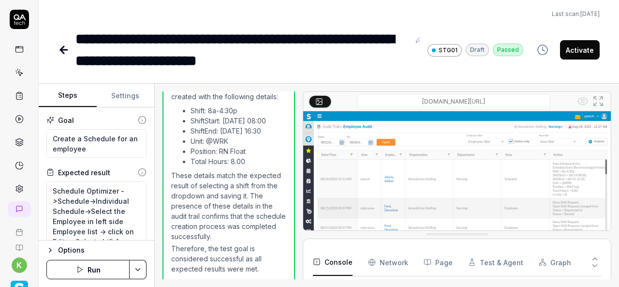
scroll to position [966, 0]
type textarea "*"
click at [68, 55] on icon at bounding box center [64, 50] width 12 height 12
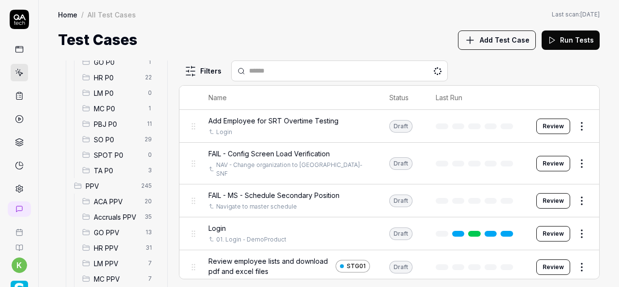
scroll to position [145, 0]
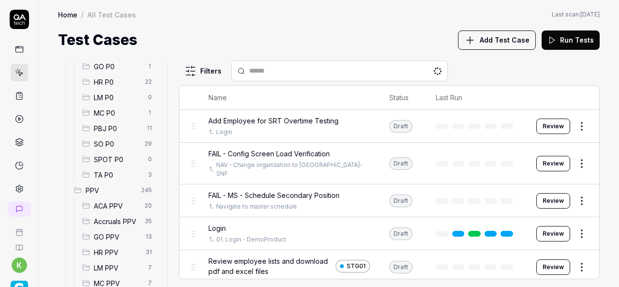
click at [108, 145] on span "SO P0" at bounding box center [116, 144] width 45 height 10
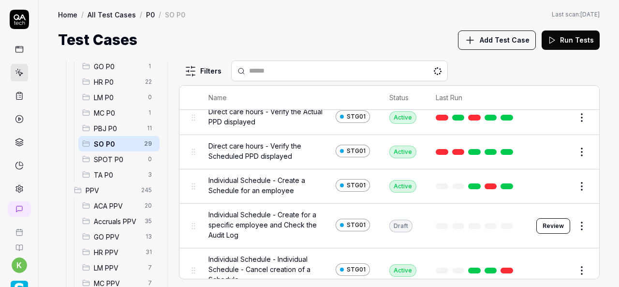
scroll to position [96, 0]
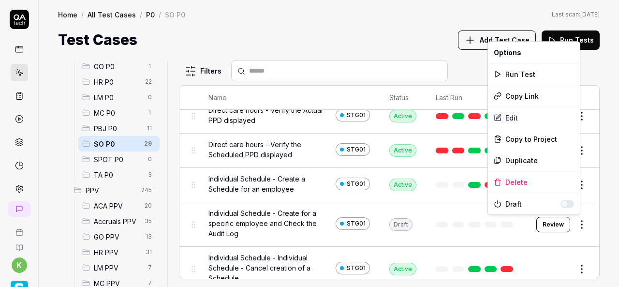
click at [579, 221] on html "k Home / All Test Cases / P0 / SO P0 Home / All Test Cases / P0 / SO P0 Last sc…" at bounding box center [309, 143] width 619 height 287
click at [513, 69] on div "Run Test" at bounding box center [534, 73] width 92 height 21
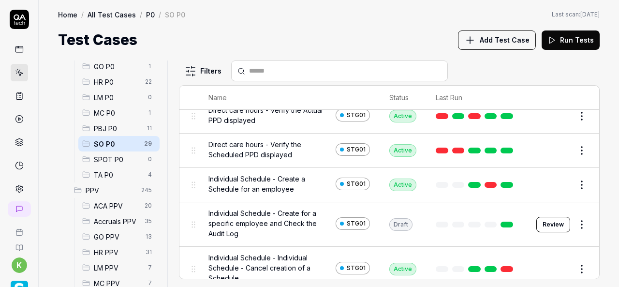
click at [331, 23] on div "Home / All Test Cases / P0 / SO P0 Home / All Test Cases / P0 / SO P0 Last scan…" at bounding box center [329, 25] width 580 height 51
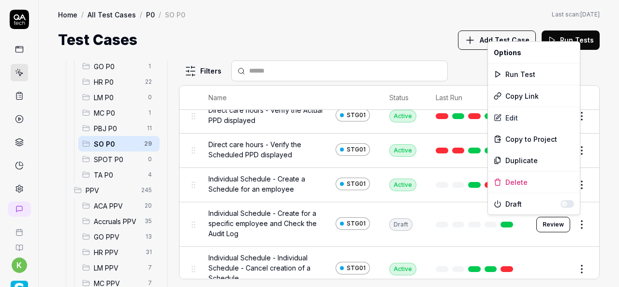
click at [577, 222] on html "k Home / All Test Cases / P0 / SO P0 Home / All Test Cases / P0 / SO P0 Last sc…" at bounding box center [309, 143] width 619 height 287
click at [519, 76] on div "Run Test" at bounding box center [534, 73] width 92 height 21
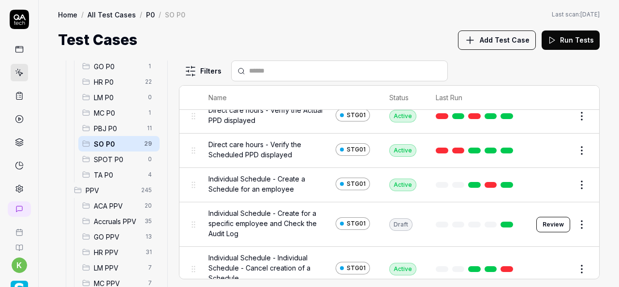
click at [323, 3] on div "Home / All Test Cases / P0 / SO P0 Home / All Test Cases / P0 / SO P0 Last scan…" at bounding box center [329, 25] width 580 height 51
click at [574, 221] on html "k Home / All Test Cases / P0 / SO P0 Home / All Test Cases / P0 / SO P0 Last sc…" at bounding box center [309, 143] width 619 height 287
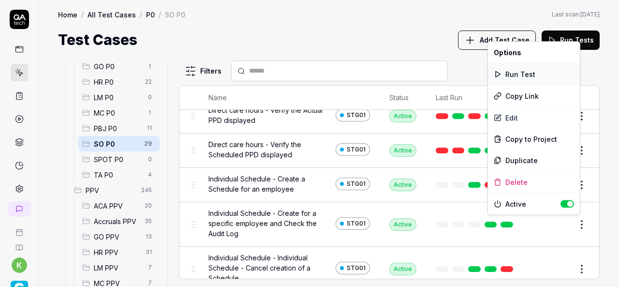
click at [520, 77] on div "Run Test" at bounding box center [534, 73] width 92 height 21
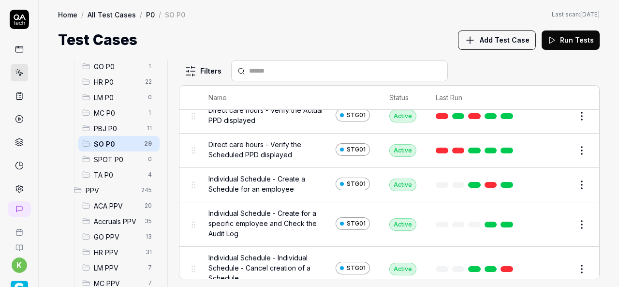
click at [388, 28] on div "Home / All Test Cases / P0 / SO P0 Home / All Test Cases / P0 / SO P0 Last scan…" at bounding box center [329, 25] width 580 height 51
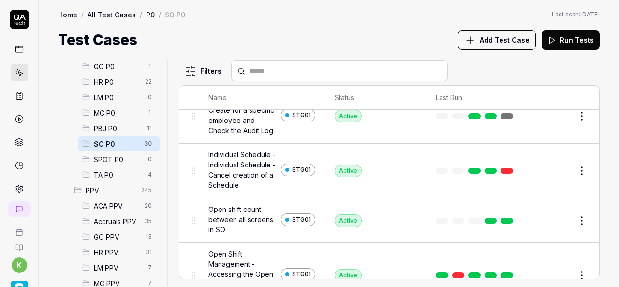
scroll to position [271, 0]
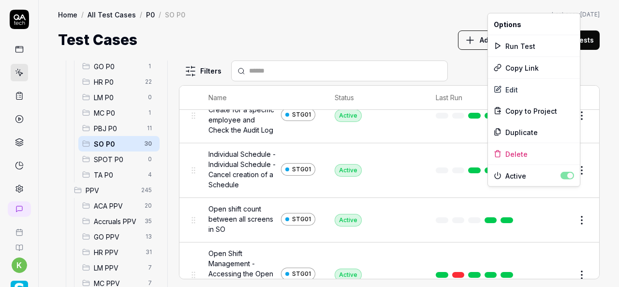
click at [577, 194] on html "k Home / All Test Cases / P0 / SO P0 Home / All Test Cases / P0 / SO P0 Last sc…" at bounding box center [309, 143] width 619 height 287
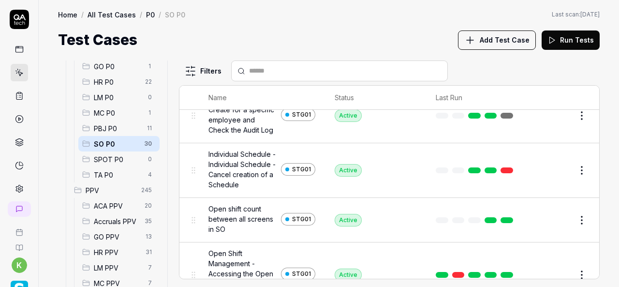
click at [361, 11] on html "k Home / All Test Cases / P0 / SO P0 Home / All Test Cases / P0 / SO P0 Last sc…" at bounding box center [309, 143] width 619 height 287
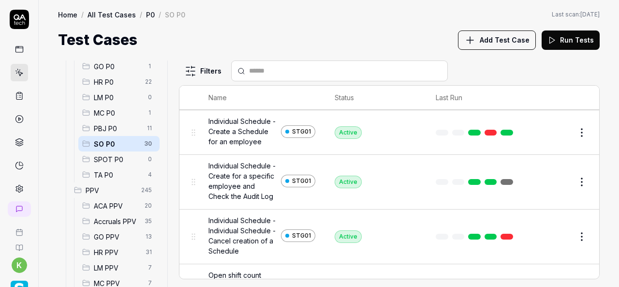
scroll to position [204, 0]
click at [339, 101] on th "Status" at bounding box center [375, 98] width 101 height 24
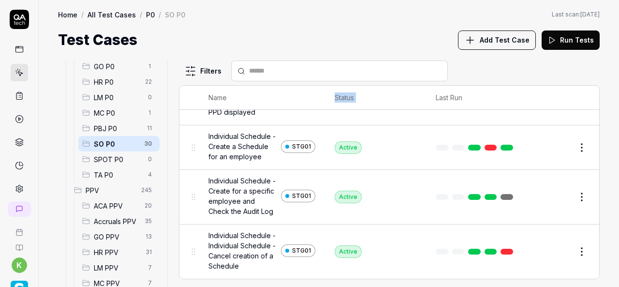
scroll to position [192, 0]
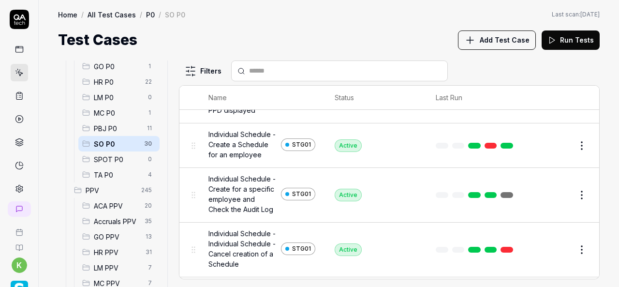
click at [298, 37] on div "Test Cases Add Test Case Run Tests" at bounding box center [329, 40] width 542 height 22
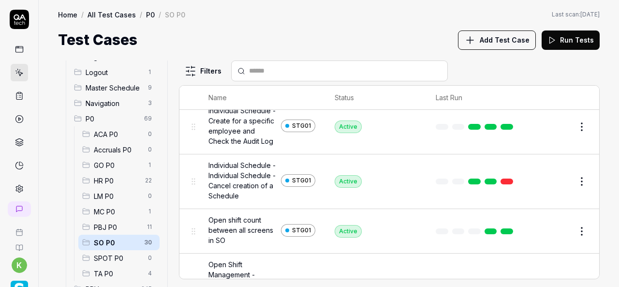
scroll to position [256, 0]
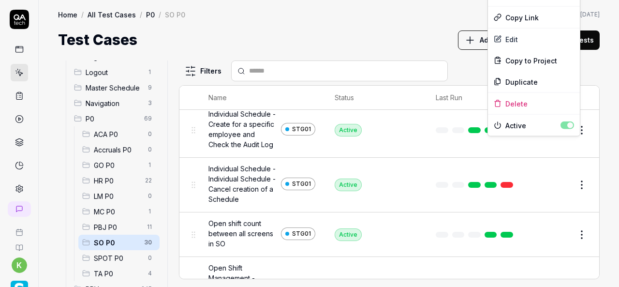
click at [577, 146] on html "k Home / All Test Cases / P0 / SO P0 Home / All Test Cases / P0 / SO P0 Last sc…" at bounding box center [309, 143] width 619 height 287
click at [528, 80] on div "Duplicate" at bounding box center [534, 81] width 92 height 21
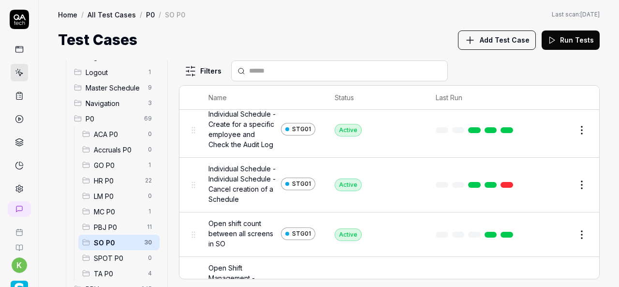
scroll to position [191, 0]
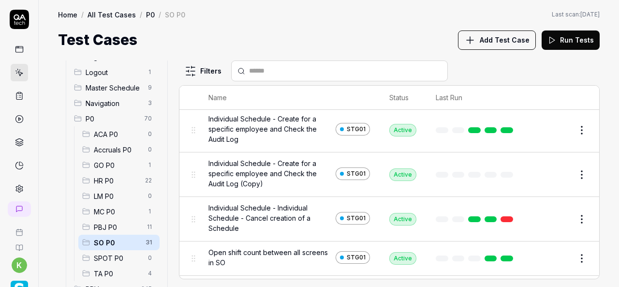
click at [552, 172] on button "Edit" at bounding box center [558, 174] width 23 height 15
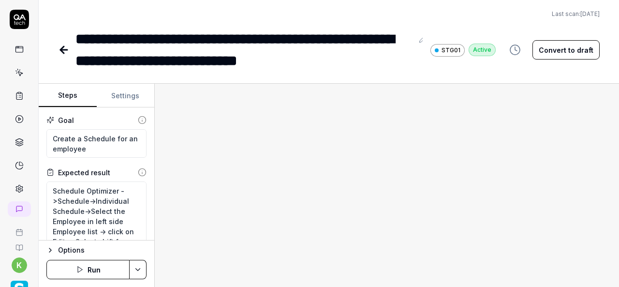
click at [563, 48] on button "Convert to draft" at bounding box center [565, 49] width 67 height 19
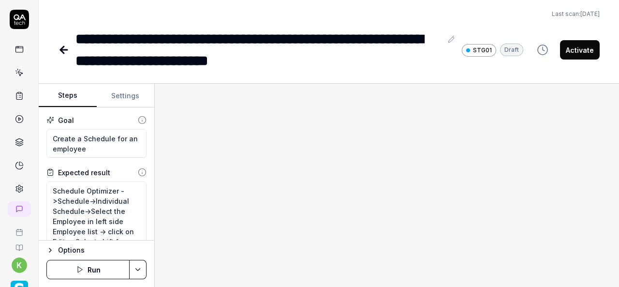
type textarea "*"
click at [372, 65] on div "**********" at bounding box center [258, 50] width 367 height 44
click at [378, 66] on div "**********" at bounding box center [258, 50] width 367 height 44
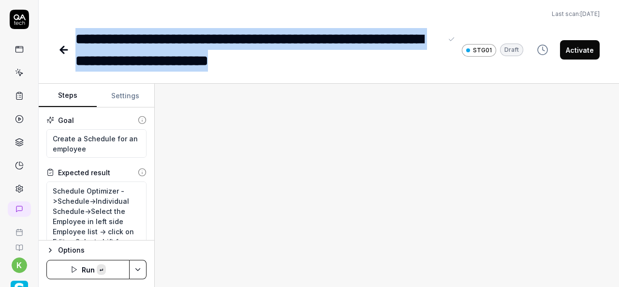
paste div
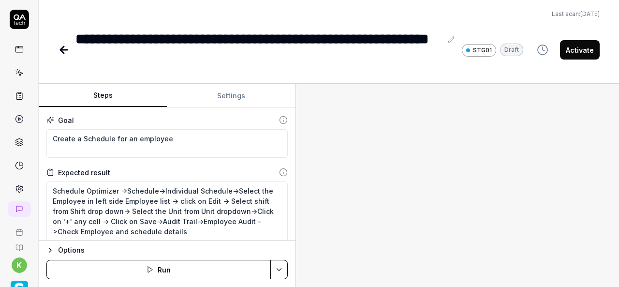
click at [297, 210] on div "Steps Settings Goal Create a Schedule for an employee Expected result Schedule …" at bounding box center [329, 185] width 580 height 203
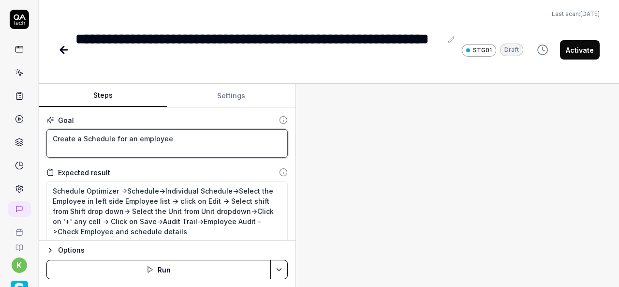
click at [188, 148] on textarea "Create a Schedule for an employee" at bounding box center [166, 143] width 241 height 29
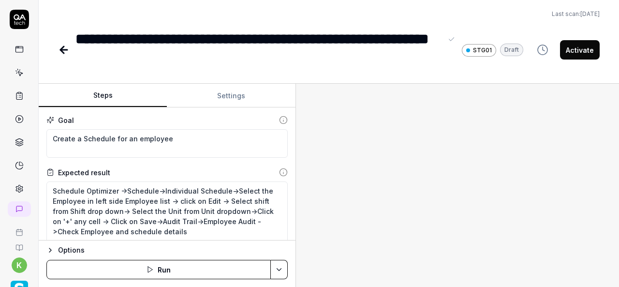
click at [232, 41] on div "**********" at bounding box center [258, 50] width 367 height 44
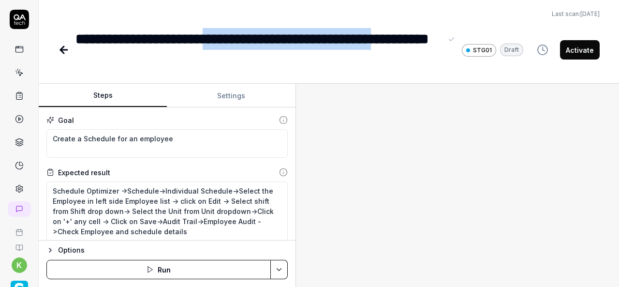
click at [438, 42] on div "**********" at bounding box center [258, 50] width 367 height 44
copy div "**********"
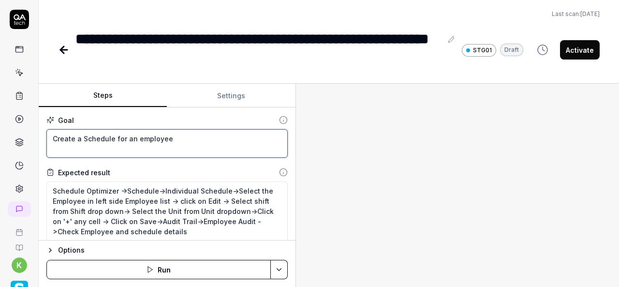
click at [175, 140] on textarea "Create a Schedule for an employee" at bounding box center [166, 143] width 241 height 29
paste textarea "Clear a Schedule from a Daily"
type textarea "*"
type textarea "Clear a Schedule from a Daily"
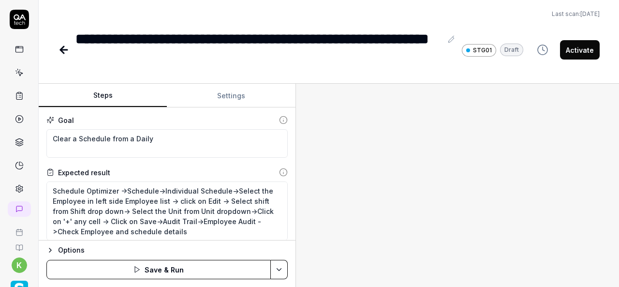
click at [455, 189] on div at bounding box center [457, 185] width 323 height 203
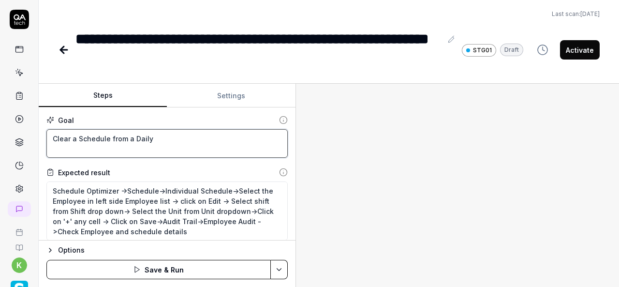
click at [167, 145] on textarea "Clear a Schedule from a Daily" at bounding box center [166, 143] width 241 height 29
type textarea "*"
type textarea "Clear a Schedule from a Daily"
type textarea "*"
type textarea "Clear a Schedule from a Daily c"
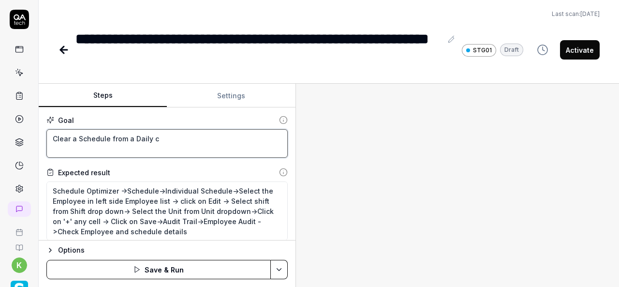
type textarea "*"
type textarea "Clear a Schedule from a Daily ce"
type textarea "*"
type textarea "Clear a Schedule from a Daily cel"
type textarea "*"
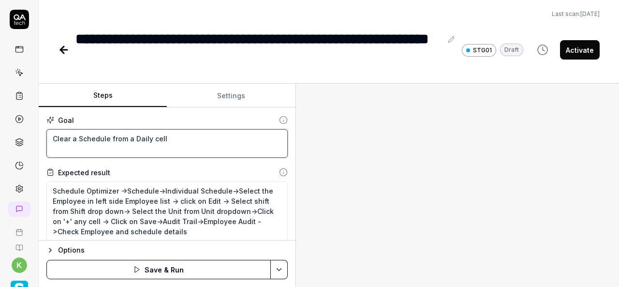
type textarea "Clear a Schedule from a Daily cell"
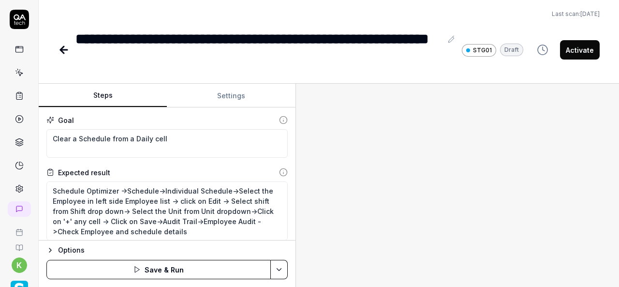
click at [335, 167] on div at bounding box center [457, 185] width 323 height 203
click at [352, 225] on div at bounding box center [457, 185] width 323 height 203
click at [159, 218] on textarea "Schedule Optimizer ->Schedule->Individual Schedule->Select the Employee in left…" at bounding box center [166, 210] width 241 height 59
click at [192, 234] on textarea "Schedule Optimizer ->Schedule->Individual Schedule->Select the Employee in left…" at bounding box center [166, 210] width 241 height 59
type textarea "*"
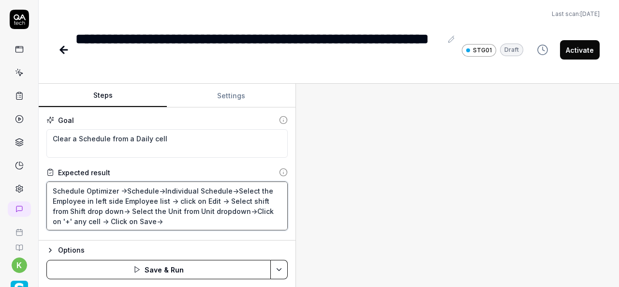
type textarea "Schedule Optimizer ->Schedule->Individual Schedule->Select the Employee in left…"
type textarea "*"
type textarea "Schedule Optimizer ->Schedule->Individual Schedule->Select the Employee in left…"
type textarea "*"
type textarea "Schedule Optimizer ->Schedule->Individual Schedule->Select the Employee in left…"
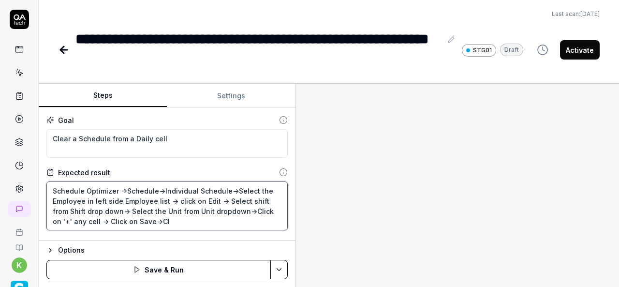
type textarea "*"
type textarea "Schedule Optimizer ->Schedule->Individual Schedule->Select the Employee in left…"
type textarea "*"
type textarea "Schedule Optimizer ->Schedule->Individual Schedule->Select the Employee in left…"
type textarea "*"
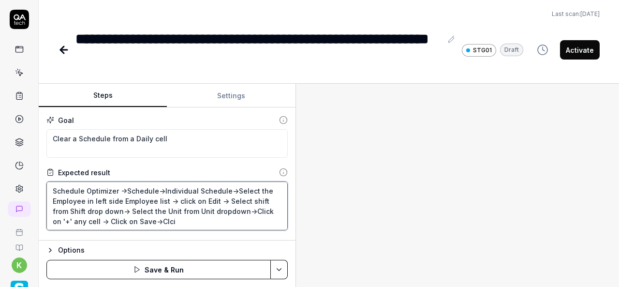
type textarea "Schedule Optimizer ->Schedule->Individual Schedule->Select the Employee in left…"
type textarea "*"
type textarea "Schedule Optimizer ->Schedule->Individual Schedule->Select the Employee in left…"
type textarea "*"
type textarea "Schedule Optimizer ->Schedule->Individual Schedule->Select the Employee in left…"
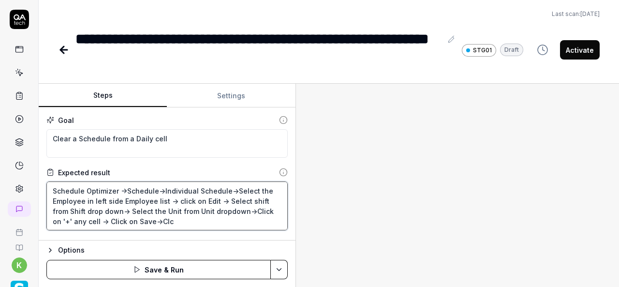
type textarea "*"
type textarea "Schedule Optimizer ->Schedule->Individual Schedule->Select the Employee in left…"
type textarea "*"
type textarea "Schedule Optimizer ->Schedule->Individual Schedule->Select the Employee in left…"
type textarea "*"
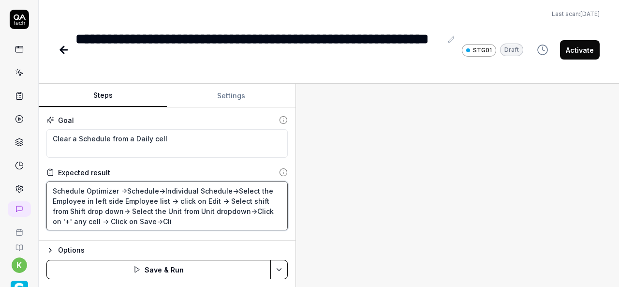
type textarea "Schedule Optimizer ->Schedule->Individual Schedule->Select the Employee in left…"
type textarea "*"
type textarea "Schedule Optimizer ->Schedule->Individual Schedule->Select the Employee in left…"
type textarea "*"
type textarea "Schedule Optimizer ->Schedule->Individual Schedule->Select the Employee in left…"
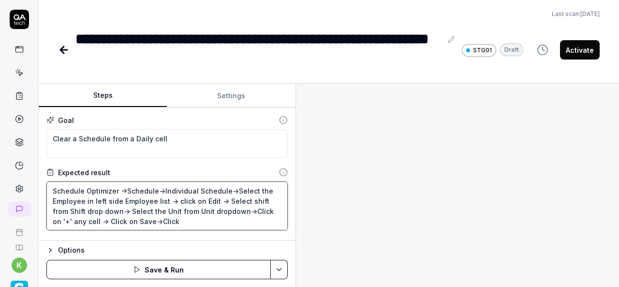
type textarea "*"
type textarea "Schedule Optimizer ->Schedule->Individual Schedule->Select the Employee in left…"
type textarea "*"
type textarea "Schedule Optimizer ->Schedule->Individual Schedule->Select the Employee in left…"
type textarea "*"
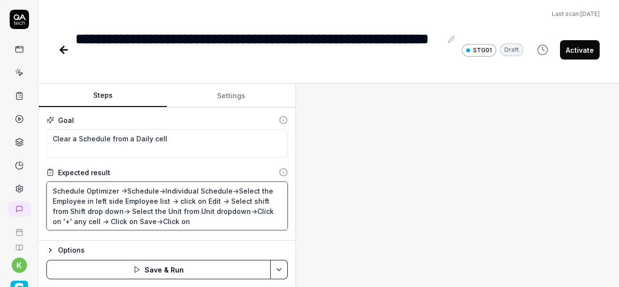
type textarea "Schedule Optimizer ->Schedule->Individual Schedule->Select the Employee in left…"
type textarea "*"
type textarea "Schedule Optimizer ->Schedule->Individual Schedule->Select the Employee in left…"
type textarea "*"
type textarea "Schedule Optimizer ->Schedule->Individual Schedule->Select the Employee in left…"
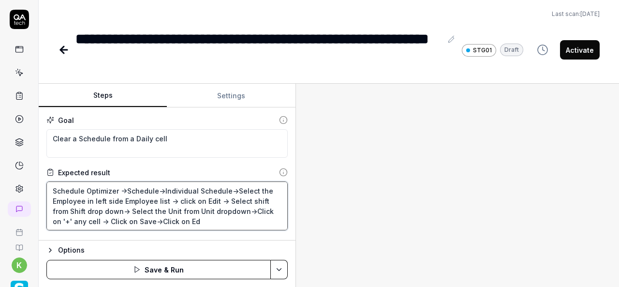
type textarea "*"
type textarea "Schedule Optimizer ->Schedule->Individual Schedule->Select the Employee in left…"
type textarea "*"
type textarea "Schedule Optimizer ->Schedule->Individual Schedule->Select the Employee in left…"
type textarea "*"
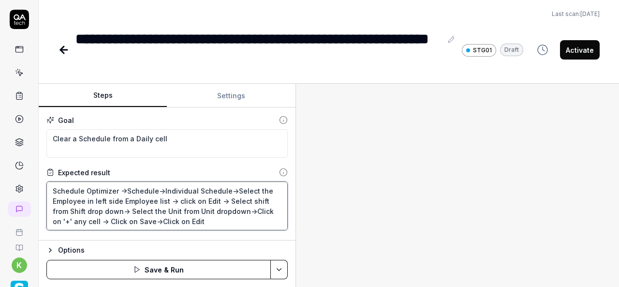
type textarea "Schedule Optimizer ->Schedule->Individual Schedule->Select the Employee in left…"
type textarea "*"
type textarea "Schedule Optimizer ->Schedule->Individual Schedule->Select the Employee in left…"
type textarea "*"
type textarea "Schedule Optimizer ->Schedule->Individual Schedule->Select the Employee in left…"
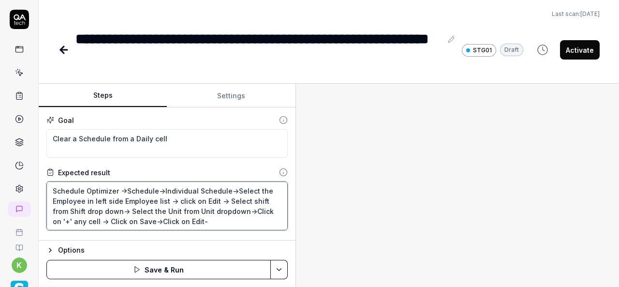
type textarea "*"
type textarea "Schedule Optimizer ->Schedule->Individual Schedule->Select the Employee in left…"
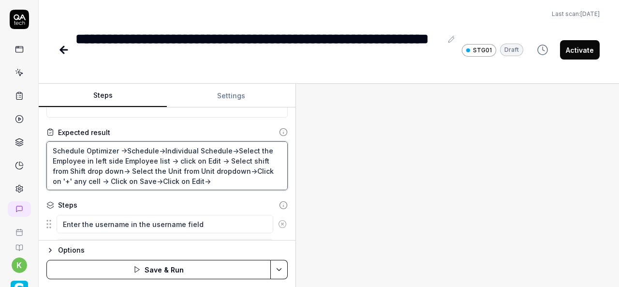
scroll to position [39, 0]
type textarea "*"
type textarea "Schedule Optimizer ->Schedule->Individual Schedule->Select the Employee in left…"
type textarea "*"
type textarea "Schedule Optimizer ->Schedule->Individual Schedule->Select the Employee in left…"
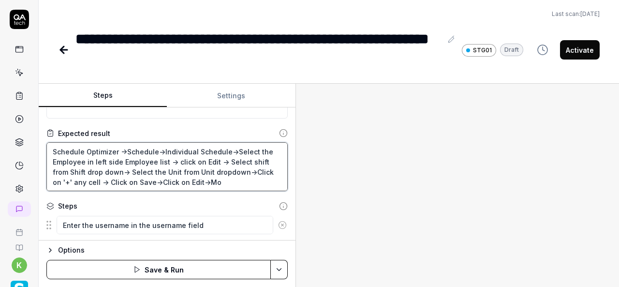
type textarea "*"
type textarea "Schedule Optimizer ->Schedule->Individual Schedule->Select the Employee in left…"
type textarea "*"
type textarea "Schedule Optimizer ->Schedule->Individual Schedule->Select the Employee in left…"
type textarea "*"
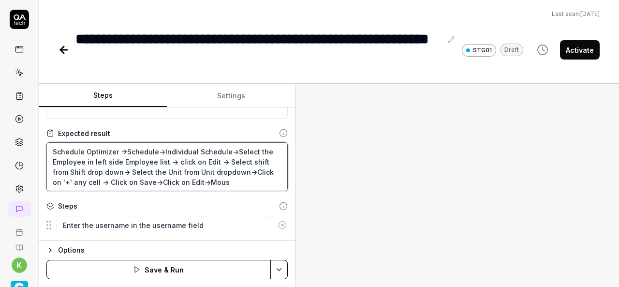
type textarea "Schedule Optimizer ->Schedule->Individual Schedule->Select the Employee in left…"
type textarea "*"
type textarea "Schedule Optimizer ->Schedule->Individual Schedule->Select the Employee in left…"
type textarea "*"
type textarea "Schedule Optimizer ->Schedule->Individual Schedule->Select the Employee in left…"
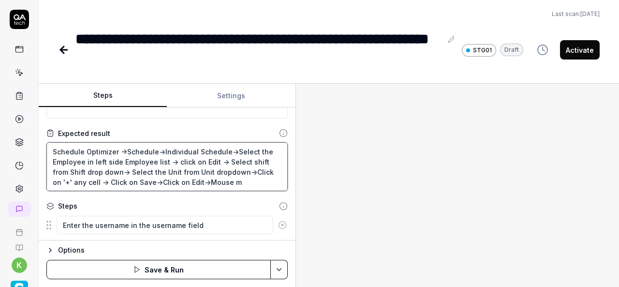
type textarea "*"
type textarea "Schedule Optimizer ->Schedule->Individual Schedule->Select the Employee in left…"
type textarea "*"
type textarea "Schedule Optimizer ->Schedule->Individual Schedule->Select the Employee in left…"
type textarea "*"
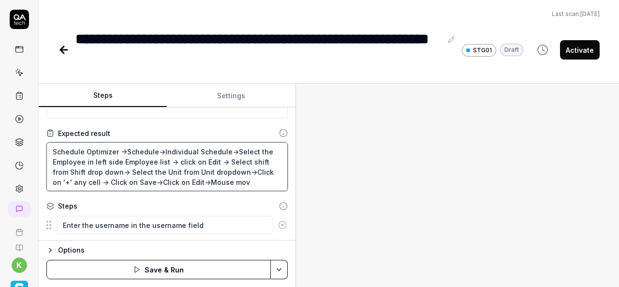
type textarea "Schedule Optimizer ->Schedule->Individual Schedule->Select the Employee in left…"
type textarea "*"
type textarea "Schedule Optimizer ->Schedule->Individual Schedule->Select the Employee in left…"
type textarea "*"
type textarea "Schedule Optimizer ->Schedule->Individual Schedule->Select the Employee in left…"
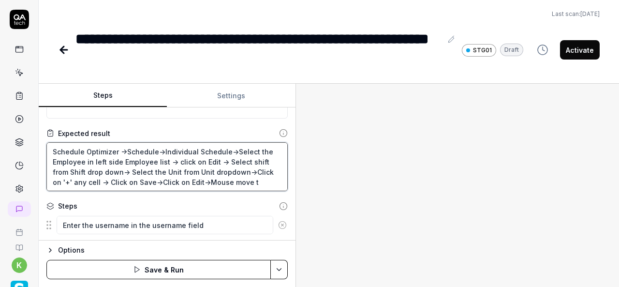
type textarea "*"
type textarea "Schedule Optimizer ->Schedule->Individual Schedule->Select the Employee in left…"
type textarea "*"
type textarea "Schedule Optimizer ->Schedule->Individual Schedule->Select the Employee in left…"
type textarea "*"
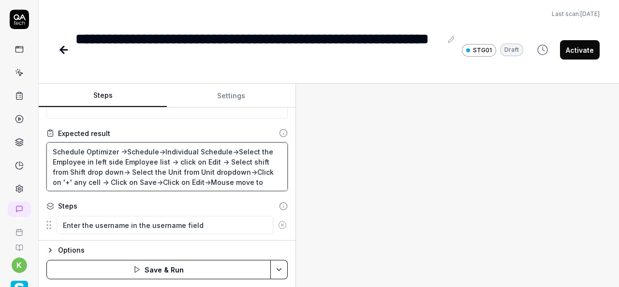
type textarea "Schedule Optimizer ->Schedule->Individual Schedule->Select the Employee in left…"
type textarea "*"
type textarea "Schedule Optimizer ->Schedule->Individual Schedule->Select the Employee in left…"
type textarea "*"
type textarea "Schedule Optimizer ->Schedule->Individual Schedule->Select the Employee in left…"
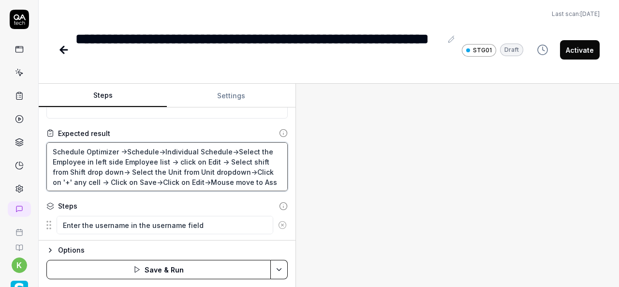
type textarea "*"
type textarea "Schedule Optimizer ->Schedule->Individual Schedule->Select the Employee in left…"
type textarea "*"
type textarea "Schedule Optimizer ->Schedule->Individual Schedule->Select the Employee in left…"
type textarea "*"
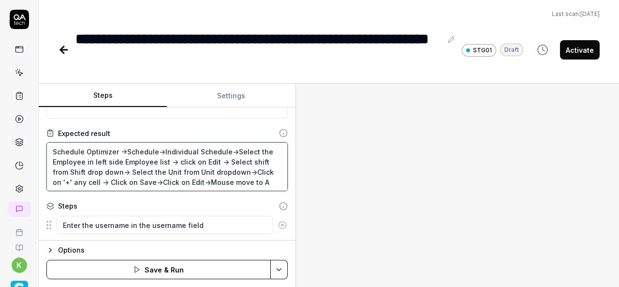
type textarea "Schedule Optimizer ->Schedule->Individual Schedule->Select the Employee in left…"
type textarea "*"
type textarea "Schedule Optimizer ->Schedule->Individual Schedule->Select the Employee in left…"
type textarea "*"
type textarea "Schedule Optimizer ->Schedule->Individual Schedule->Select the Employee in left…"
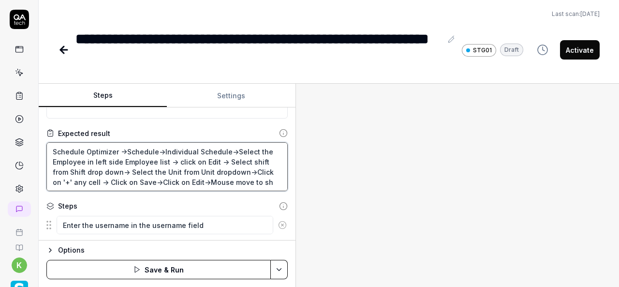
type textarea "*"
type textarea "Schedule Optimizer ->Schedule->Individual Schedule->Select the Employee in left…"
type textarea "*"
type textarea "Schedule Optimizer ->Schedule->Individual Schedule->Select the Employee in left…"
type textarea "*"
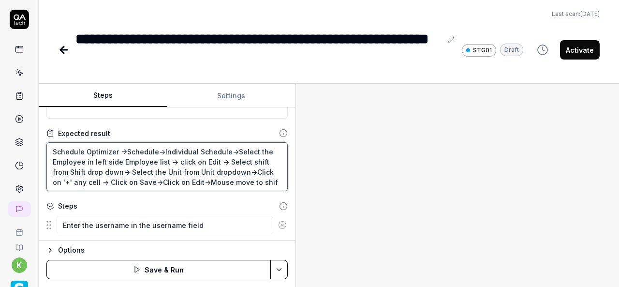
type textarea "Schedule Optimizer ->Schedule->Individual Schedule->Select the Employee in left…"
type textarea "*"
type textarea "Schedule Optimizer ->Schedule->Individual Schedule->Select the Employee in left…"
type textarea "*"
type textarea "Schedule Optimizer ->Schedule->Individual Schedule->Select the Employee in left…"
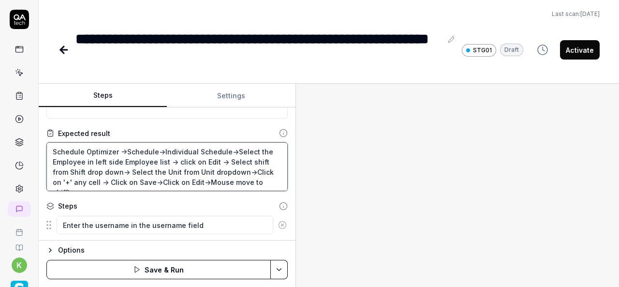
type textarea "*"
type textarea "Schedule Optimizer ->Schedule->Individual Schedule->Select the Employee in left…"
type textarea "*"
type textarea "Schedule Optimizer ->Schedule->Individual Schedule->Select the Employee in left…"
type textarea "*"
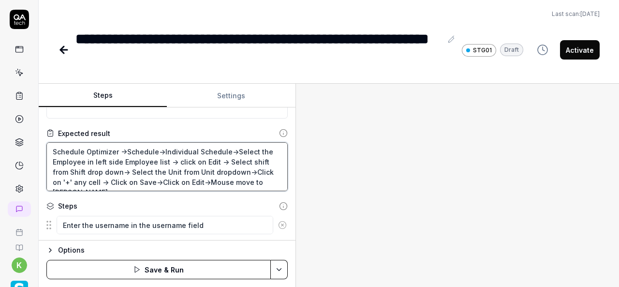
type textarea "Schedule Optimizer ->Schedule->Individual Schedule->Select the Employee in left…"
type textarea "*"
type textarea "Schedule Optimizer ->Schedule->Individual Schedule->Select the Employee in left…"
type textarea "*"
type textarea "Schedule Optimizer ->Schedule->Individual Schedule->Select the Employee in left…"
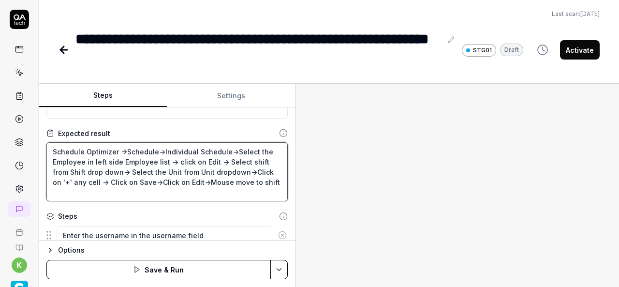
type textarea "*"
type textarea "Schedule Optimizer ->Schedule->Individual Schedule->Select the Employee in left…"
type textarea "*"
type textarea "Schedule Optimizer ->Schedule->Individual Schedule->Select the Employee in left…"
type textarea "*"
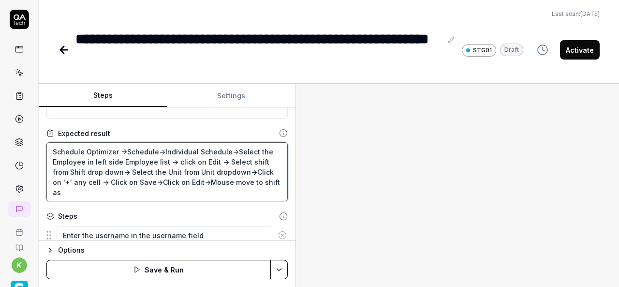
type textarea "Schedule Optimizer ->Schedule->Individual Schedule->Select the Employee in left…"
type textarea "*"
type textarea "Schedule Optimizer ->Schedule->Individual Schedule->Select the Employee in left…"
type textarea "*"
type textarea "Schedule Optimizer ->Schedule->Individual Schedule->Select the Employee in left…"
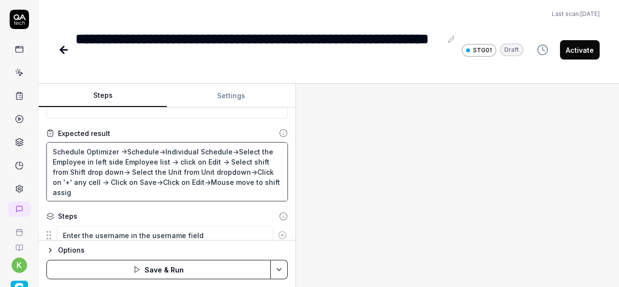
type textarea "*"
type textarea "Schedule Optimizer ->Schedule->Individual Schedule->Select the Employee in left…"
type textarea "*"
type textarea "Schedule Optimizer ->Schedule->Individual Schedule->Select the Employee in left…"
type textarea "*"
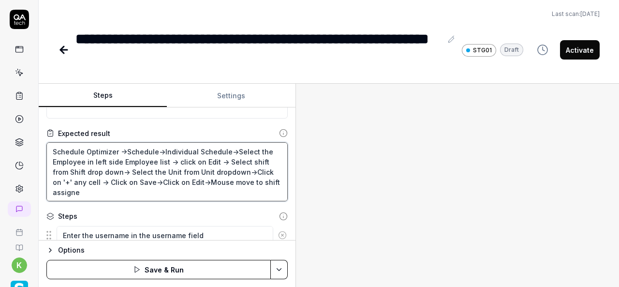
type textarea "Schedule Optimizer ->Schedule->Individual Schedule->Select the Employee in left…"
type textarea "*"
type textarea "Schedule Optimizer ->Schedule->Individual Schedule->Select the Employee in left…"
type textarea "*"
type textarea "Schedule Optimizer ->Schedule->Individual Schedule->Select the Employee in left…"
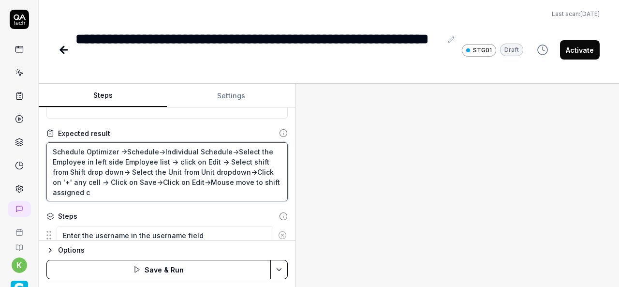
type textarea "*"
type textarea "Schedule Optimizer ->Schedule->Individual Schedule->Select the Employee in left…"
type textarea "*"
type textarea "Schedule Optimizer ->Schedule->Individual Schedule->Select the Employee in left…"
type textarea "*"
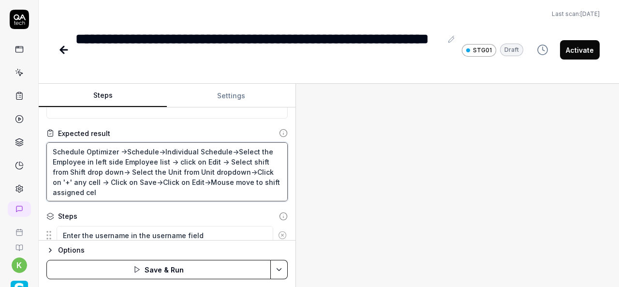
type textarea "Schedule Optimizer ->Schedule->Individual Schedule->Select the Employee in left…"
type textarea "*"
type textarea "Schedule Optimizer ->Schedule->Individual Schedule->Select the Employee in left…"
type textarea "*"
type textarea "Schedule Optimizer ->Schedule->Individual Schedule->Select the Employee in left…"
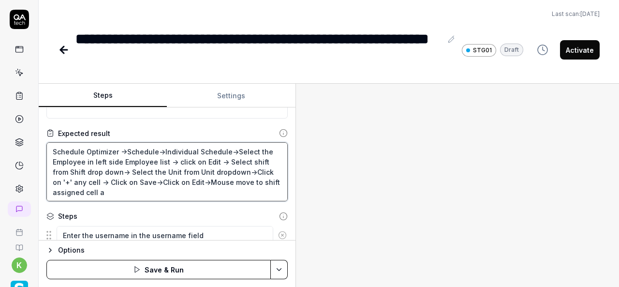
type textarea "*"
type textarea "Schedule Optimizer ->Schedule->Individual Schedule->Select the Employee in left…"
type textarea "*"
type textarea "Schedule Optimizer ->Schedule->Individual Schedule->Select the Employee in left…"
type textarea "*"
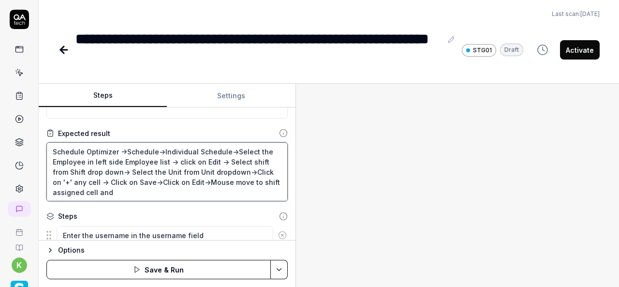
type textarea "Schedule Optimizer ->Schedule->Individual Schedule->Select the Employee in left…"
type textarea "*"
type textarea "Schedule Optimizer ->Schedule->Individual Schedule->Select the Employee in left…"
type textarea "*"
type textarea "Schedule Optimizer ->Schedule->Individual Schedule->Select the Employee in left…"
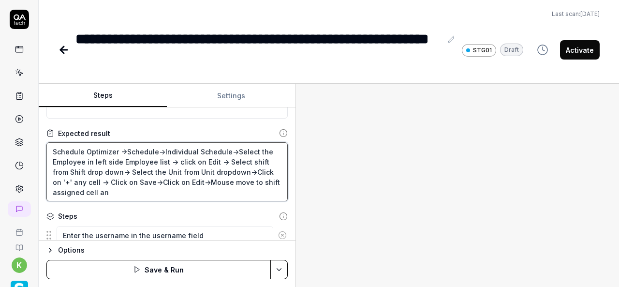
type textarea "*"
type textarea "Schedule Optimizer ->Schedule->Individual Schedule->Select the Employee in left…"
type textarea "*"
type textarea "Schedule Optimizer ->Schedule->Individual Schedule->Select the Employee in left…"
type textarea "*"
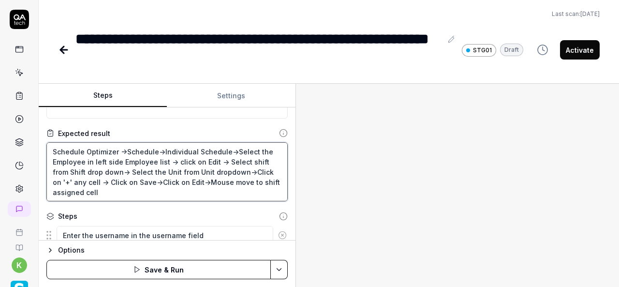
type textarea "Schedule Optimizer ->Schedule->Individual Schedule->Select the Employee in left…"
type textarea "*"
type textarea "Schedule Optimizer ->Schedule->Individual Schedule->Select the Employee in left…"
type textarea "*"
type textarea "Schedule Optimizer ->Schedule->Individual Schedule->Select the Employee in left…"
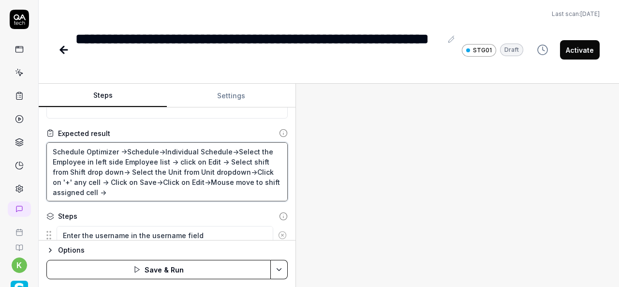
type textarea "*"
type textarea "Schedule Optimizer ->Schedule->Individual Schedule->Select the Employee in left…"
type textarea "*"
type textarea "Schedule Optimizer ->Schedule->Individual Schedule->Select the Employee in left…"
type textarea "*"
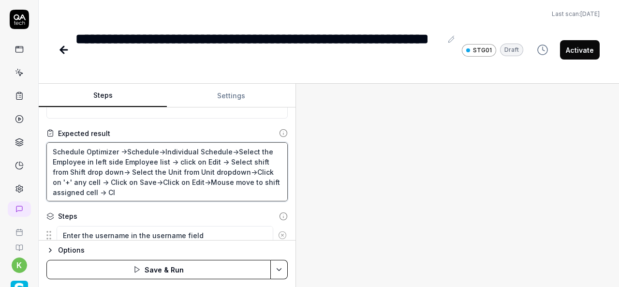
type textarea "Schedule Optimizer ->Schedule->Individual Schedule->Select the Employee in left…"
type textarea "*"
type textarea "Schedule Optimizer ->Schedule->Individual Schedule->Select the Employee in left…"
type textarea "*"
type textarea "Schedule Optimizer ->Schedule->Individual Schedule->Select the Employee in left…"
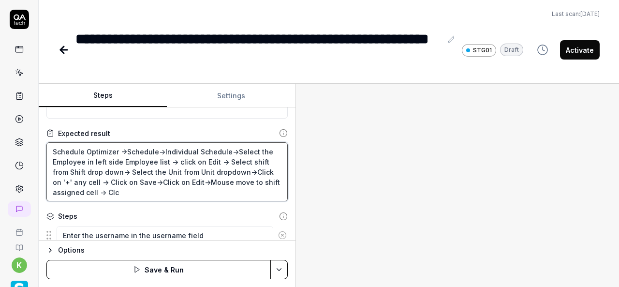
type textarea "*"
type textarea "Schedule Optimizer ->Schedule->Individual Schedule->Select the Employee in left…"
type textarea "*"
type textarea "Schedule Optimizer ->Schedule->Individual Schedule->Select the Employee in left…"
type textarea "*"
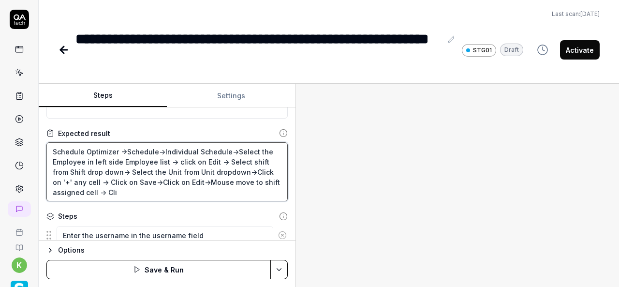
type textarea "Schedule Optimizer ->Schedule->Individual Schedule->Select the Employee in left…"
type textarea "*"
type textarea "Schedule Optimizer ->Schedule->Individual Schedule->Select the Employee in left…"
type textarea "*"
type textarea "Schedule Optimizer ->Schedule->Individual Schedule->Select the Employee in left…"
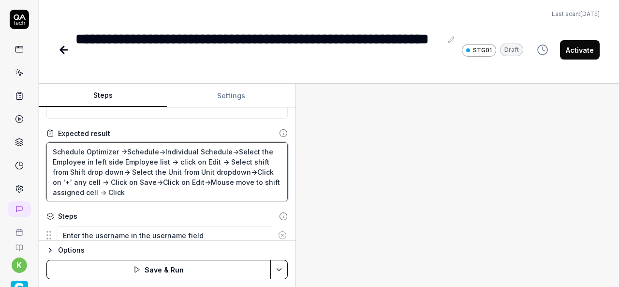
type textarea "*"
type textarea "Schedule Optimizer ->Schedule->Individual Schedule->Select the Employee in left…"
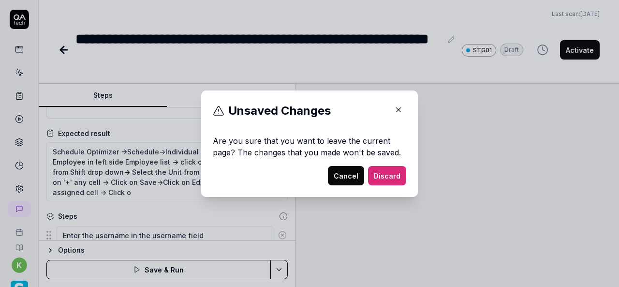
click button "button" at bounding box center [398, 109] width 15 height 15
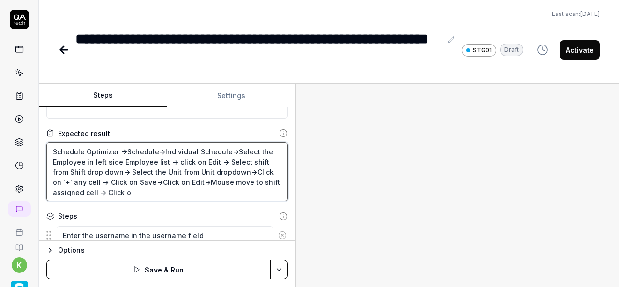
click at [161, 193] on textarea "Schedule Optimizer ->Schedule->Individual Schedule->Select the Employee in left…" at bounding box center [166, 171] width 241 height 59
type textarea "*"
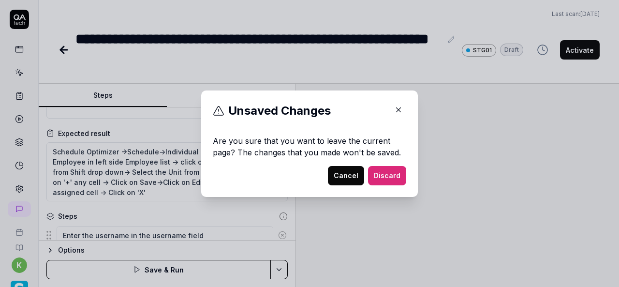
click at [397, 110] on icon "button" at bounding box center [398, 109] width 9 height 9
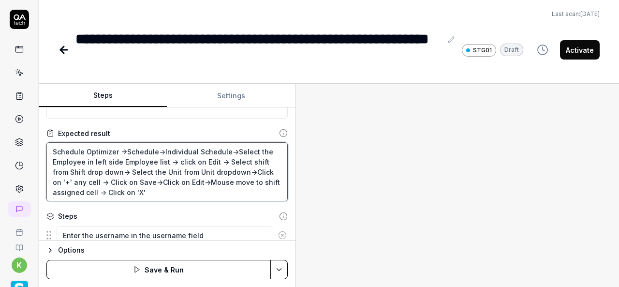
click at [163, 186] on textarea "Schedule Optimizer ->Schedule->Individual Schedule->Select the Employee in left…" at bounding box center [166, 171] width 241 height 59
click at [150, 195] on textarea "Schedule Optimizer ->Schedule->Individual Schedule->Select the Employee in left…" at bounding box center [166, 171] width 241 height 59
click at [137, 181] on textarea "Schedule Optimizer ->Schedule->Individual Schedule->Select the Employee in left…" at bounding box center [166, 171] width 241 height 59
click at [225, 193] on textarea "Schedule Optimizer ->Schedule->Individual Schedule->Select the Employee in left…" at bounding box center [166, 171] width 241 height 59
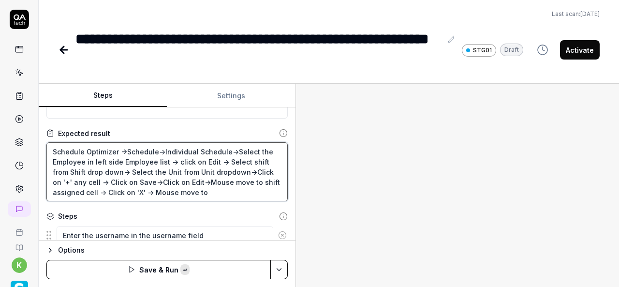
paste textarea "Save"
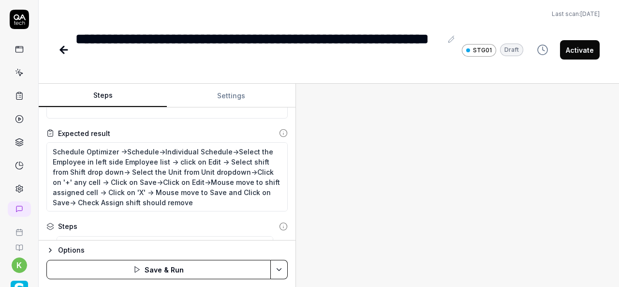
click at [494, 196] on div at bounding box center [457, 185] width 323 height 203
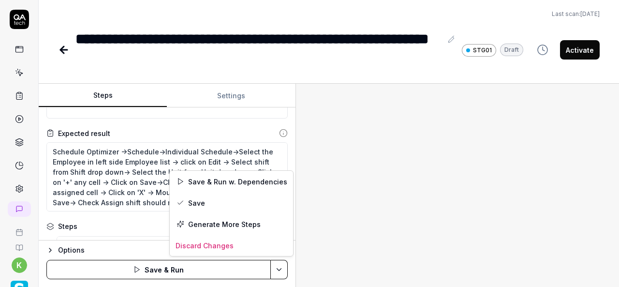
click at [286, 267] on html "**********" at bounding box center [309, 143] width 619 height 287
click at [213, 177] on div "Save & Run w. Dependencies" at bounding box center [231, 181] width 123 height 21
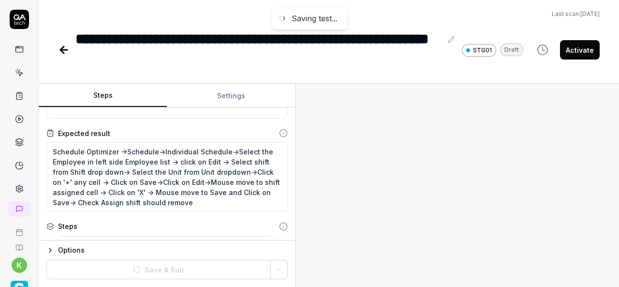
click at [459, 174] on div at bounding box center [457, 185] width 323 height 203
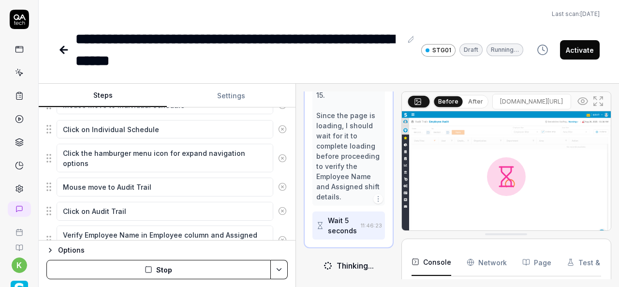
scroll to position [430, 0]
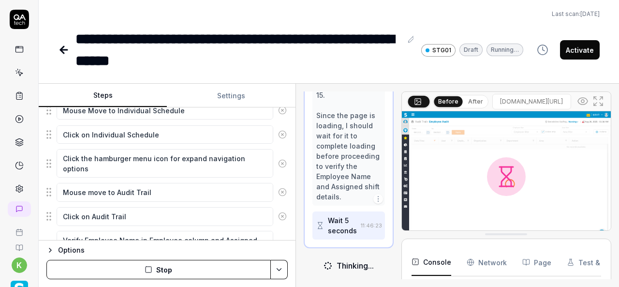
click at [278, 161] on icon at bounding box center [282, 163] width 9 height 9
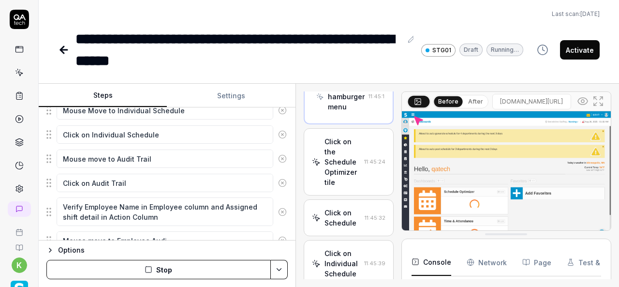
scroll to position [814, 0]
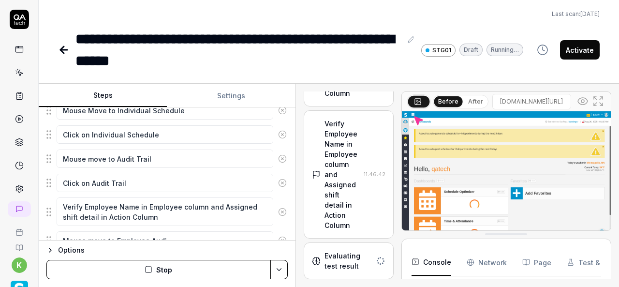
click at [278, 156] on icon at bounding box center [282, 158] width 9 height 9
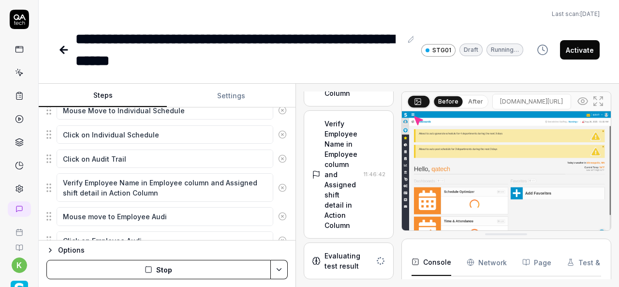
click at [278, 158] on icon at bounding box center [282, 158] width 9 height 9
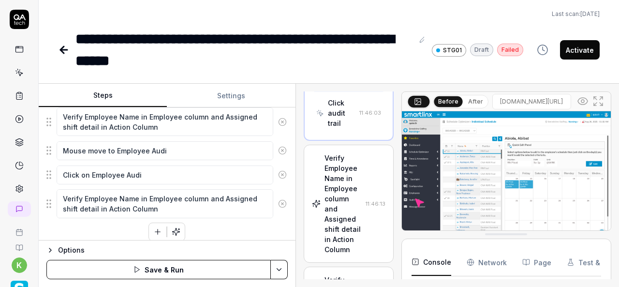
scroll to position [474, 0]
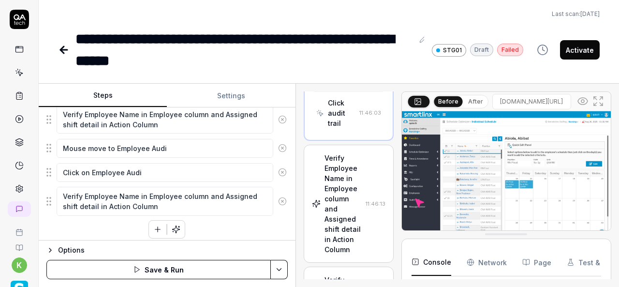
click at [280, 196] on button at bounding box center [281, 201] width 17 height 19
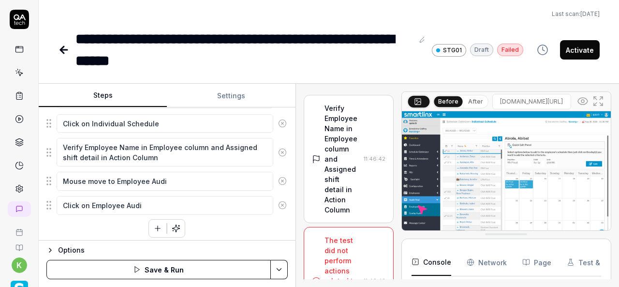
scroll to position [1773, 0]
click at [278, 201] on icon at bounding box center [282, 205] width 9 height 9
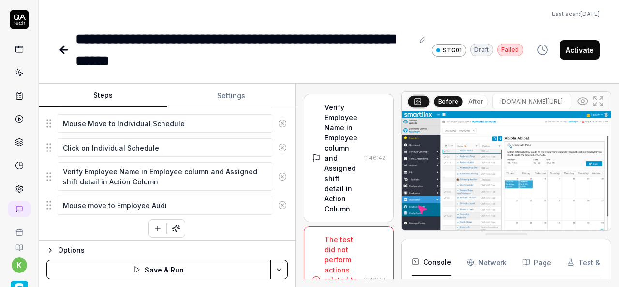
click at [278, 201] on icon at bounding box center [282, 205] width 9 height 9
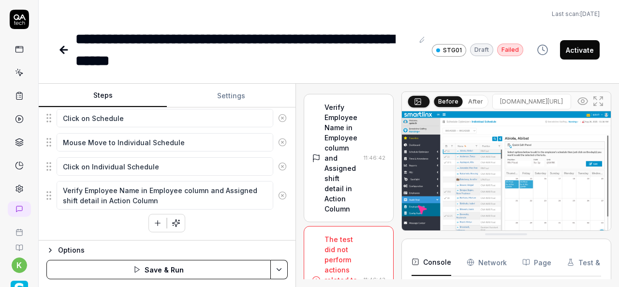
scroll to position [393, 0]
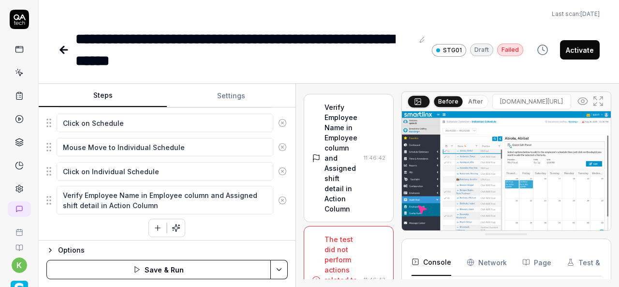
click at [278, 196] on icon at bounding box center [282, 200] width 9 height 9
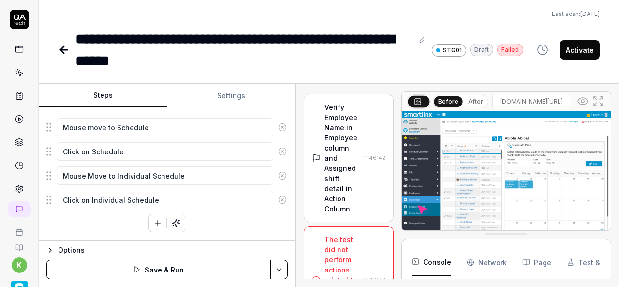
scroll to position [360, 0]
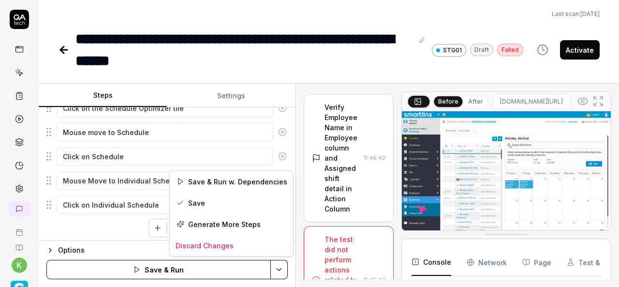
click at [283, 273] on html "**********" at bounding box center [309, 143] width 619 height 287
click at [231, 182] on div "Save & Run w. Dependencies" at bounding box center [231, 181] width 123 height 21
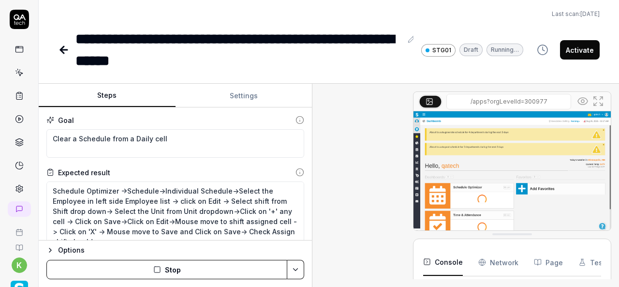
scroll to position [177, 0]
click at [325, 209] on div "Steps Settings Goal Clear a Schedule from a Daily cell Expected result Schedule…" at bounding box center [329, 185] width 580 height 203
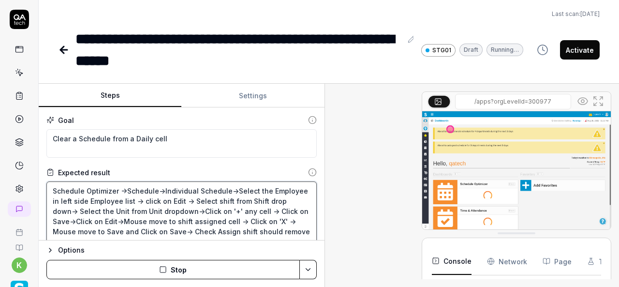
click at [254, 227] on textarea "Schedule Optimizer ->Schedule->Individual Schedule->Select the Employee in left…" at bounding box center [181, 215] width 270 height 69
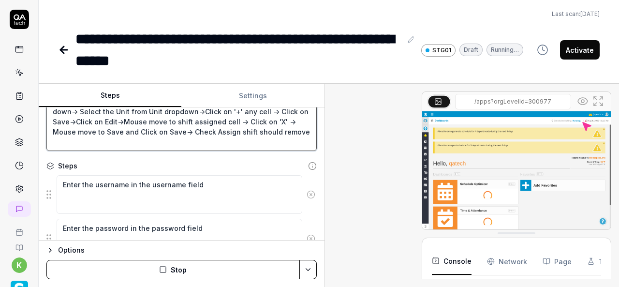
scroll to position [201, 0]
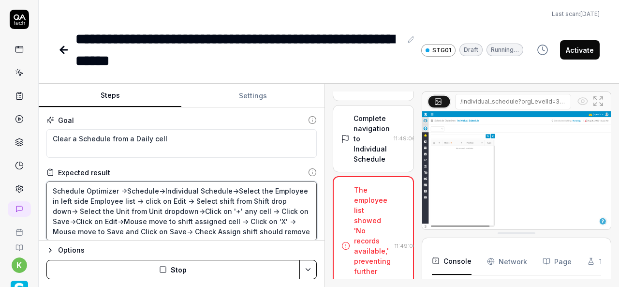
scroll to position [455, 0]
type textarea "*"
click at [283, 230] on textarea "Schedule Optimizer ->Schedule->Individual Schedule->Select the Employee in left…" at bounding box center [181, 210] width 270 height 59
type textarea "Schedule Optimizer ->Schedule->Individual Schedule->Select the Employee in left…"
type textarea "*"
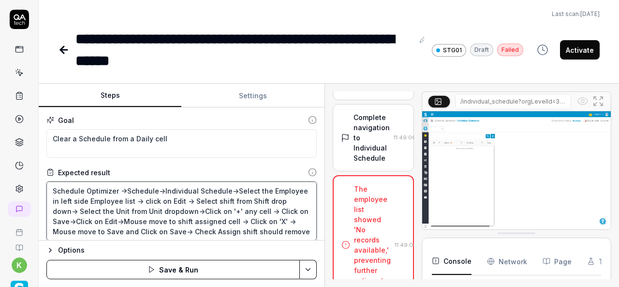
type textarea "Schedule Optimizer ->Schedule->Individual Schedule->Select the Employee in left…"
type textarea "*"
type textarea "Schedule Optimizer ->Schedule->Individual Schedule->Select the Employee in left…"
type textarea "*"
type textarea "Schedule Optimizer ->Schedule->Individual Schedule->Select the Employee in left…"
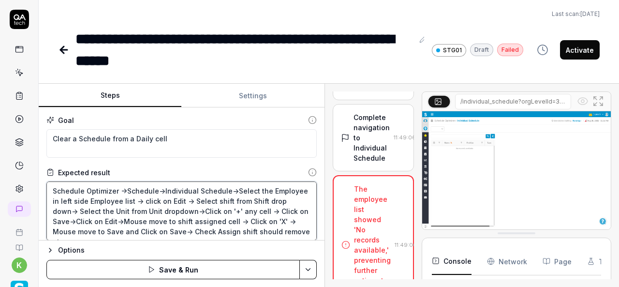
type textarea "*"
type textarea "Schedule Optimizer ->Schedule->Individual Schedule->Select the Employee in left…"
type textarea "*"
type textarea "Schedule Optimizer ->Schedule->Individual Schedule->Select the Employee in left…"
type textarea "*"
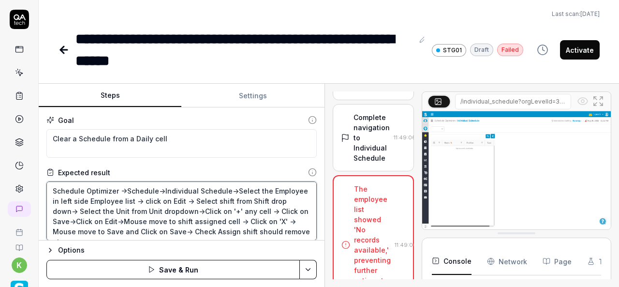
type textarea "Schedule Optimizer ->Schedule->Individual Schedule->Select the Employee in left…"
type textarea "*"
type textarea "Schedule Optimizer ->Schedule->Individual Schedule->Select the Employee in left…"
type textarea "*"
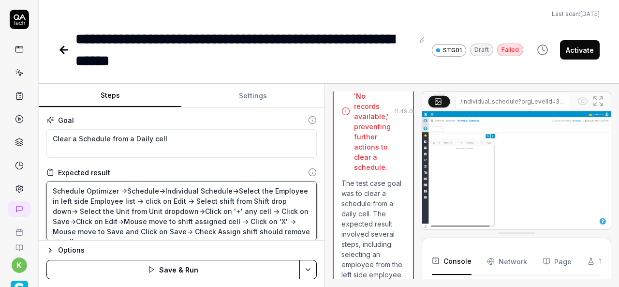
scroll to position [588, 0]
type textarea "Schedule Optimizer ->Schedule->Individual Schedule->Select the Employee in left…"
click at [470, 188] on img at bounding box center [516, 170] width 189 height 118
click at [529, 105] on input "/individual_schedule?orgLevelId=300977" at bounding box center [513, 101] width 116 height 15
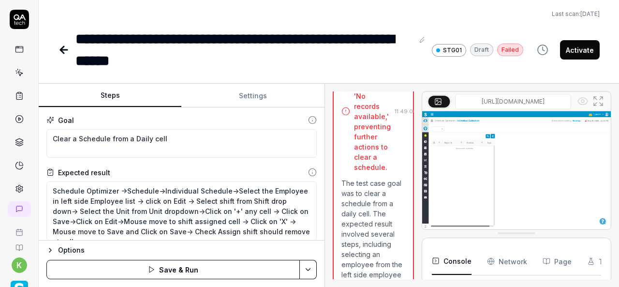
click at [530, 99] on input "/individual_schedule?orgLevelId=300977" at bounding box center [513, 101] width 116 height 15
type input "[URL][DOMAIN_NAME]"
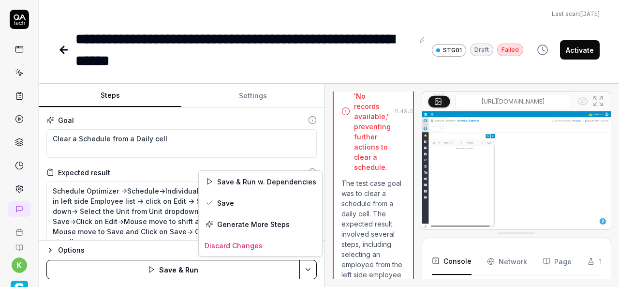
scroll to position [0, 0]
click at [307, 274] on html "**********" at bounding box center [309, 143] width 619 height 287
click at [250, 178] on div "Save & Run w. Dependencies" at bounding box center [260, 181] width 123 height 21
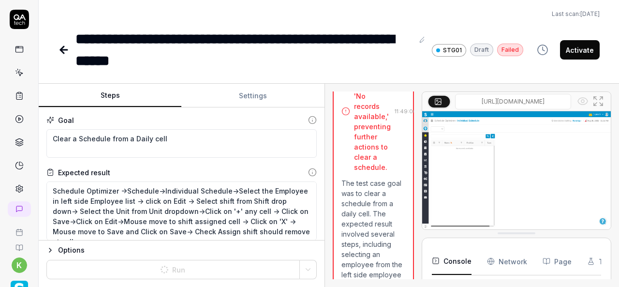
type textarea "*"
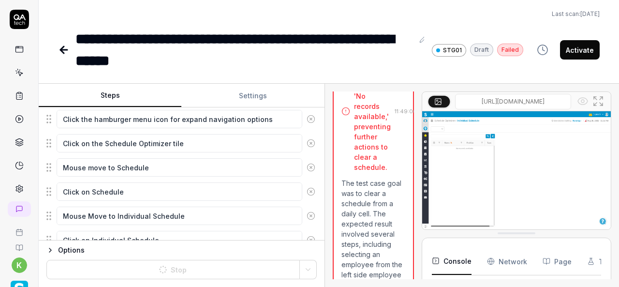
scroll to position [340, 0]
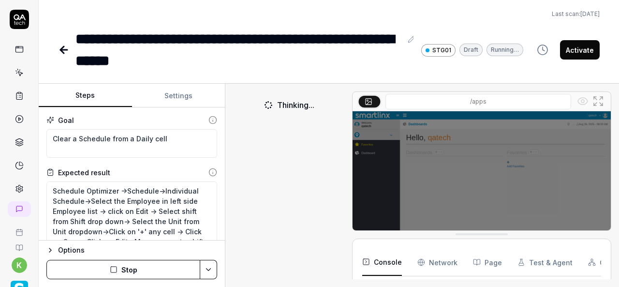
click at [228, 199] on div "Steps Settings Goal Clear a Schedule from a Daily cell Expected result Schedule…" at bounding box center [329, 185] width 580 height 203
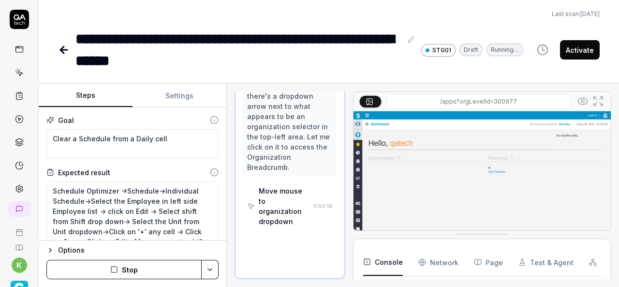
scroll to position [242, 0]
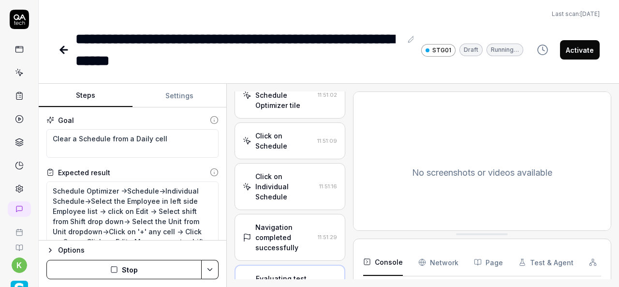
scroll to position [336, 0]
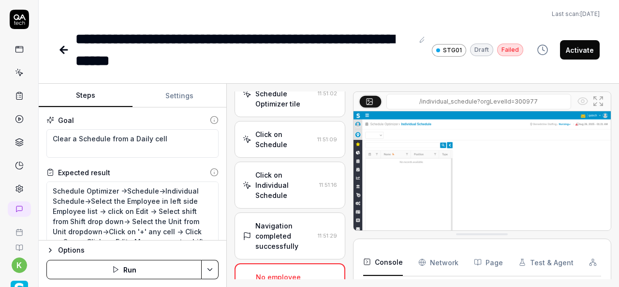
type textarea "*"
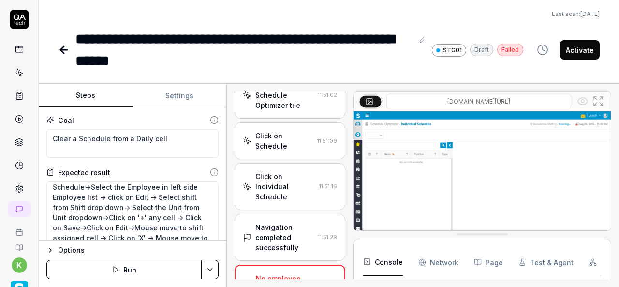
scroll to position [15, 0]
click at [267, 222] on div "Navigation completed successfully" at bounding box center [284, 237] width 59 height 30
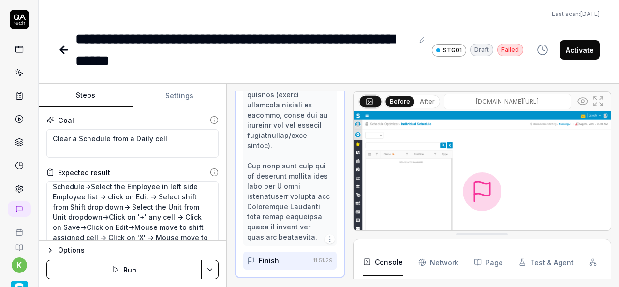
scroll to position [1330, 0]
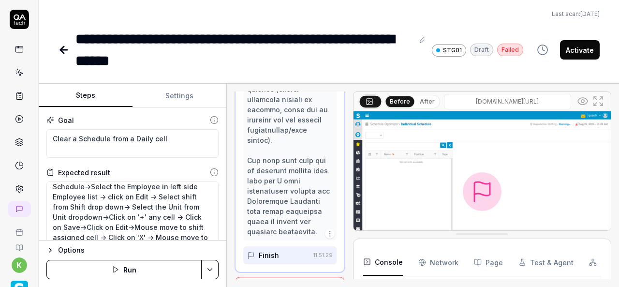
click at [488, 103] on input "[DOMAIN_NAME][URL]" at bounding box center [507, 101] width 127 height 15
type input "[URL][DOMAIN_NAME]"
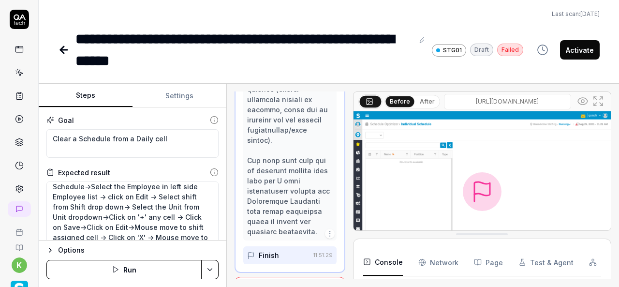
scroll to position [0, 150]
click at [551, 102] on input "[URL][DOMAIN_NAME]" at bounding box center [507, 101] width 127 height 15
click at [412, 180] on img at bounding box center [482, 191] width 257 height 161
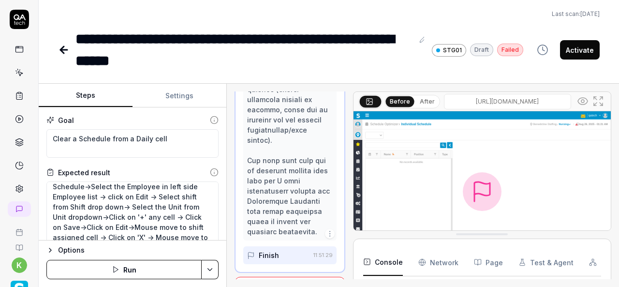
click at [412, 180] on img at bounding box center [482, 191] width 257 height 161
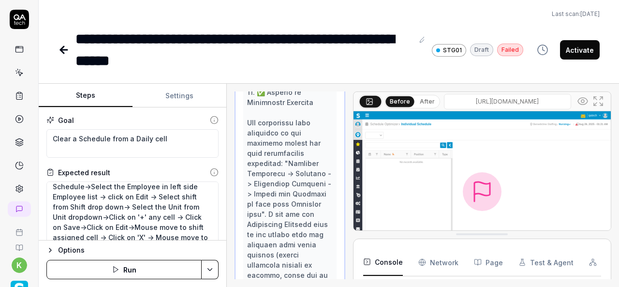
scroll to position [1164, 0]
click at [209, 270] on html "**********" at bounding box center [309, 143] width 619 height 287
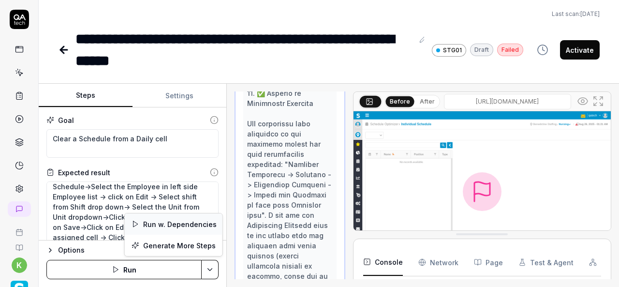
click at [187, 222] on div "Run w. Dependencies" at bounding box center [174, 223] width 98 height 21
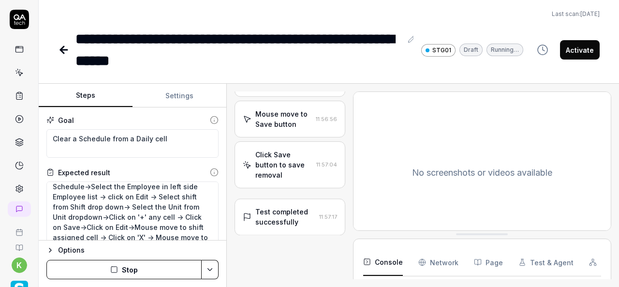
scroll to position [1138, 0]
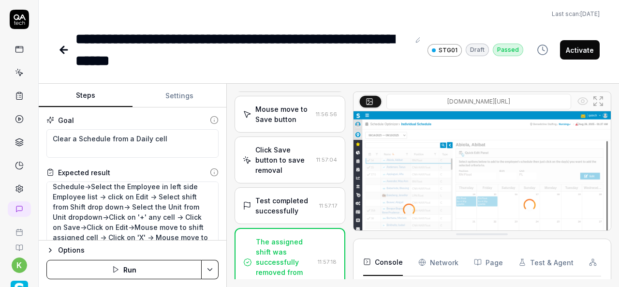
click at [302, 216] on div "Test completed successfully" at bounding box center [285, 205] width 60 height 20
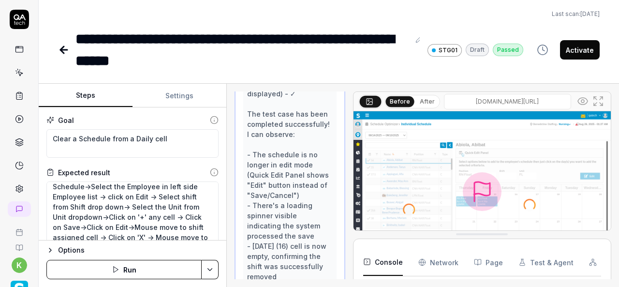
scroll to position [1711, 0]
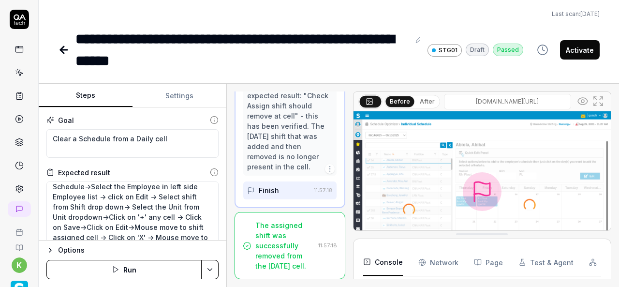
click at [583, 50] on button "Activate" at bounding box center [580, 49] width 40 height 19
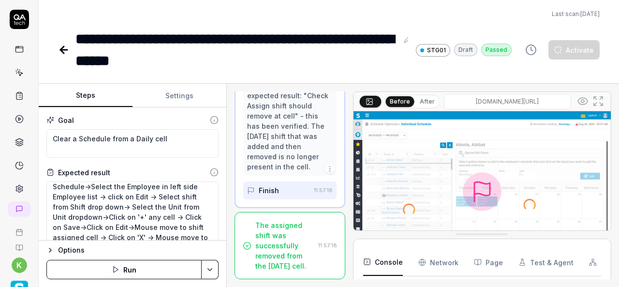
type textarea "*"
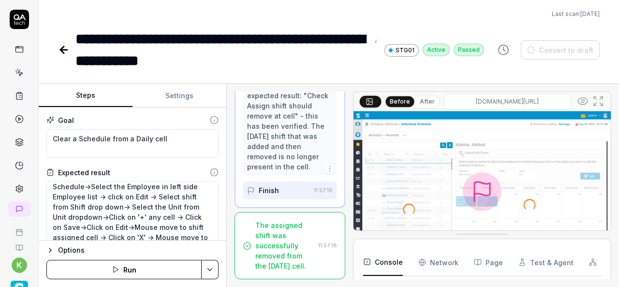
click at [62, 54] on icon at bounding box center [64, 50] width 12 height 12
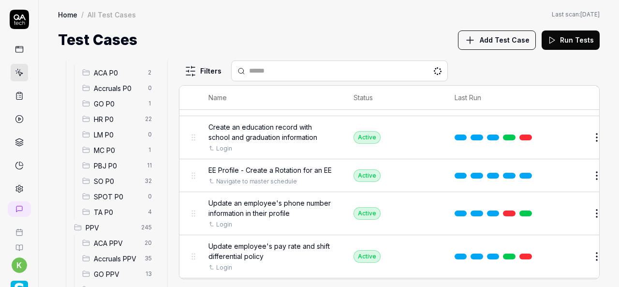
scroll to position [107, 0]
click at [112, 181] on span "SO P0" at bounding box center [116, 182] width 45 height 10
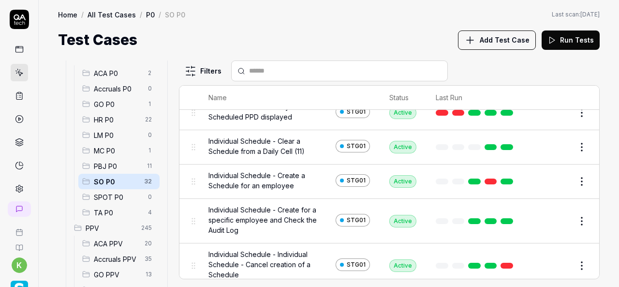
scroll to position [133, 0]
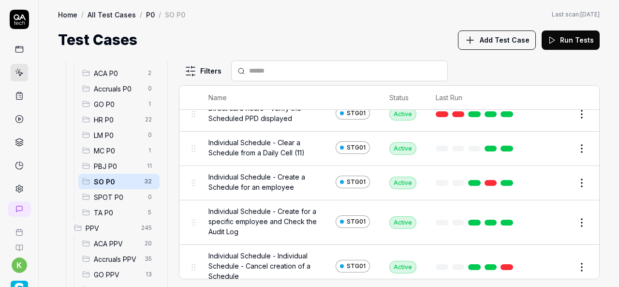
click at [339, 32] on div "Test Cases Add Test Case Run Tests" at bounding box center [329, 40] width 542 height 22
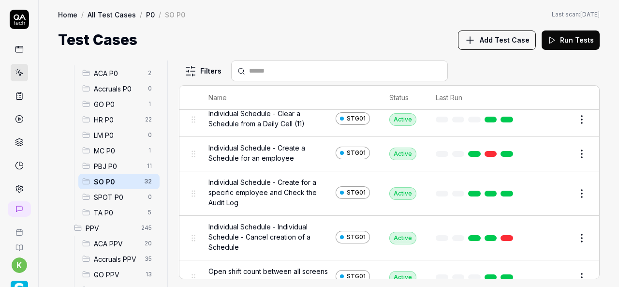
scroll to position [187, 0]
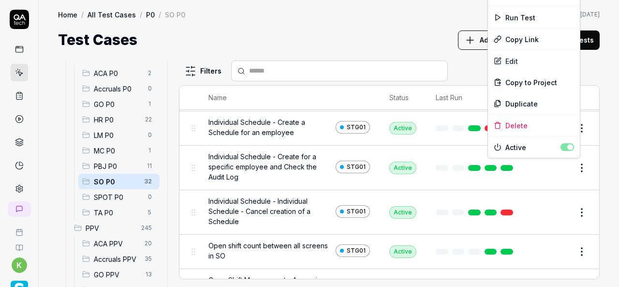
click at [569, 170] on html "k Home / All Test Cases / P0 / SO P0 Home / All Test Cases / P0 / SO P0 Last sc…" at bounding box center [309, 143] width 619 height 287
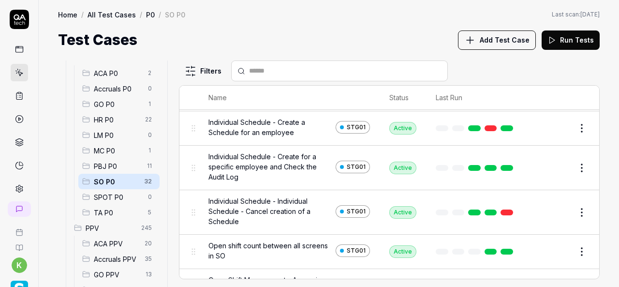
click at [307, 133] on html "k Home / All Test Cases / P0 / SO P0 Home / All Test Cases / P0 / SO P0 Last sc…" at bounding box center [309, 143] width 619 height 287
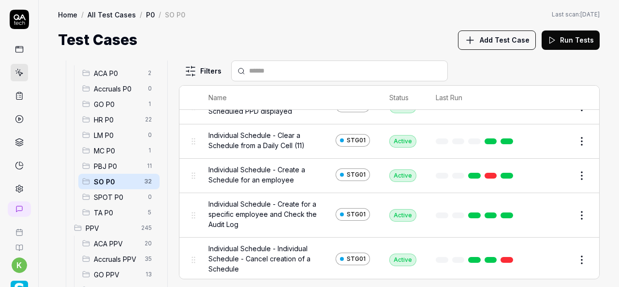
scroll to position [139, 0]
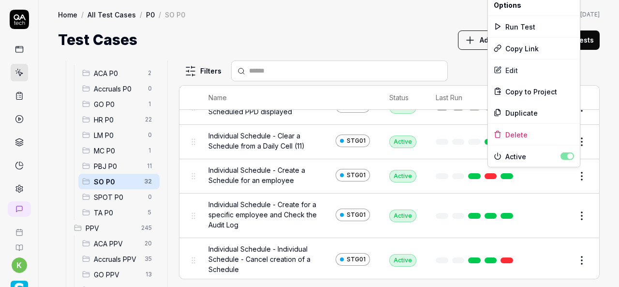
click at [572, 177] on html "k Home / All Test Cases / P0 / SO P0 Home / All Test Cases / P0 / SO P0 Last sc…" at bounding box center [309, 143] width 619 height 287
click at [522, 111] on div "Duplicate" at bounding box center [534, 112] width 92 height 21
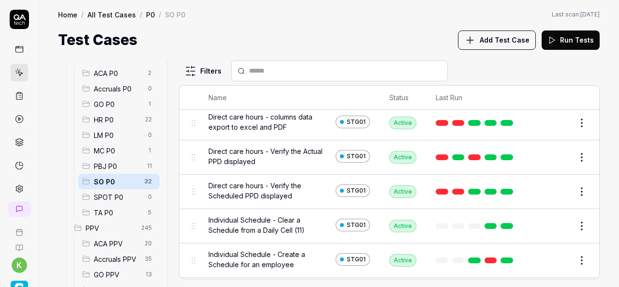
scroll to position [54, 0]
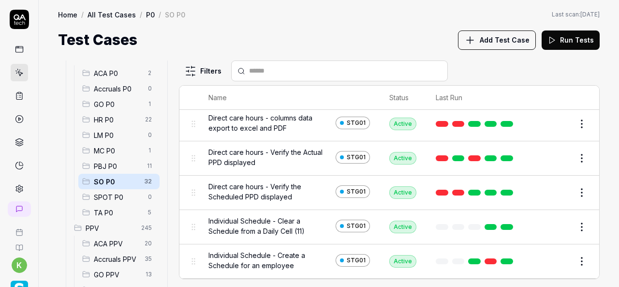
click at [306, 30] on div "Test Cases Add Test Case Run Tests" at bounding box center [329, 40] width 542 height 22
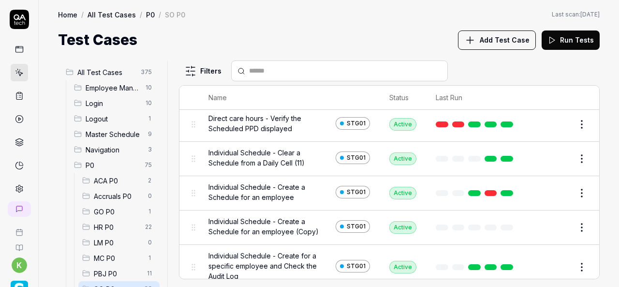
scroll to position [132, 0]
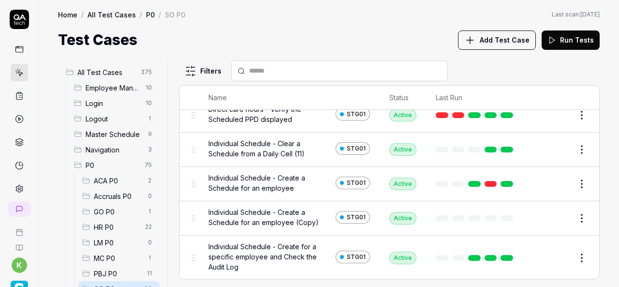
click at [552, 210] on button "Edit" at bounding box center [558, 217] width 23 height 15
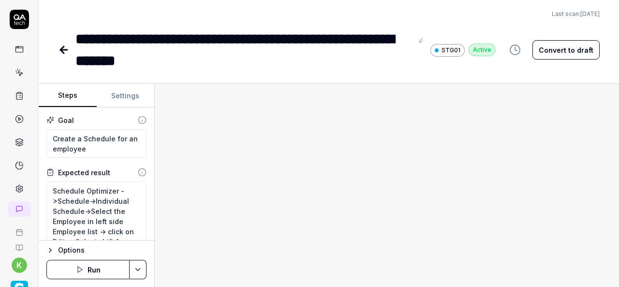
click at [550, 53] on button "Convert to draft" at bounding box center [565, 49] width 67 height 19
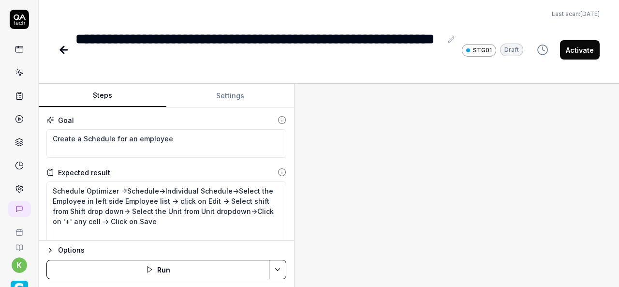
click at [289, 168] on div "Steps Settings Goal Create a Schedule for an employee Expected result Schedule …" at bounding box center [329, 185] width 580 height 203
type textarea "*"
click at [210, 49] on div "**********" at bounding box center [258, 50] width 367 height 44
click at [200, 61] on div "**********" at bounding box center [258, 50] width 367 height 44
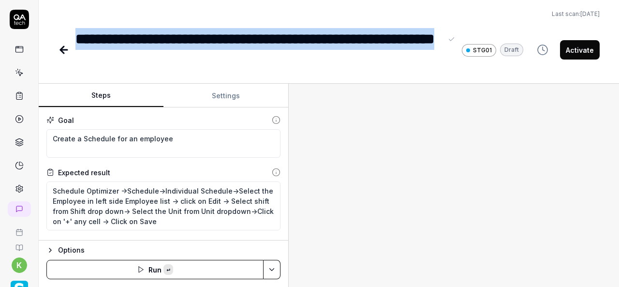
paste div
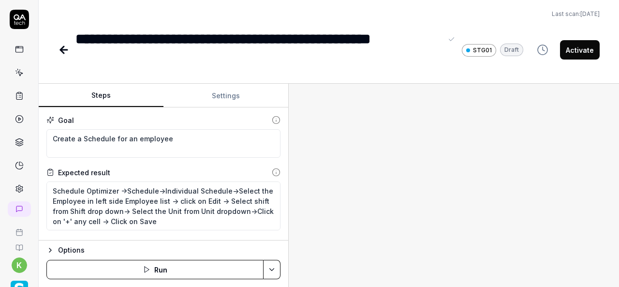
click at [230, 38] on div "**********" at bounding box center [258, 50] width 367 height 44
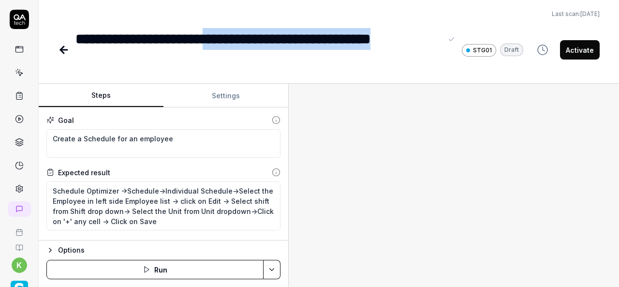
click at [133, 59] on div "**********" at bounding box center [258, 50] width 367 height 44
copy div "**********"
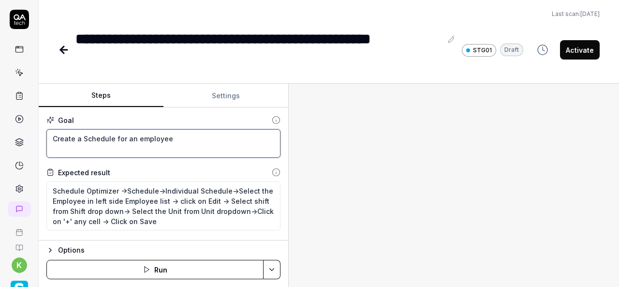
click at [175, 137] on textarea "Create a Schedule for an employee" at bounding box center [163, 143] width 234 height 29
paste textarea "Add Absence- Primary Position"
type textarea "*"
type textarea "Add Absence- Primary Position"
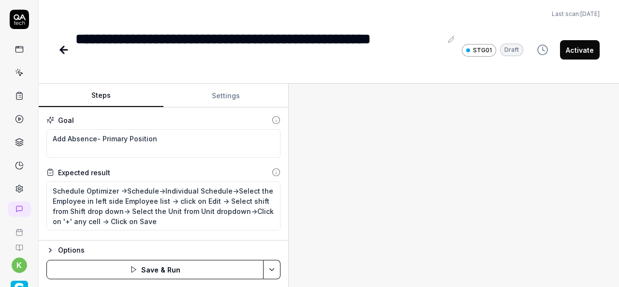
click at [390, 168] on div at bounding box center [454, 185] width 330 height 203
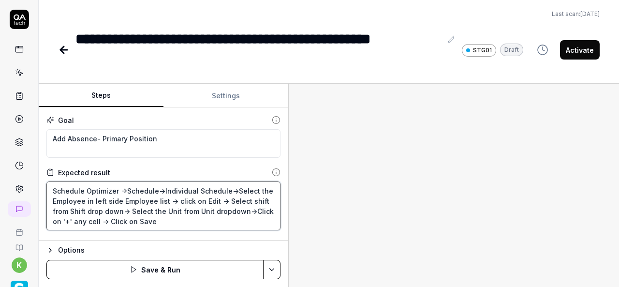
click at [130, 211] on textarea "Schedule Optimizer ->Schedule->Individual Schedule->Select the Employee in left…" at bounding box center [163, 205] width 234 height 49
type textarea "*"
type textarea "Schedule Optimizer ->Schedule->Individual Schedule->Select the Employee in left…"
type textarea "*"
click at [130, 211] on textarea "Schedule Optimizer ->Schedule->Individual Schedule->Select the Employee in left…" at bounding box center [163, 205] width 234 height 49
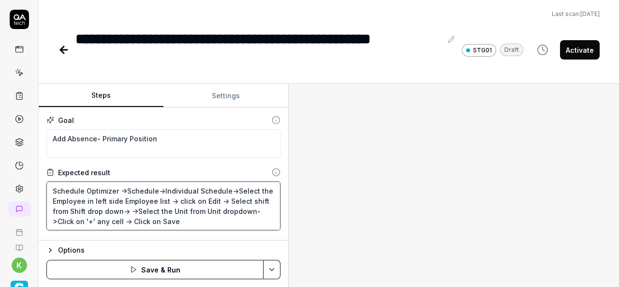
type textarea "Schedule Optimizer ->Schedule->Individual Schedule->Select the Employee in left…"
click at [186, 219] on textarea "Schedule Optimizer ->Schedule->Individual Schedule->Select the Employee in left…" at bounding box center [163, 205] width 234 height 49
click at [128, 210] on textarea "Schedule Optimizer ->Schedule->Individual Schedule->Select the Employee in left…" at bounding box center [163, 205] width 234 height 49
type textarea "*"
type textarea "Schedule Optimizer ->Schedule->Individual Schedule->Select the Employee in left…"
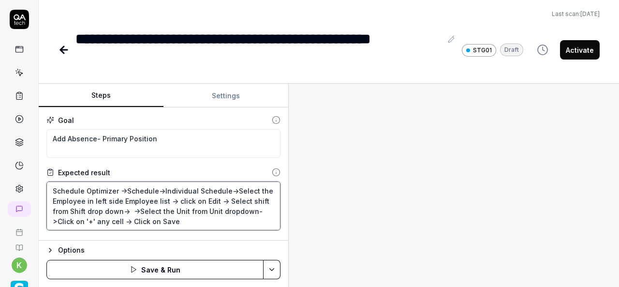
type textarea "*"
type textarea "Schedule Optimizer ->Schedule->Individual Schedule->Select the Employee in left…"
type textarea "*"
type textarea "Schedule Optimizer ->Schedule->Individual Schedule->Select the Employee in left…"
type textarea "*"
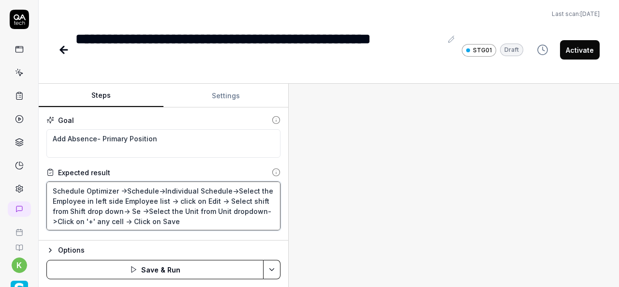
type textarea "Schedule Optimizer ->Schedule->Individual Schedule->Select the Employee in left…"
type textarea "*"
type textarea "Schedule Optimizer ->Schedule->Individual Schedule->Select the Employee in left…"
type textarea "*"
type textarea "Schedule Optimizer ->Schedule->Individual Schedule->Select the Employee in left…"
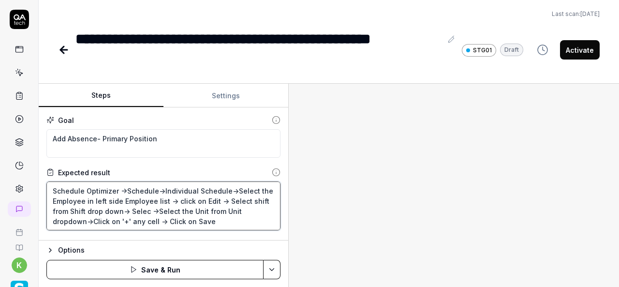
type textarea "*"
type textarea "Schedule Optimizer ->Schedule->Individual Schedule->Select the Employee in left…"
type textarea "*"
type textarea "Schedule Optimizer ->Schedule->Individual Schedule->Select the Employee in left…"
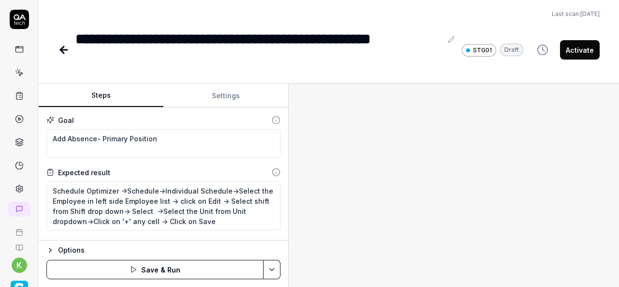
click at [296, 37] on div "**********" at bounding box center [258, 50] width 367 height 44
copy div "*******"
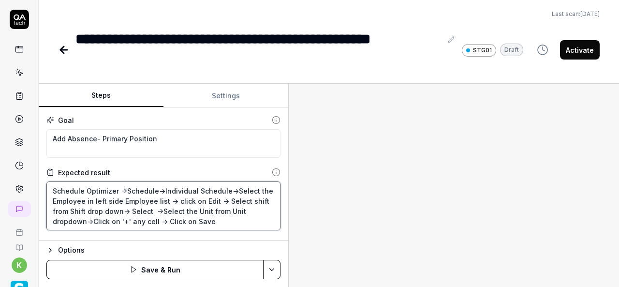
click at [151, 212] on textarea "Schedule Optimizer ->Schedule->Individual Schedule->Select the Employee in left…" at bounding box center [163, 205] width 234 height 49
paste textarea "Absence"
type textarea "*"
type textarea "Schedule Optimizer ->Schedule->Individual Schedule->Select the Employee in left…"
type textarea "*"
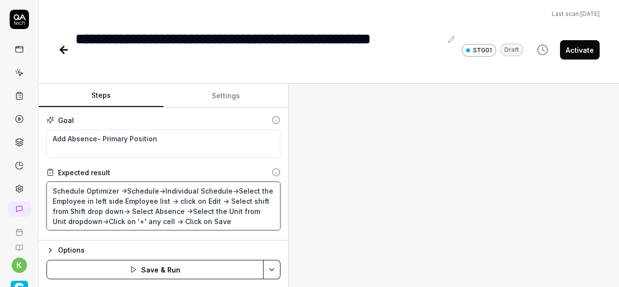
type textarea "Schedule Optimizer ->Schedule->Individual Schedule->Select the Employee in left…"
type textarea "*"
type textarea "Schedule Optimizer ->Schedule->Individual Schedule->Select the Employee in left…"
type textarea "*"
type textarea "Schedule Optimizer ->Schedule->Individual Schedule->Select the Employee in left…"
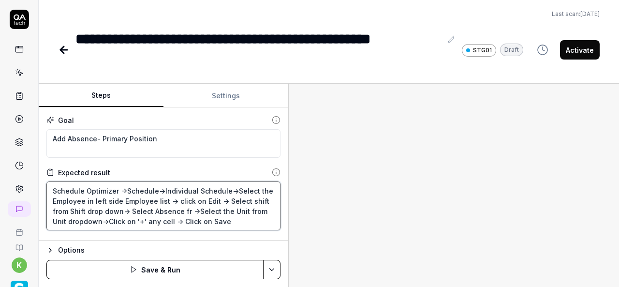
type textarea "*"
type textarea "Schedule Optimizer ->Schedule->Individual Schedule->Select the Employee in left…"
type textarea "*"
type textarea "Schedule Optimizer ->Schedule->Individual Schedule->Select the Employee in left…"
type textarea "*"
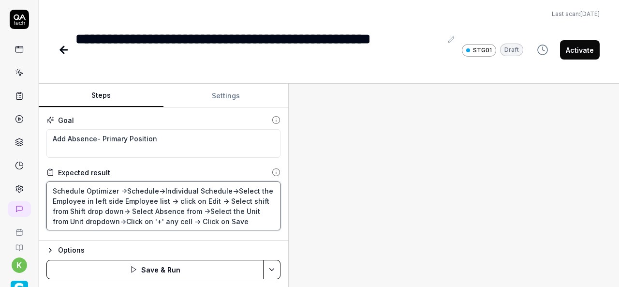
type textarea "Schedule Optimizer ->Schedule->Individual Schedule->Select the Employee in left…"
paste textarea "Absence"
type textarea "*"
type textarea "Schedule Optimizer ->Schedule->Individual Schedule->Select the Employee in left…"
type textarea "*"
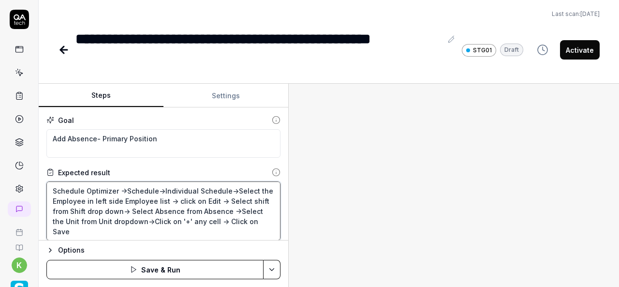
type textarea "Schedule Optimizer ->Schedule->Individual Schedule->Select the Employee in left…"
type textarea "*"
type textarea "Schedule Optimizer ->Schedule->Individual Schedule->Select the Employee in left…"
type textarea "*"
type textarea "Schedule Optimizer ->Schedule->Individual Schedule->Select the Employee in left…"
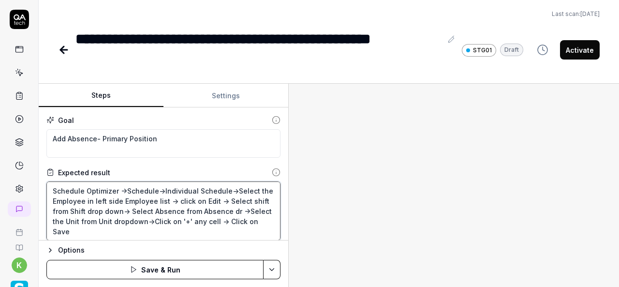
type textarea "*"
type textarea "Schedule Optimizer ->Schedule->Individual Schedule->Select the Employee in left…"
type textarea "*"
type textarea "Schedule Optimizer ->Schedule->Individual Schedule->Select the Employee in left…"
type textarea "*"
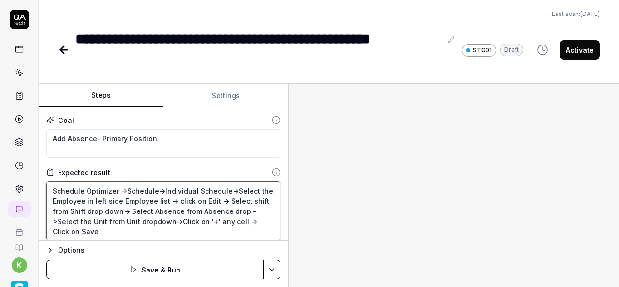
type textarea "Schedule Optimizer ->Schedule->Individual Schedule->Select the Employee in left…"
type textarea "*"
type textarea "Schedule Optimizer ->Schedule->Individual Schedule->Select the Employee in left…"
type textarea "*"
type textarea "Schedule Optimizer ->Schedule->Individual Schedule->Select the Employee in left…"
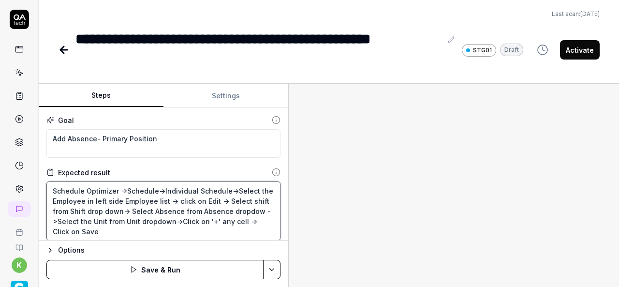
type textarea "*"
type textarea "Schedule Optimizer ->Schedule->Individual Schedule->Select the Employee in left…"
click at [294, 220] on div at bounding box center [454, 185] width 330 height 203
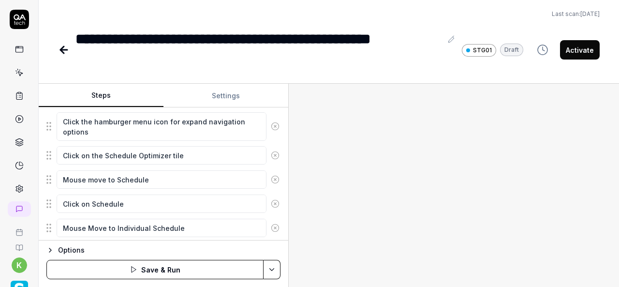
scroll to position [350, 0]
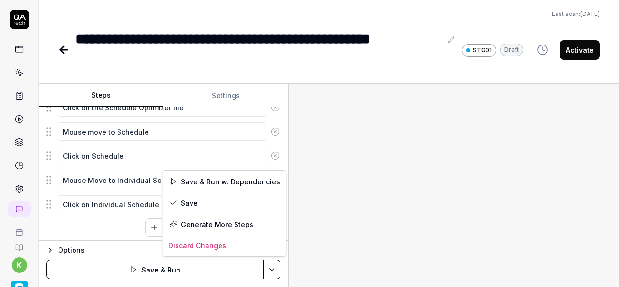
click at [269, 273] on html "**********" at bounding box center [309, 143] width 619 height 287
click at [244, 179] on div "Save & Run w. Dependencies" at bounding box center [224, 181] width 123 height 21
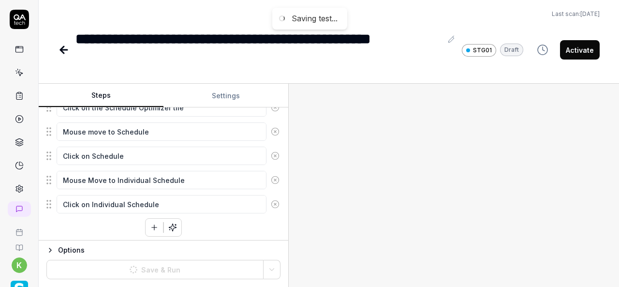
click at [485, 159] on div at bounding box center [454, 185] width 330 height 203
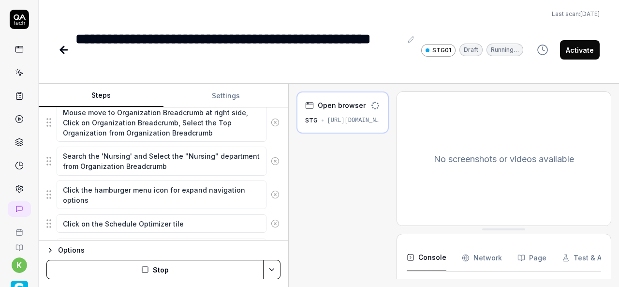
scroll to position [233, 0]
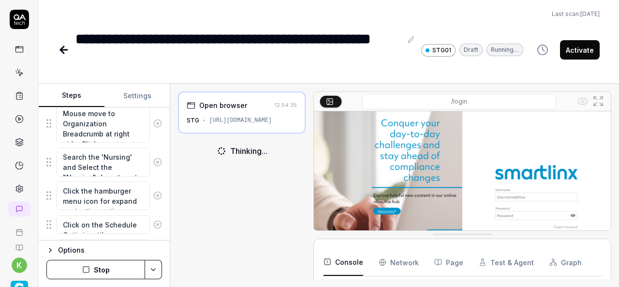
click at [167, 166] on div "Steps Settings Goal Add Absence- Primary Position Expected result Schedule Opti…" at bounding box center [329, 185] width 580 height 203
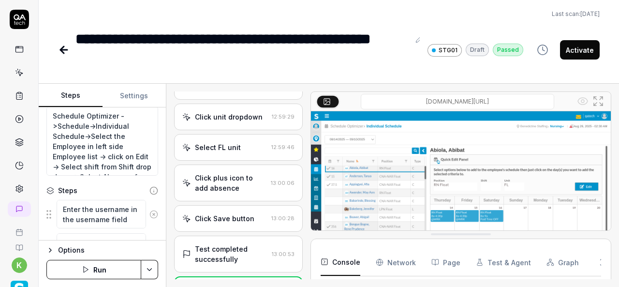
scroll to position [845, 0]
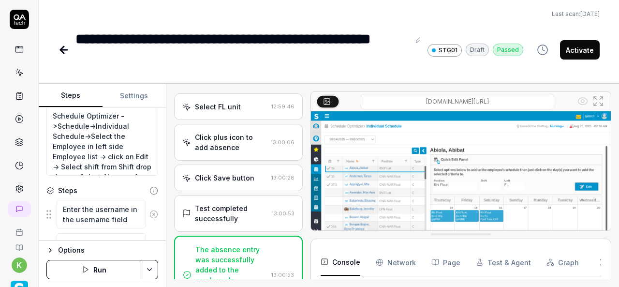
type textarea "*"
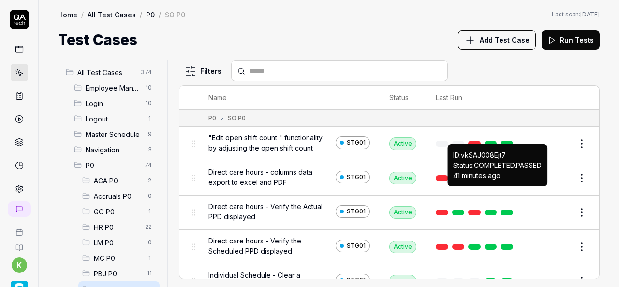
scroll to position [89, 0]
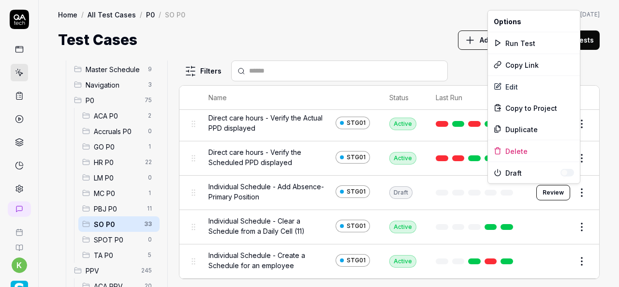
click at [575, 189] on html "k Home / All Test Cases / P0 / SO P0 Home / All Test Cases / P0 / SO P0 Last sc…" at bounding box center [309, 143] width 619 height 287
click at [521, 40] on div "Run Test" at bounding box center [534, 42] width 92 height 21
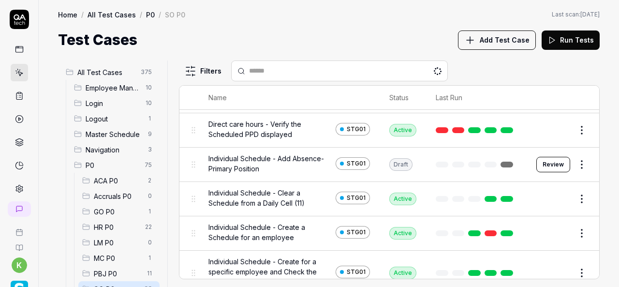
scroll to position [117, 0]
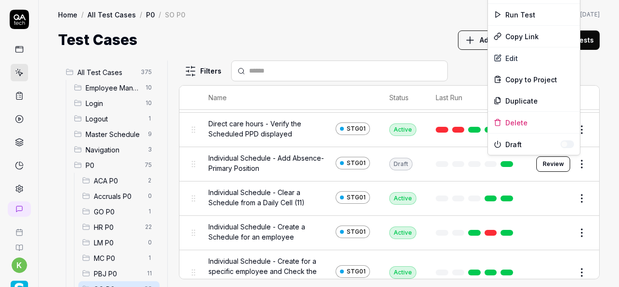
click at [577, 165] on html "k Home / All Test Cases / P0 / SO P0 Home / All Test Cases / P0 / SO P0 Last sc…" at bounding box center [309, 143] width 619 height 287
click at [518, 13] on div "Run Test" at bounding box center [534, 14] width 92 height 21
